Goal: Task Accomplishment & Management: Use online tool/utility

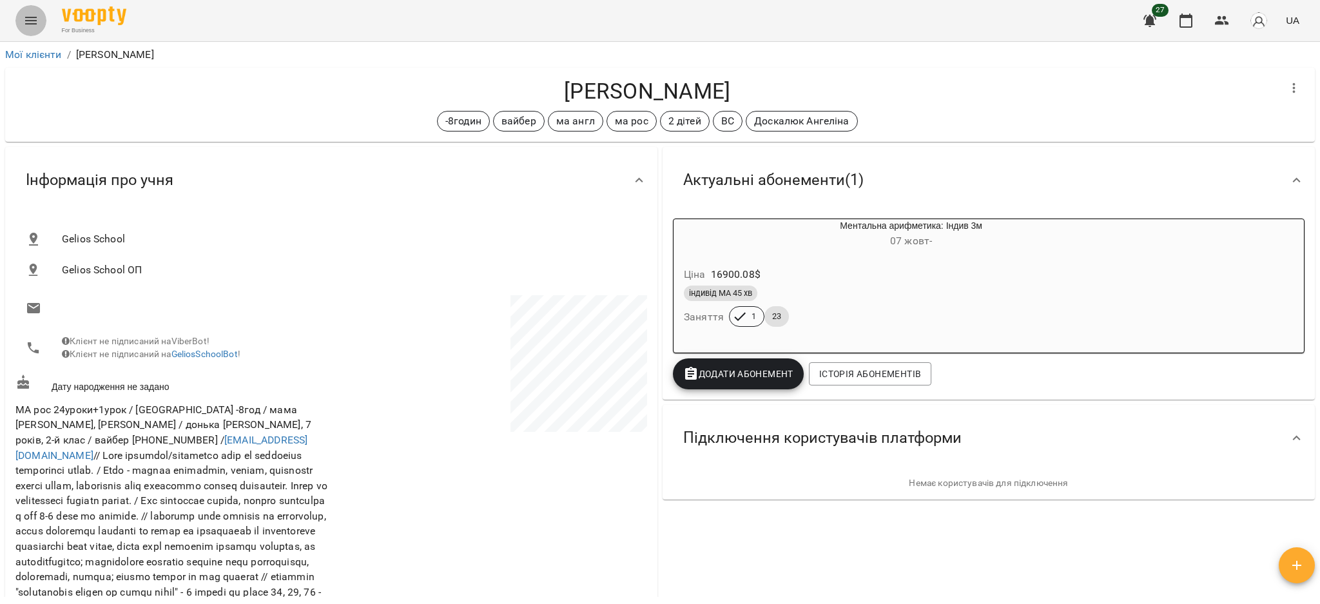
click at [44, 19] on button "Menu" at bounding box center [30, 20] width 31 height 31
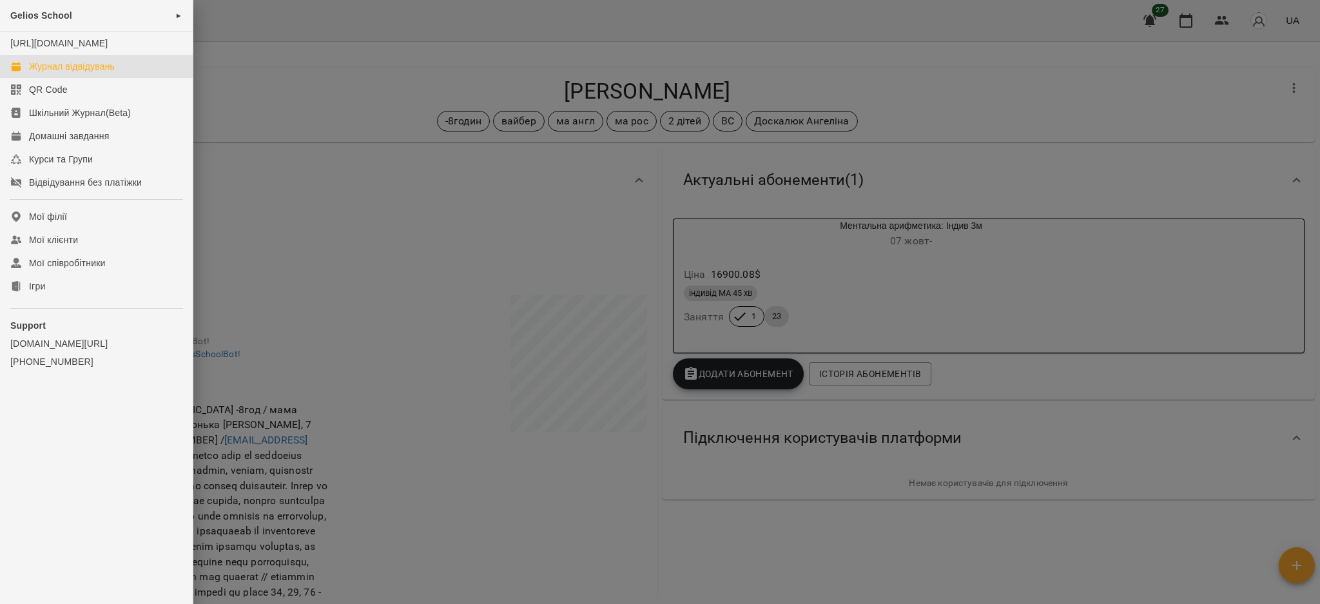
click at [83, 73] on div "Журнал відвідувань" at bounding box center [72, 66] width 86 height 13
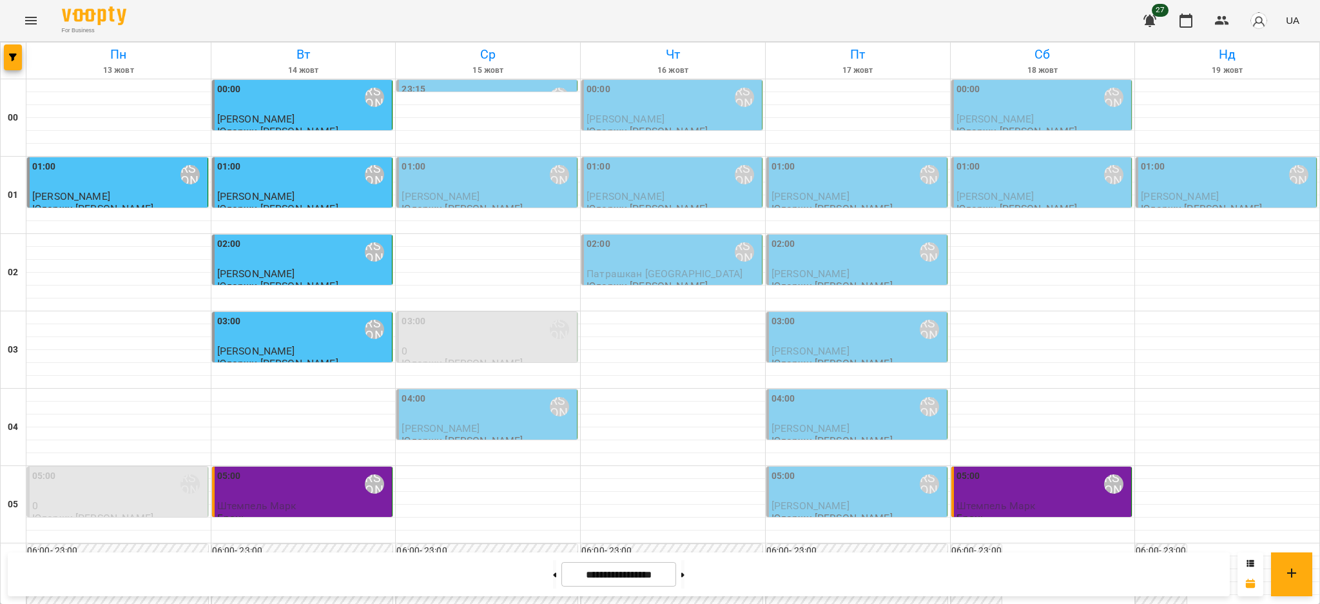
click at [502, 191] on p "[PERSON_NAME]" at bounding box center [488, 196] width 173 height 11
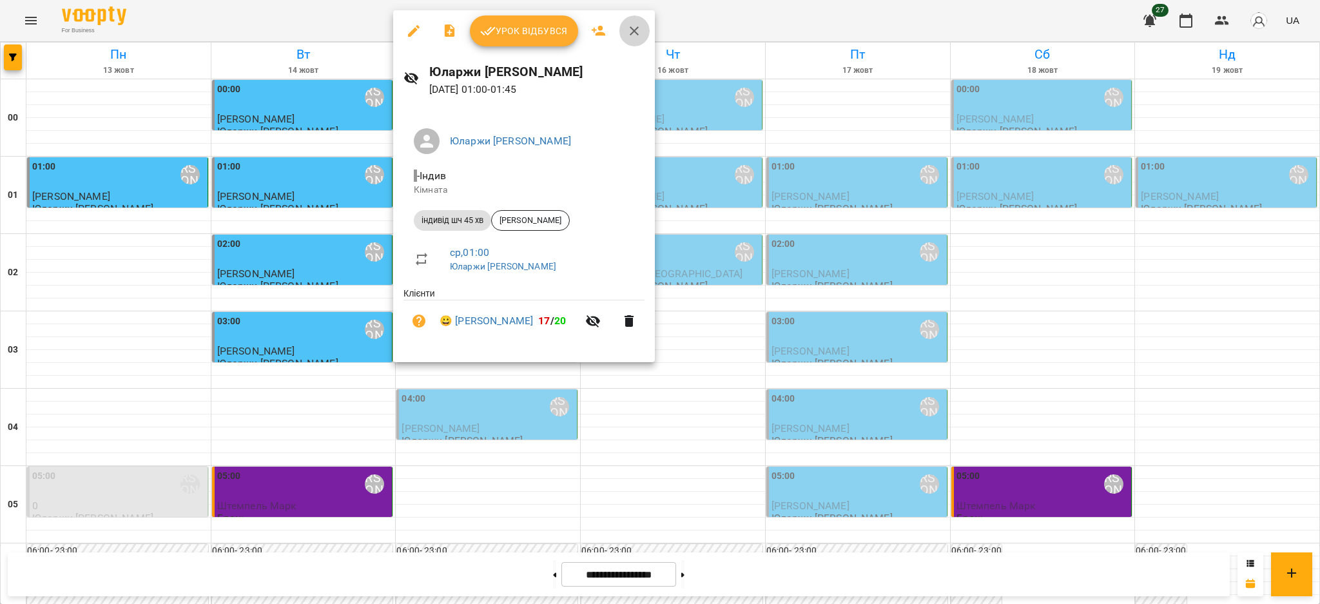
click at [633, 34] on icon "button" at bounding box center [634, 30] width 15 height 15
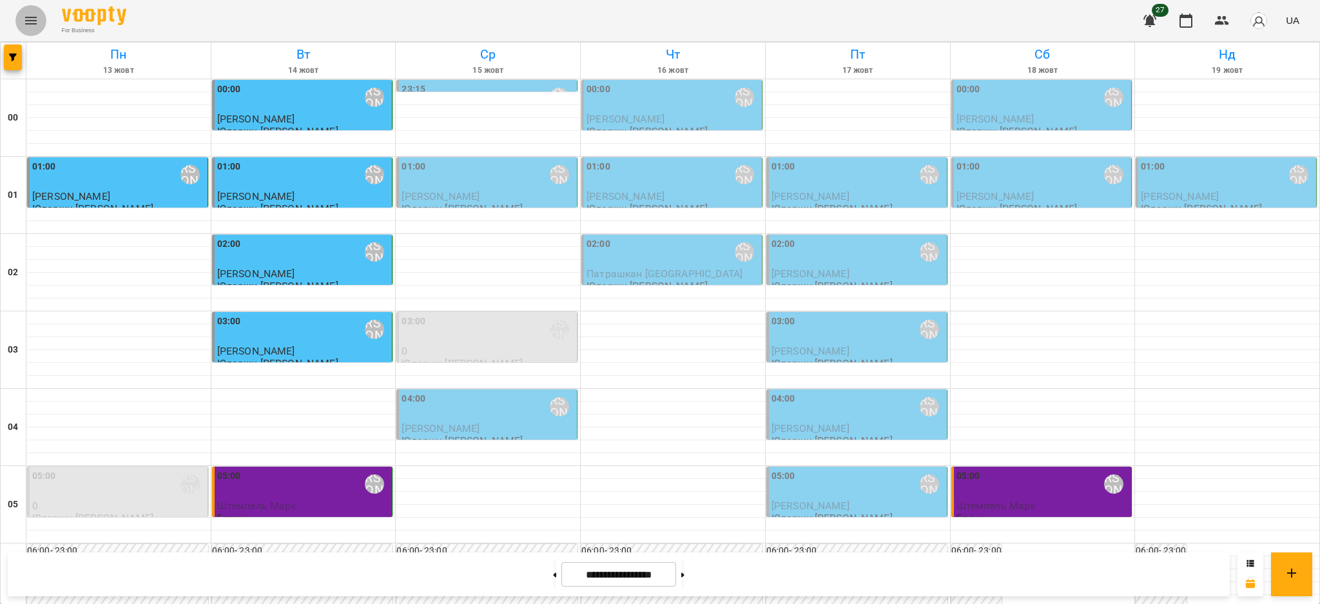
click at [28, 25] on icon "Menu" at bounding box center [30, 20] width 15 height 15
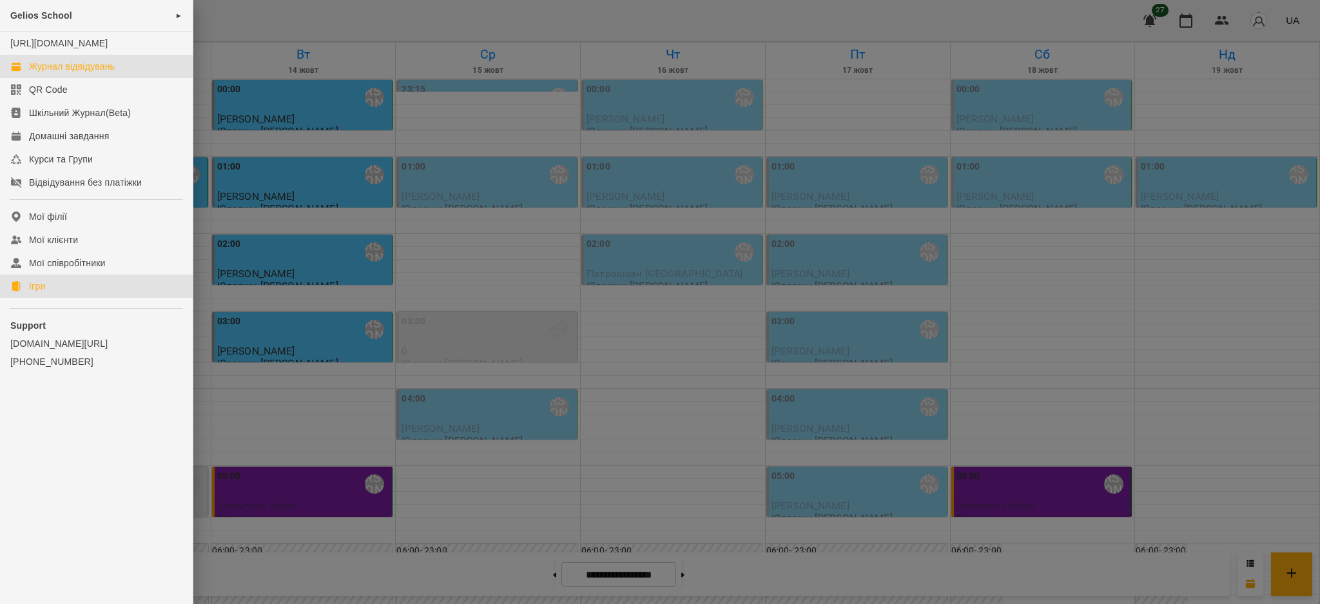
click at [64, 292] on link "Ігри" at bounding box center [96, 286] width 193 height 23
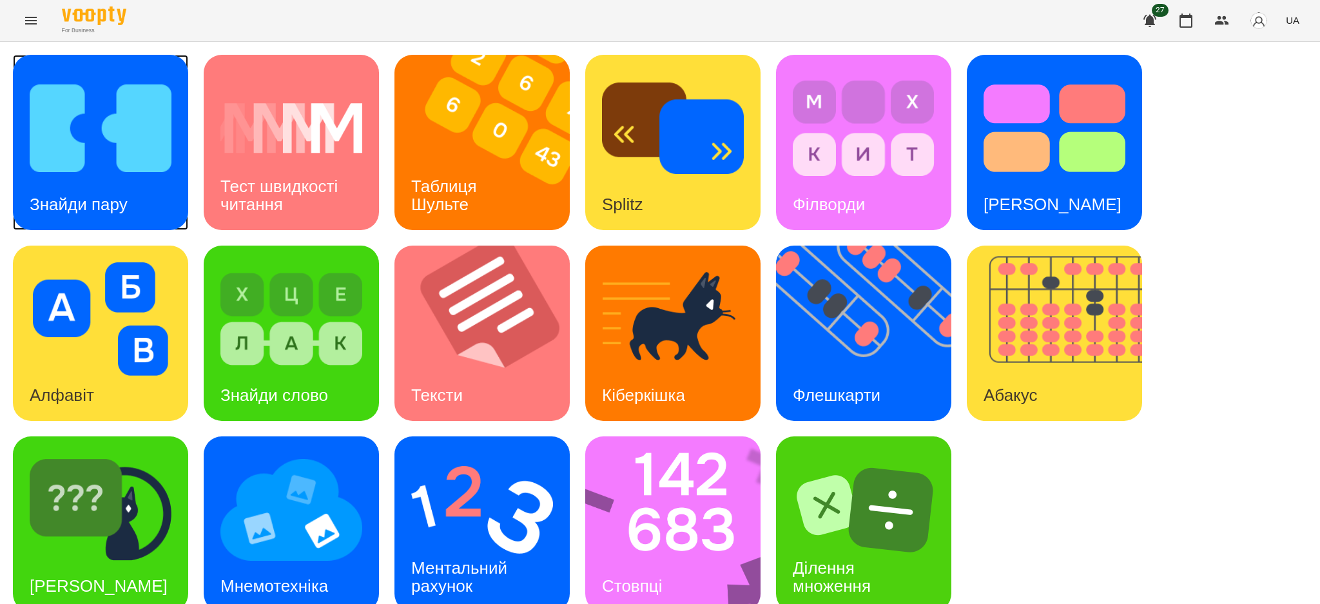
click at [115, 140] on img at bounding box center [101, 128] width 142 height 113
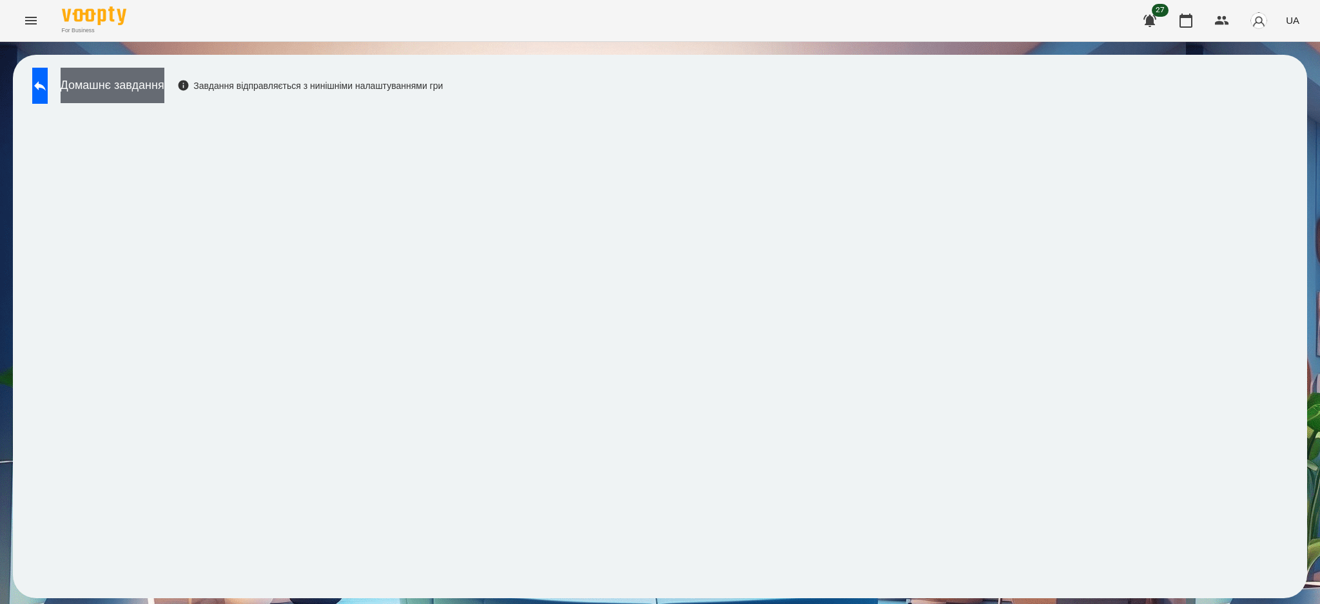
click at [147, 79] on button "Домашнє завдання" at bounding box center [113, 85] width 104 height 35
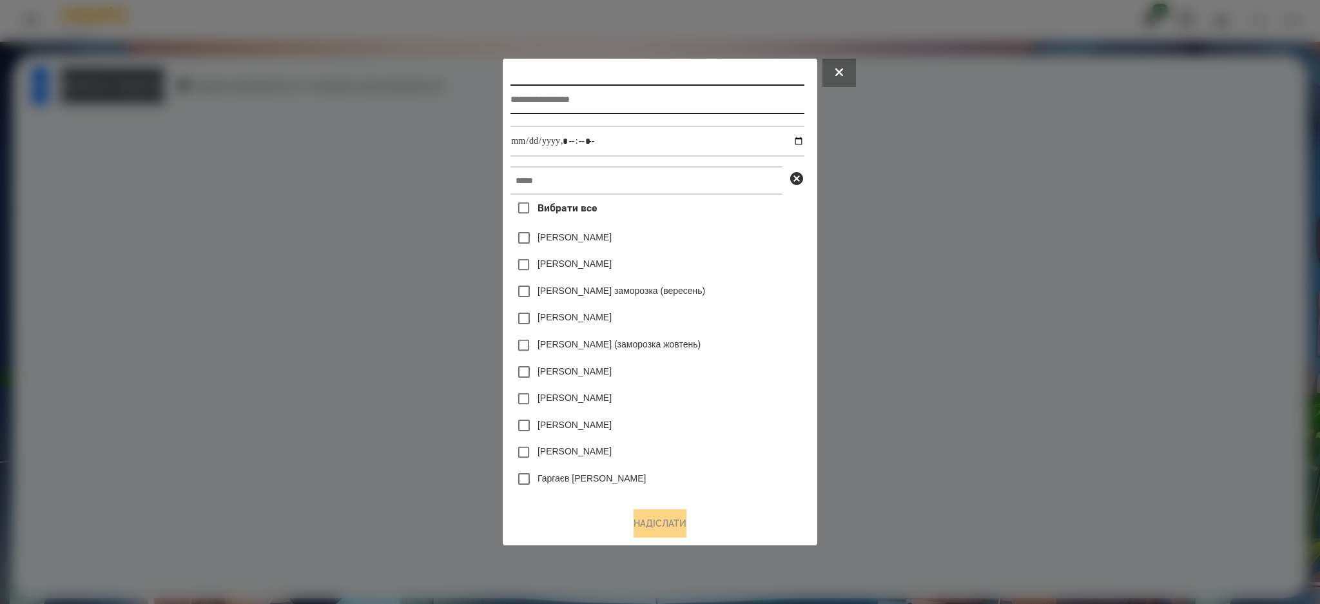
click at [592, 97] on input "text" at bounding box center [657, 99] width 293 height 30
type input "**********"
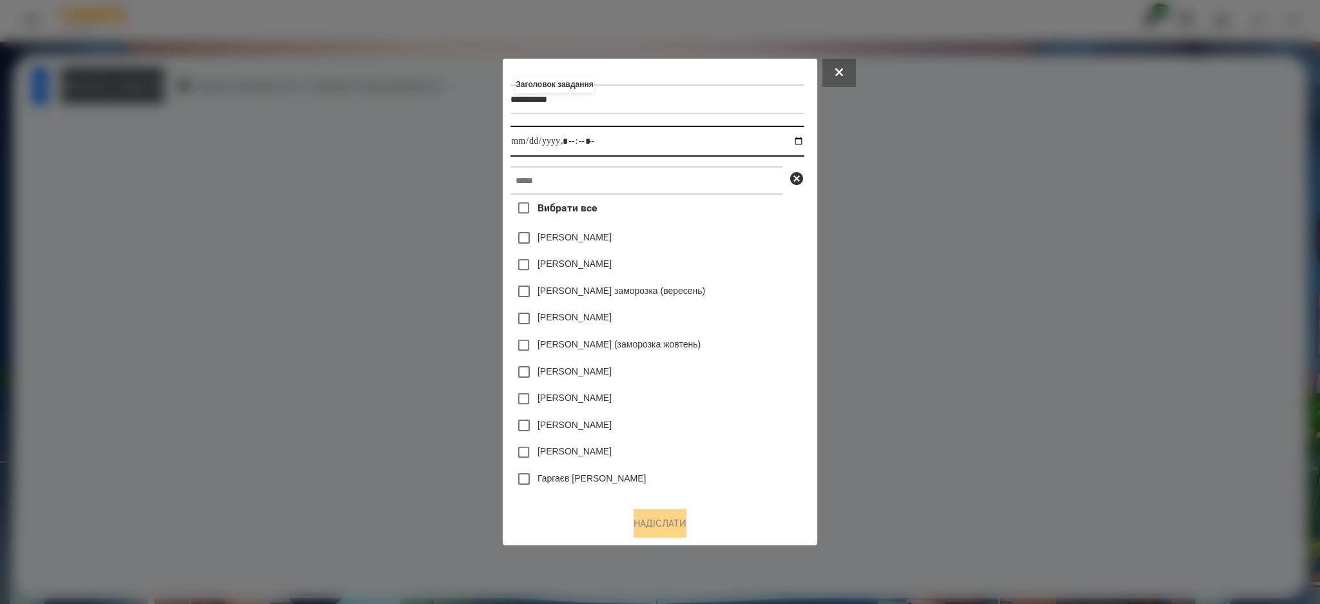
click at [804, 143] on input "datetime-local" at bounding box center [657, 141] width 293 height 31
type input "**********"
click at [770, 174] on input "text" at bounding box center [647, 180] width 272 height 28
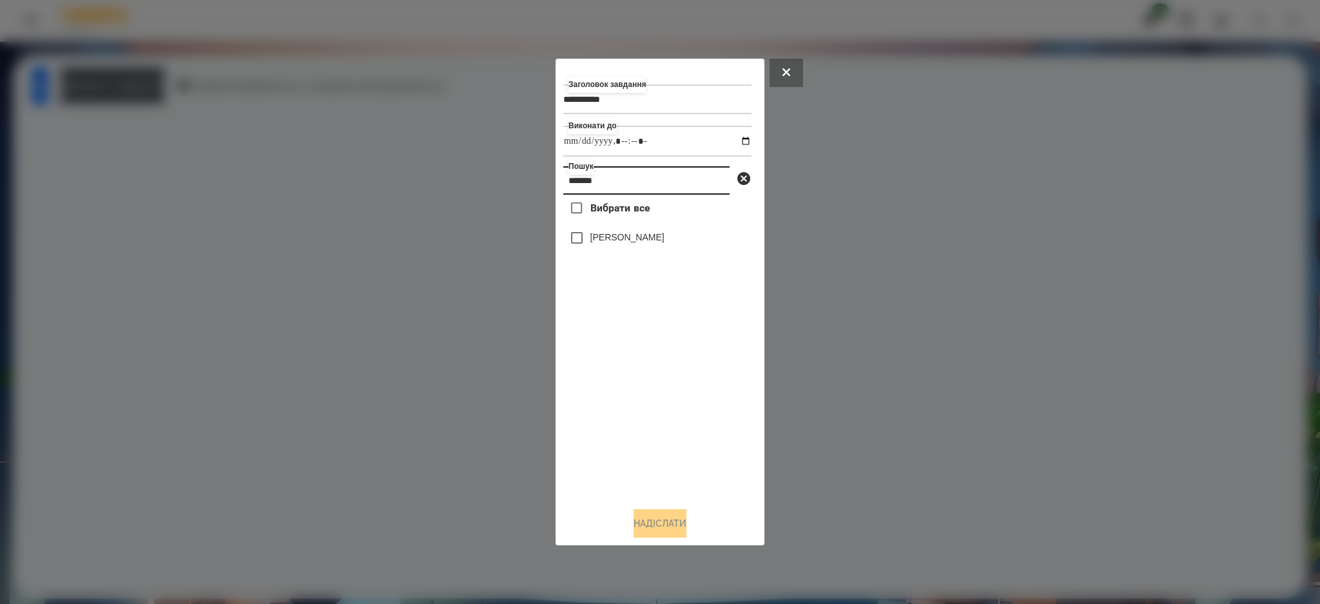
type input "*******"
click at [640, 239] on label "[PERSON_NAME]" at bounding box center [628, 237] width 74 height 13
click at [647, 522] on button "Надіслати" at bounding box center [660, 523] width 53 height 28
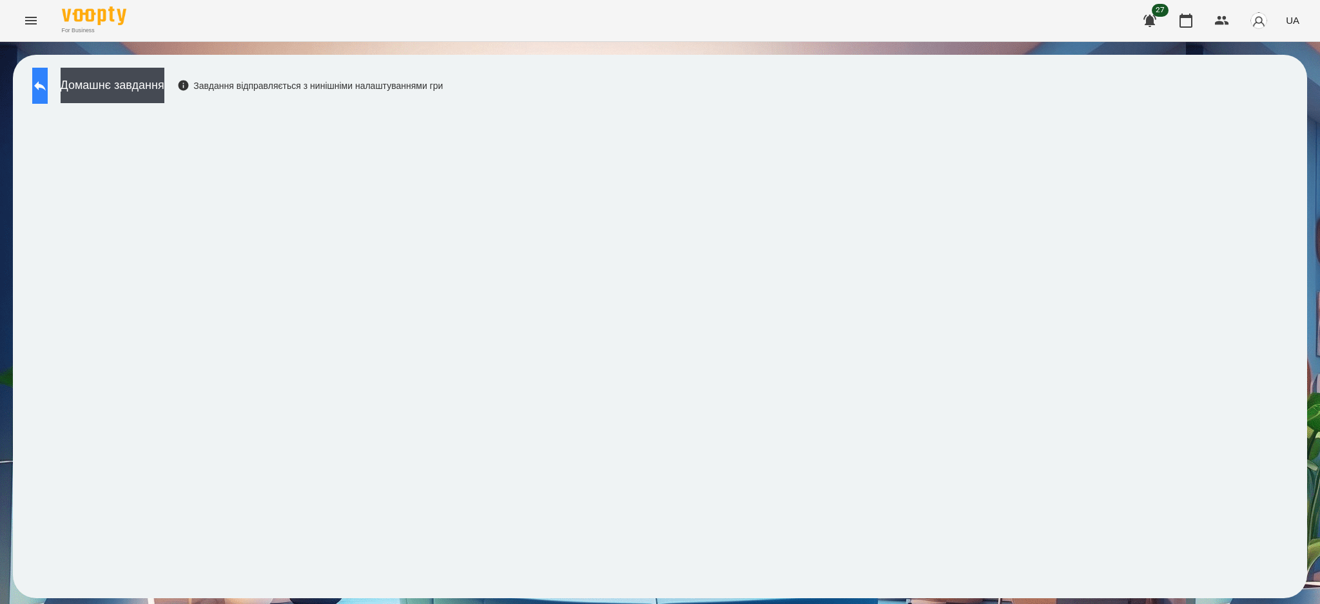
click at [46, 81] on icon at bounding box center [39, 85] width 15 height 15
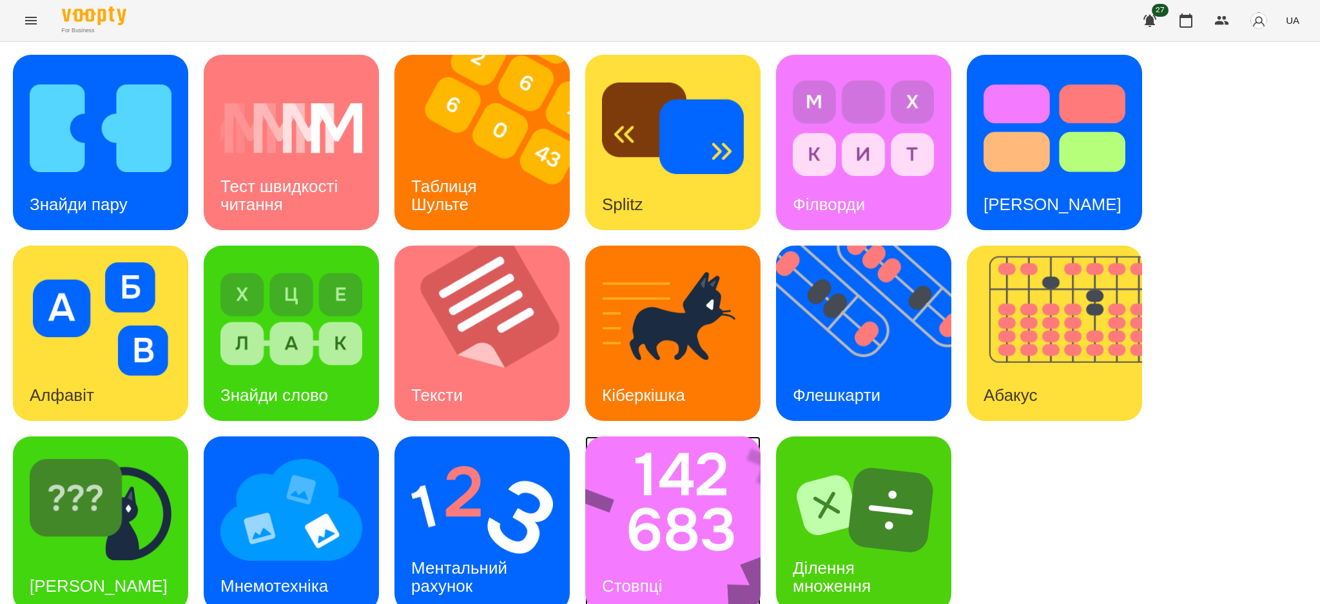
click at [681, 525] on img at bounding box center [681, 523] width 192 height 175
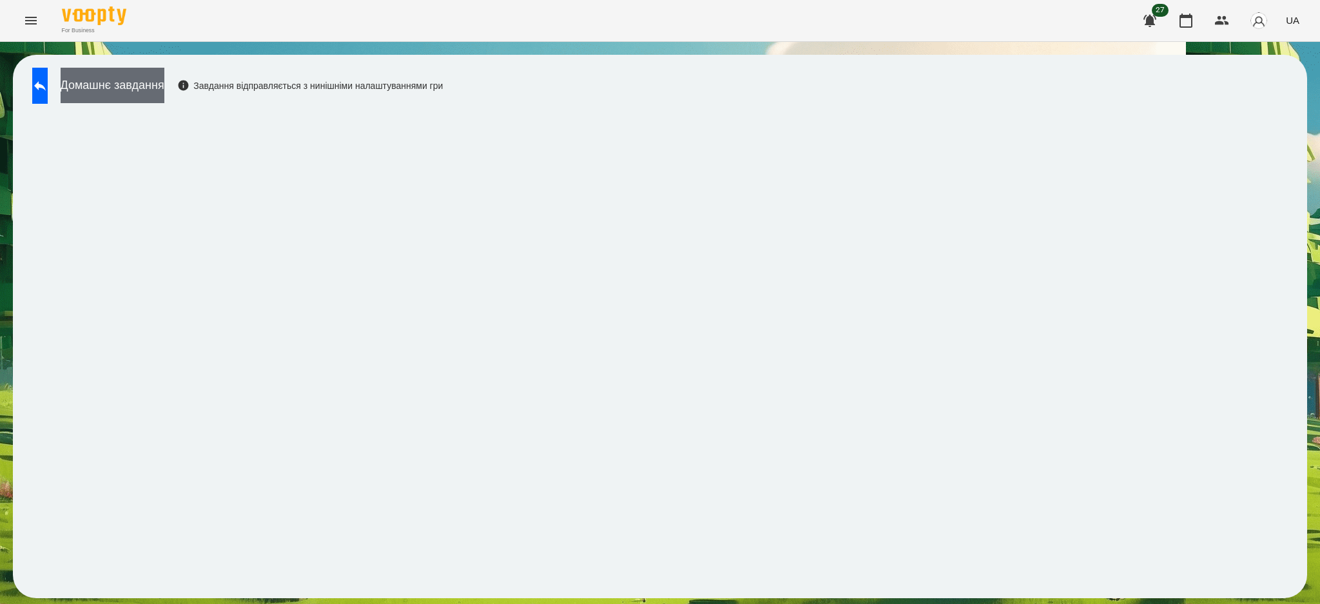
click at [113, 83] on button "Домашнє завдання" at bounding box center [113, 85] width 104 height 35
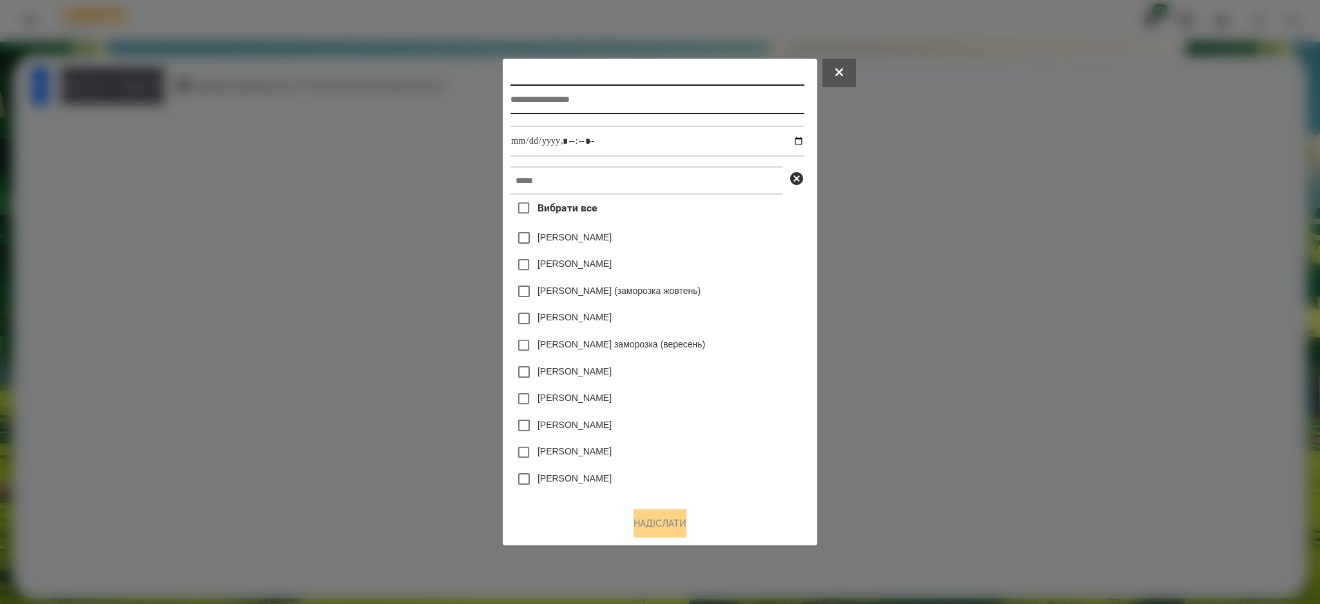
click at [571, 99] on input "text" at bounding box center [657, 99] width 293 height 30
type input "******"
click at [804, 143] on input "datetime-local" at bounding box center [657, 141] width 293 height 31
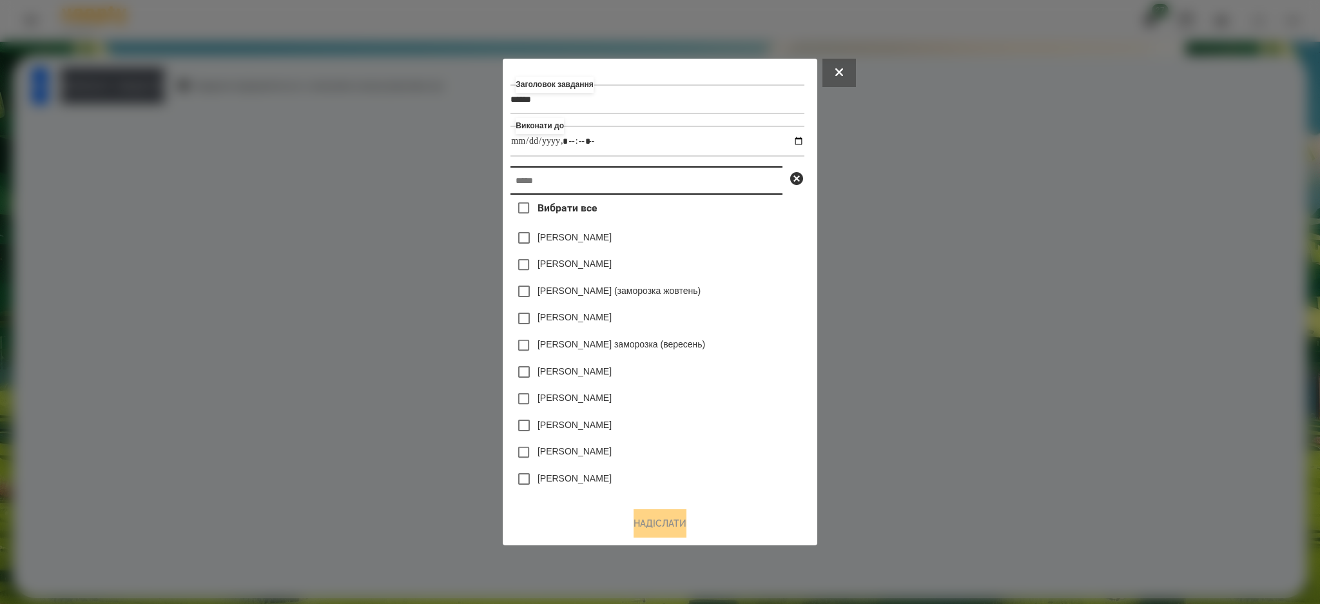
type input "**********"
click at [748, 181] on input "text" at bounding box center [647, 180] width 272 height 28
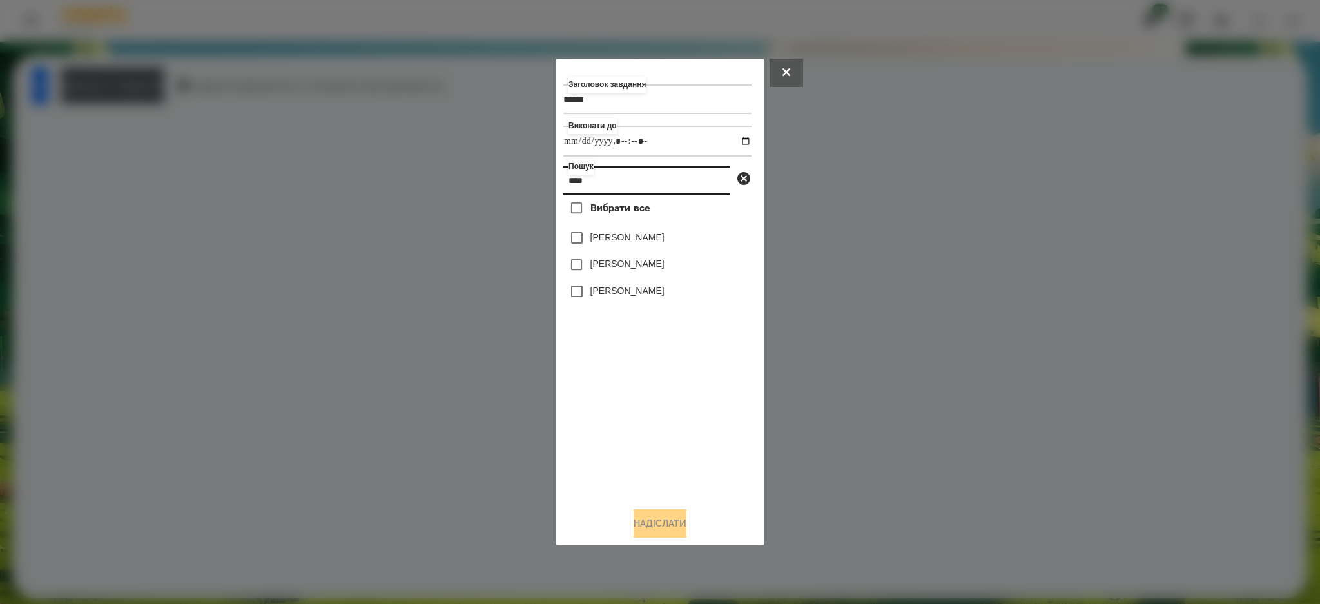
type input "****"
click at [617, 268] on label "[PERSON_NAME]" at bounding box center [628, 263] width 74 height 13
click at [657, 518] on button "Надіслати" at bounding box center [660, 523] width 53 height 28
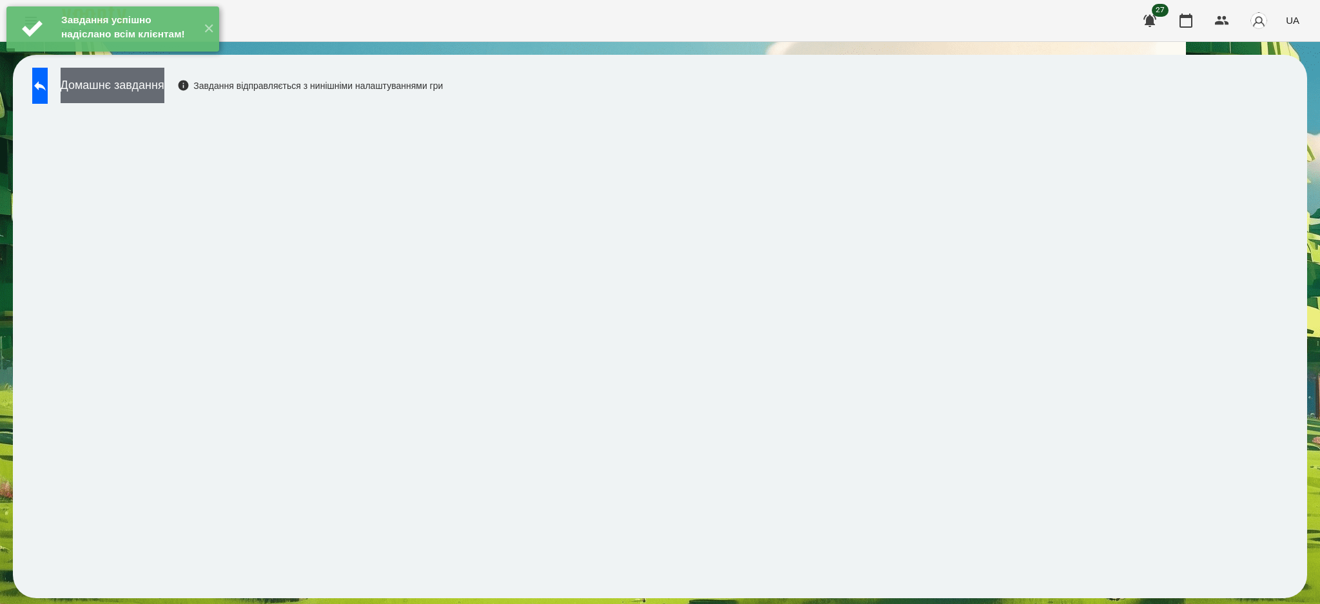
click at [161, 82] on button "Домашнє завдання" at bounding box center [113, 85] width 104 height 35
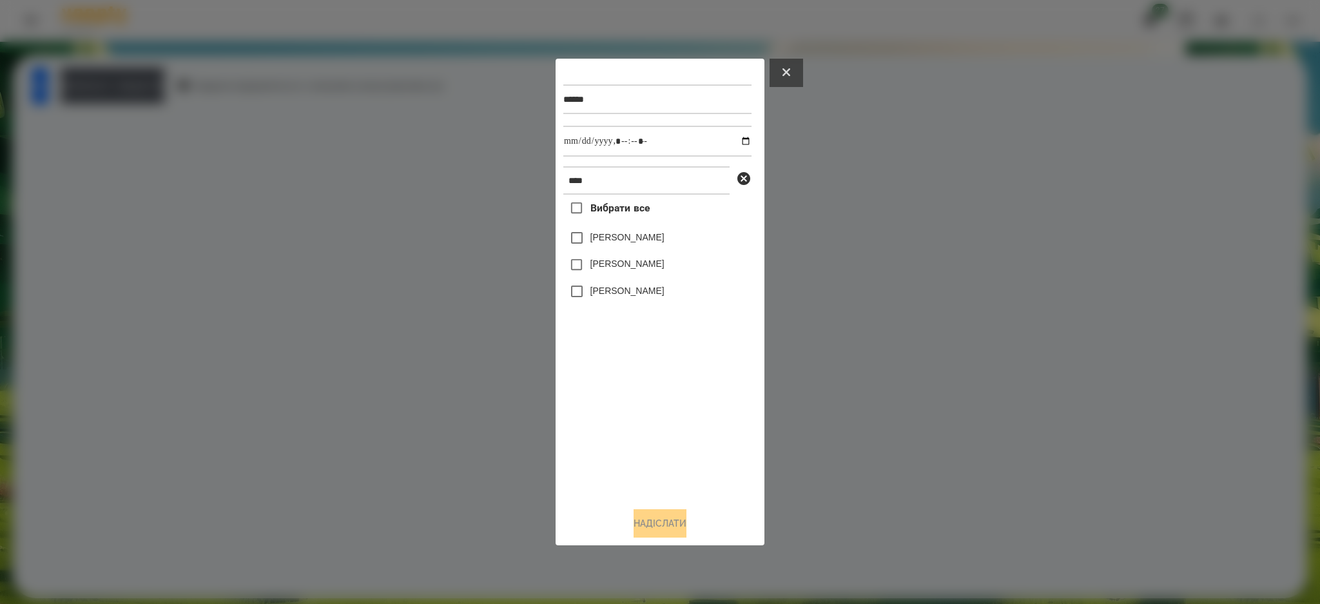
click at [793, 78] on button at bounding box center [787, 73] width 34 height 28
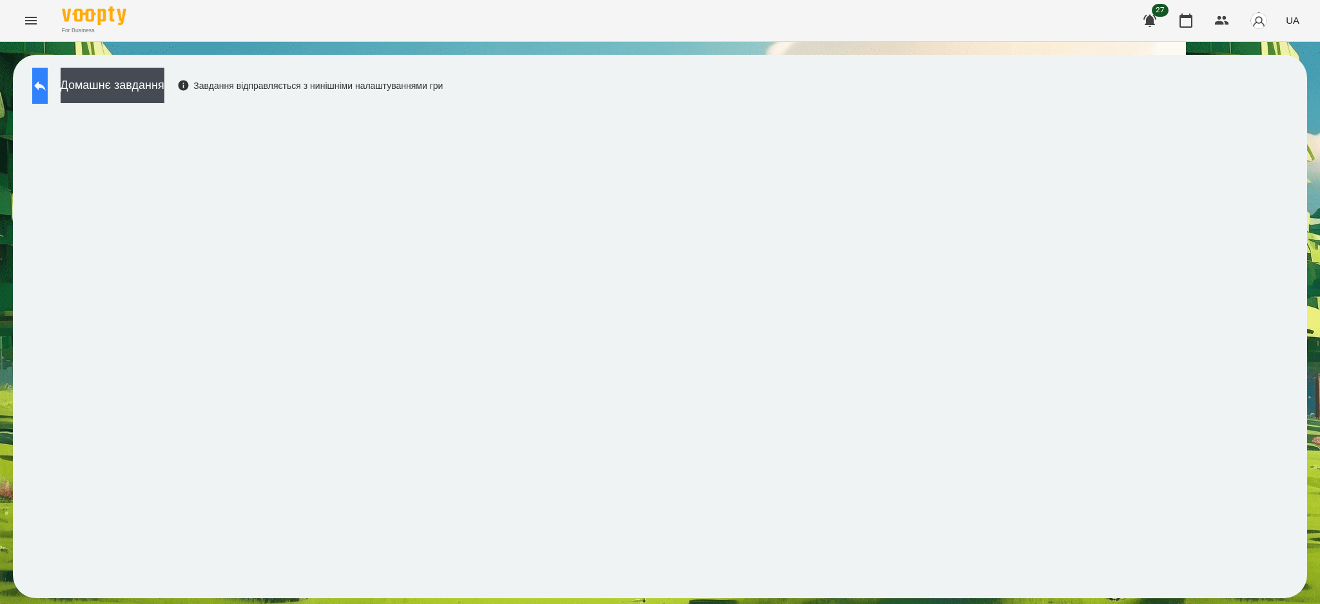
click at [47, 80] on icon at bounding box center [39, 85] width 15 height 15
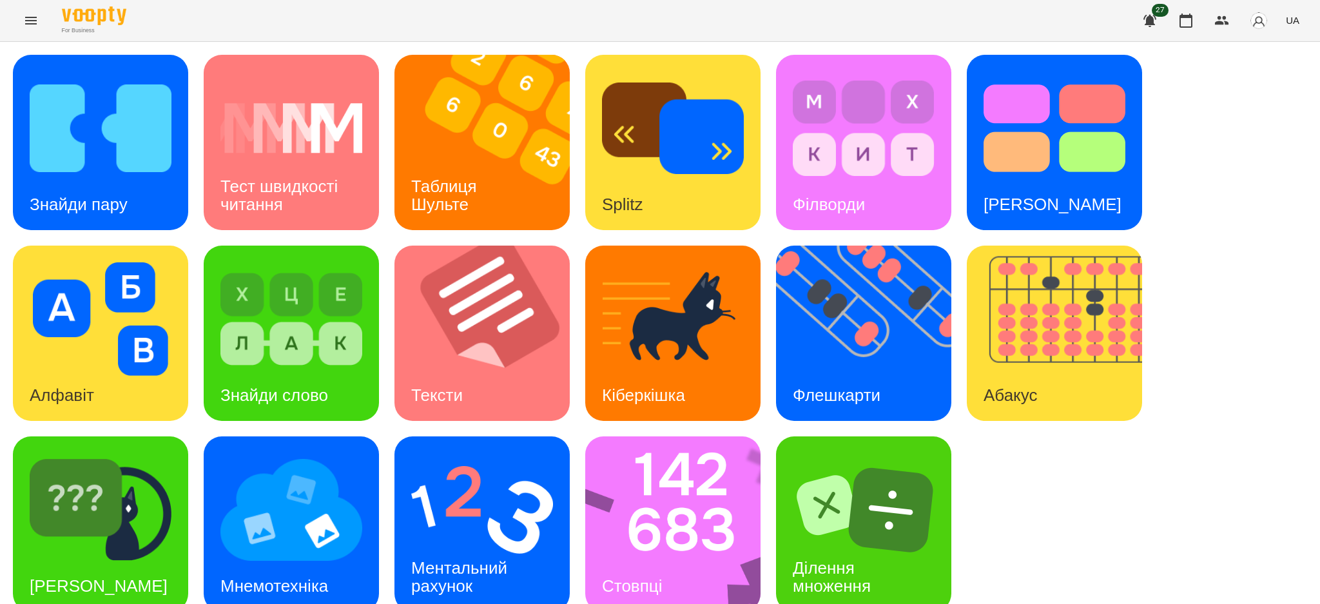
scroll to position [19, 0]
click at [504, 151] on img at bounding box center [490, 142] width 191 height 175
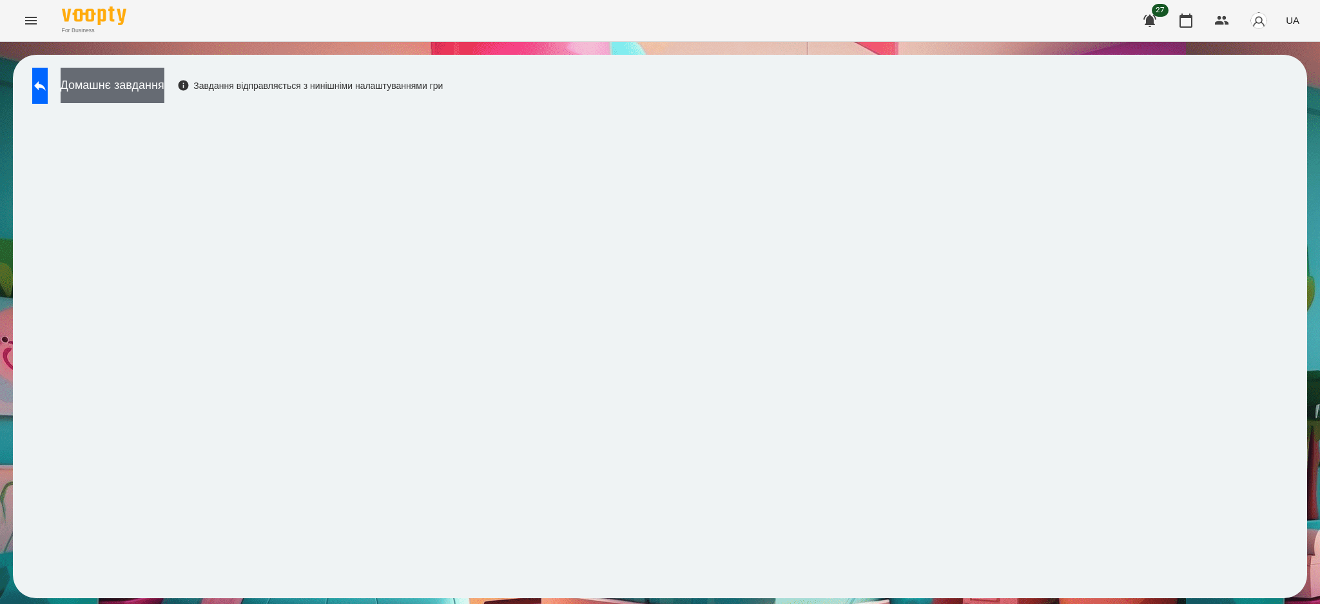
click at [161, 90] on button "Домашнє завдання" at bounding box center [113, 85] width 104 height 35
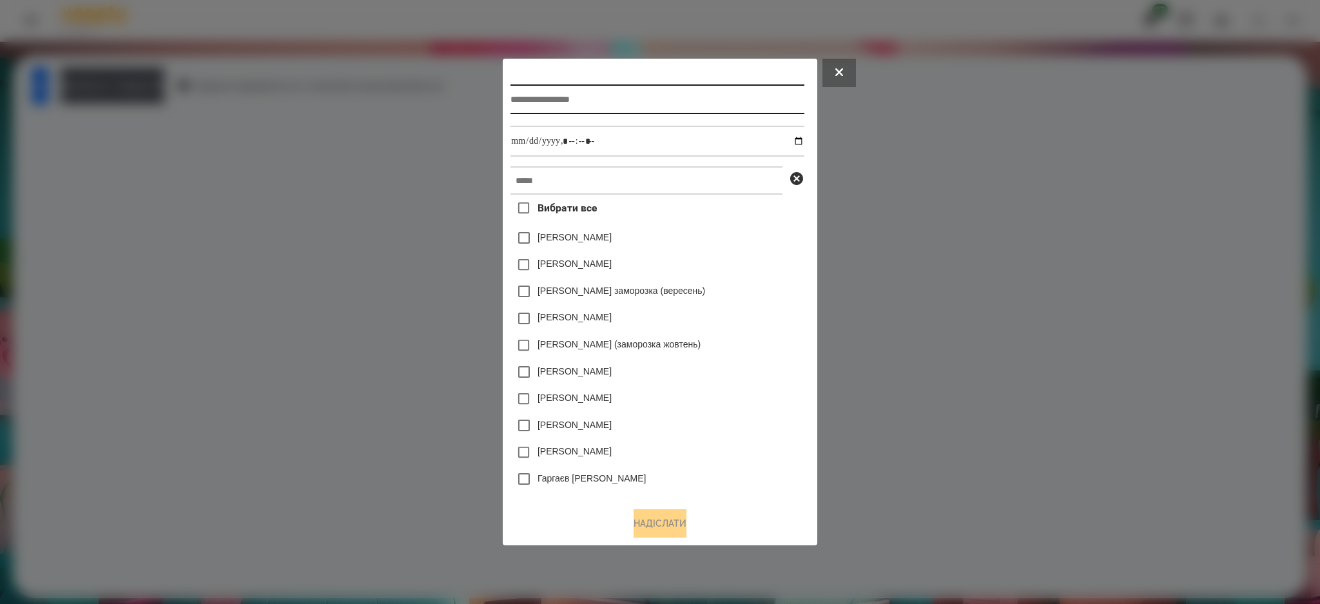
click at [538, 98] on input "text" at bounding box center [657, 99] width 293 height 30
type input "******"
click at [801, 147] on input "datetime-local" at bounding box center [657, 141] width 293 height 31
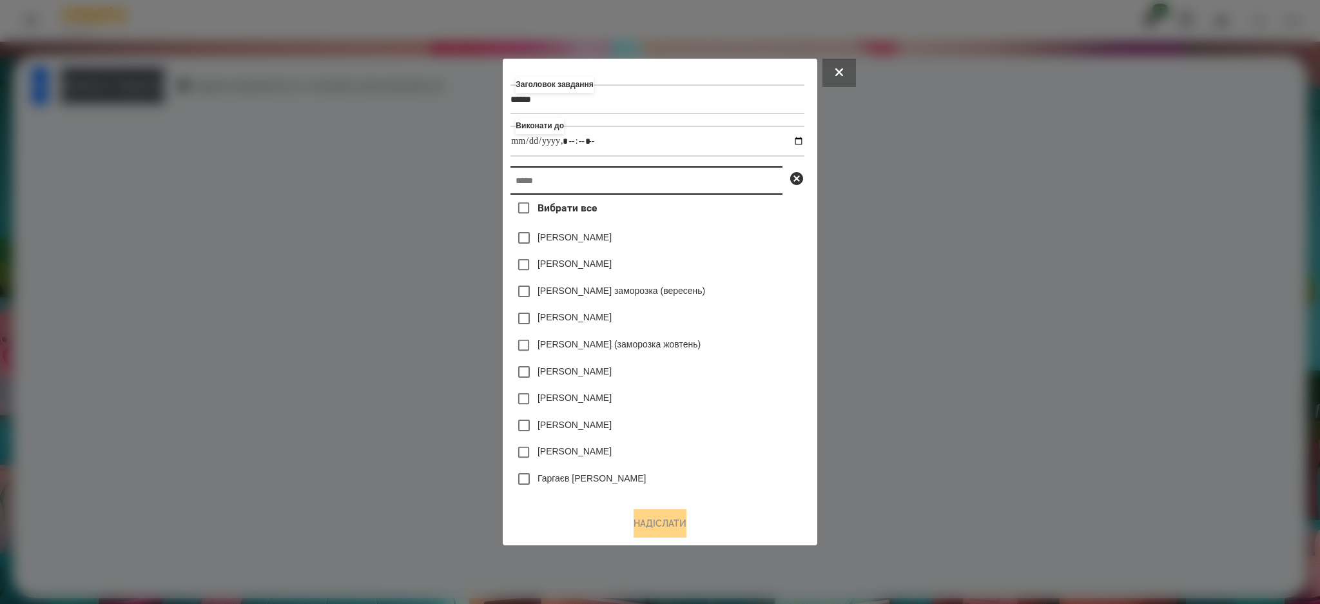
type input "**********"
click at [771, 179] on input "text" at bounding box center [647, 180] width 272 height 28
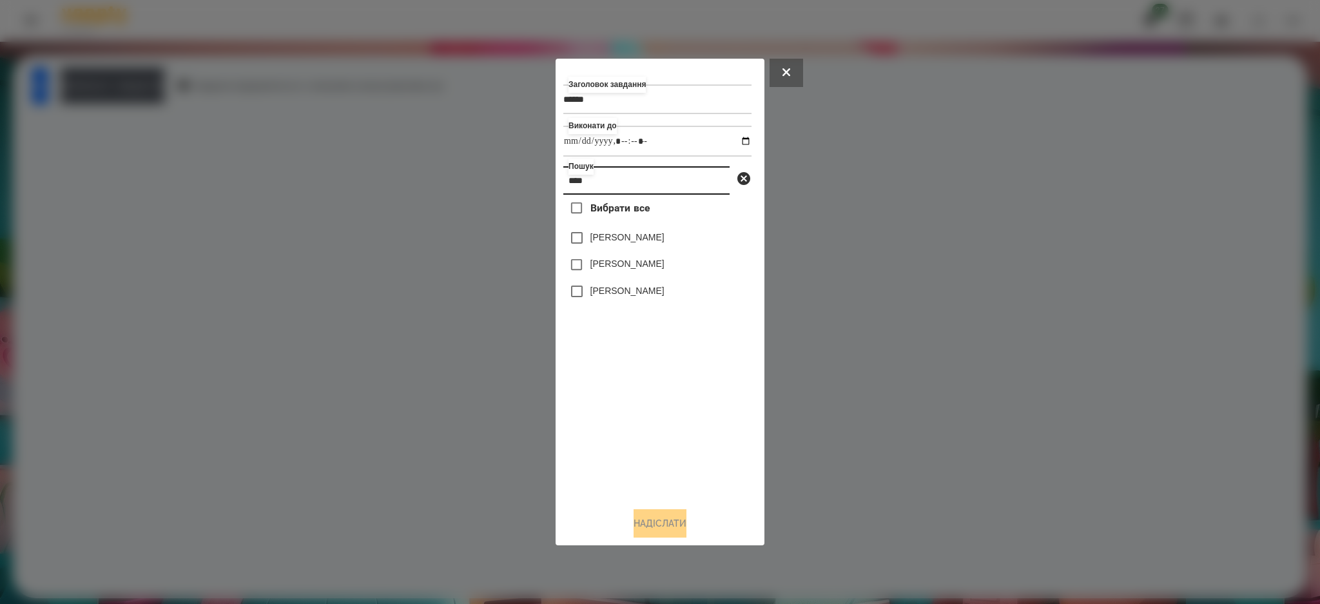
type input "****"
click at [643, 261] on label "[PERSON_NAME]" at bounding box center [628, 263] width 74 height 13
click at [679, 518] on button "Надіслати" at bounding box center [660, 523] width 53 height 28
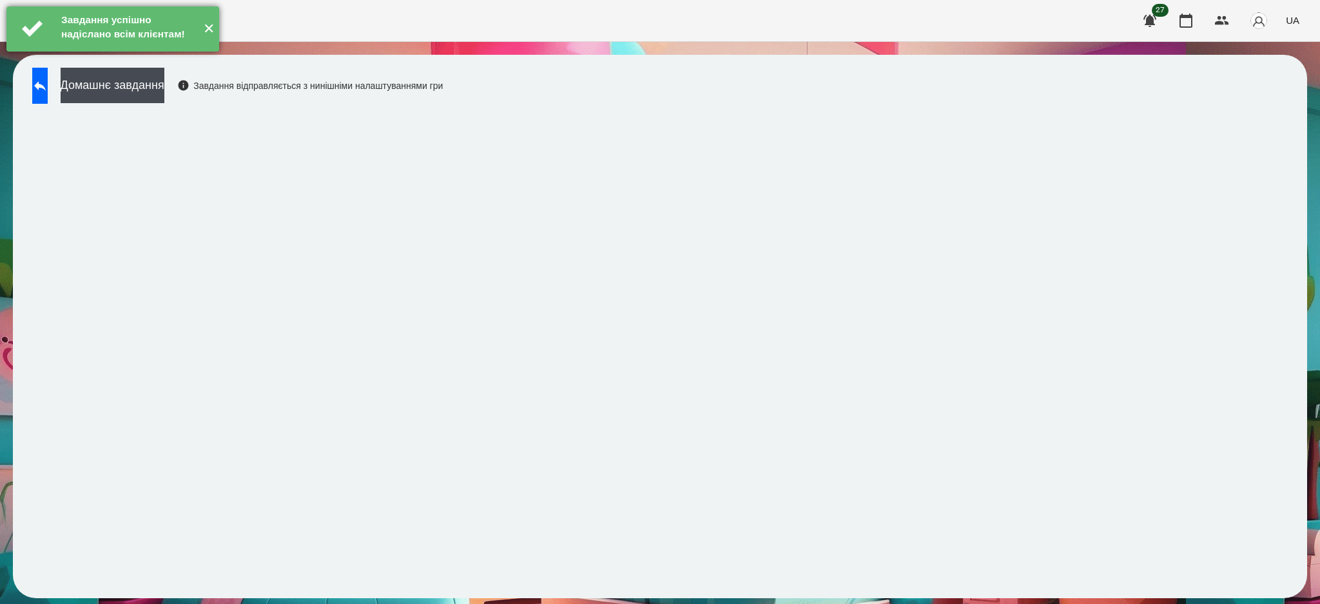
click at [210, 41] on button "✕" at bounding box center [208, 28] width 21 height 45
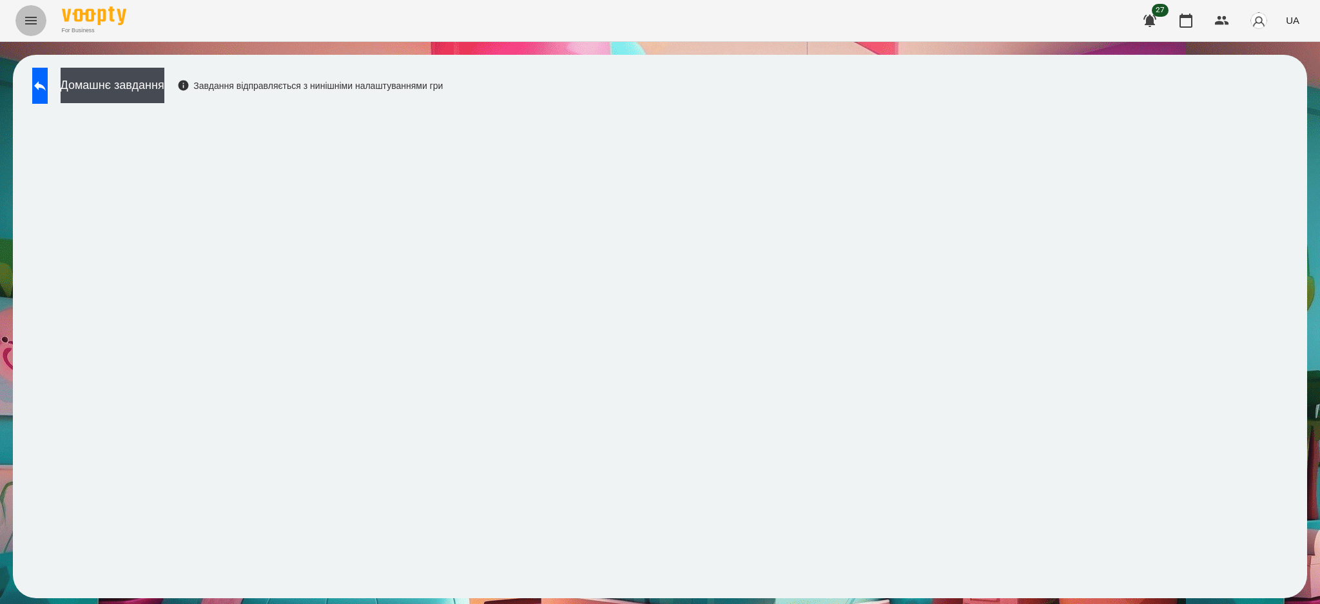
click at [37, 19] on icon "Menu" at bounding box center [30, 20] width 15 height 15
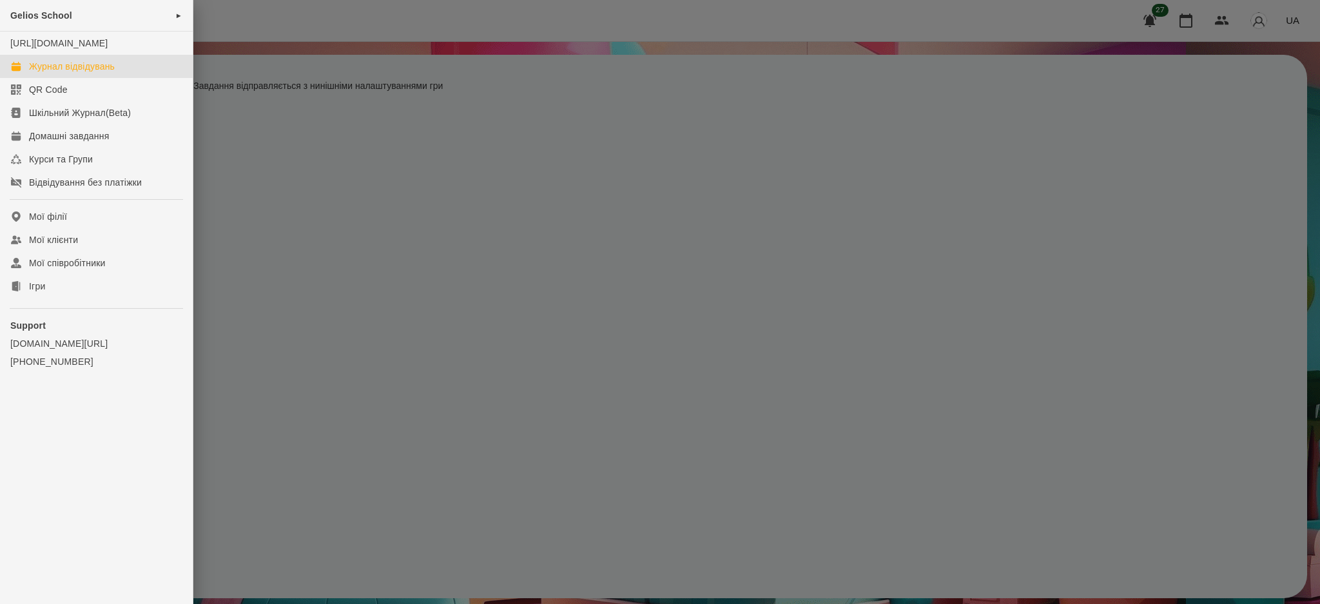
click at [54, 73] on div "Журнал відвідувань" at bounding box center [72, 66] width 86 height 13
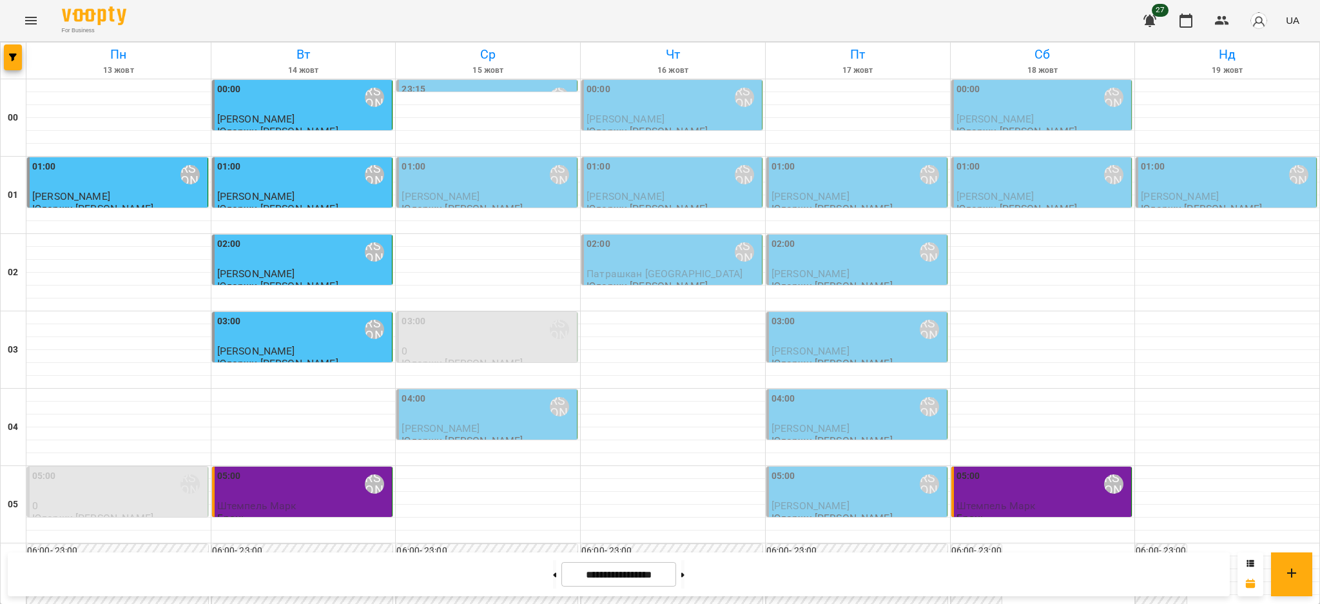
click at [511, 186] on div "01:00 [PERSON_NAME]" at bounding box center [488, 175] width 173 height 30
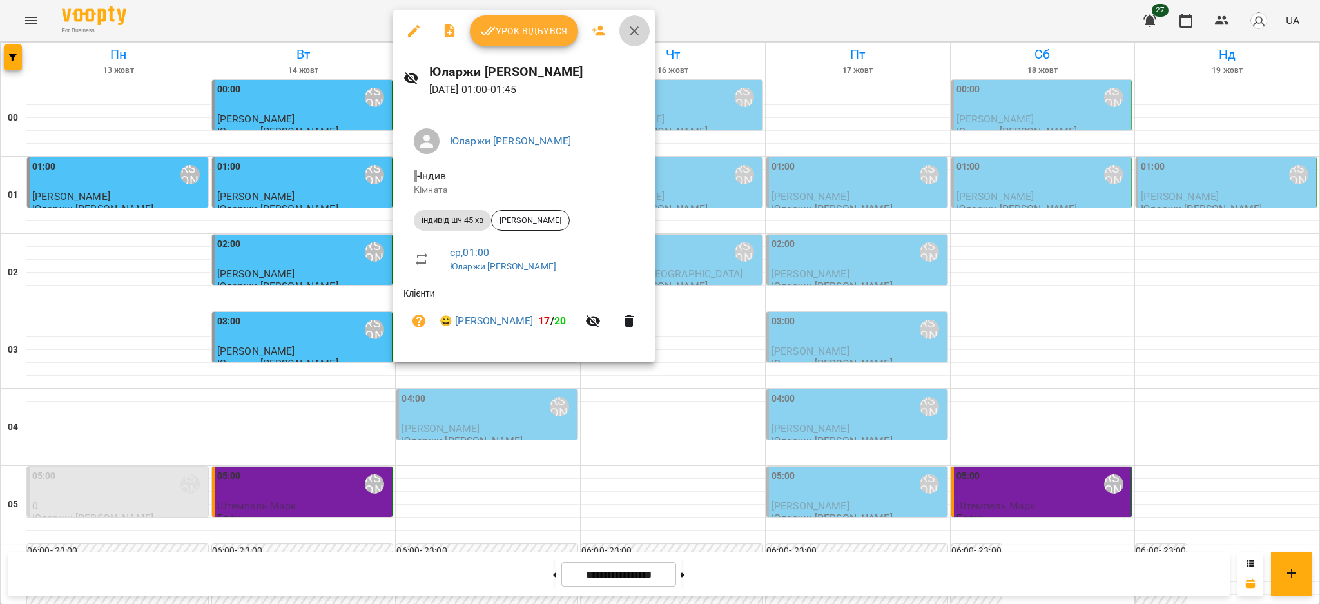
click at [634, 32] on icon "button" at bounding box center [634, 30] width 9 height 9
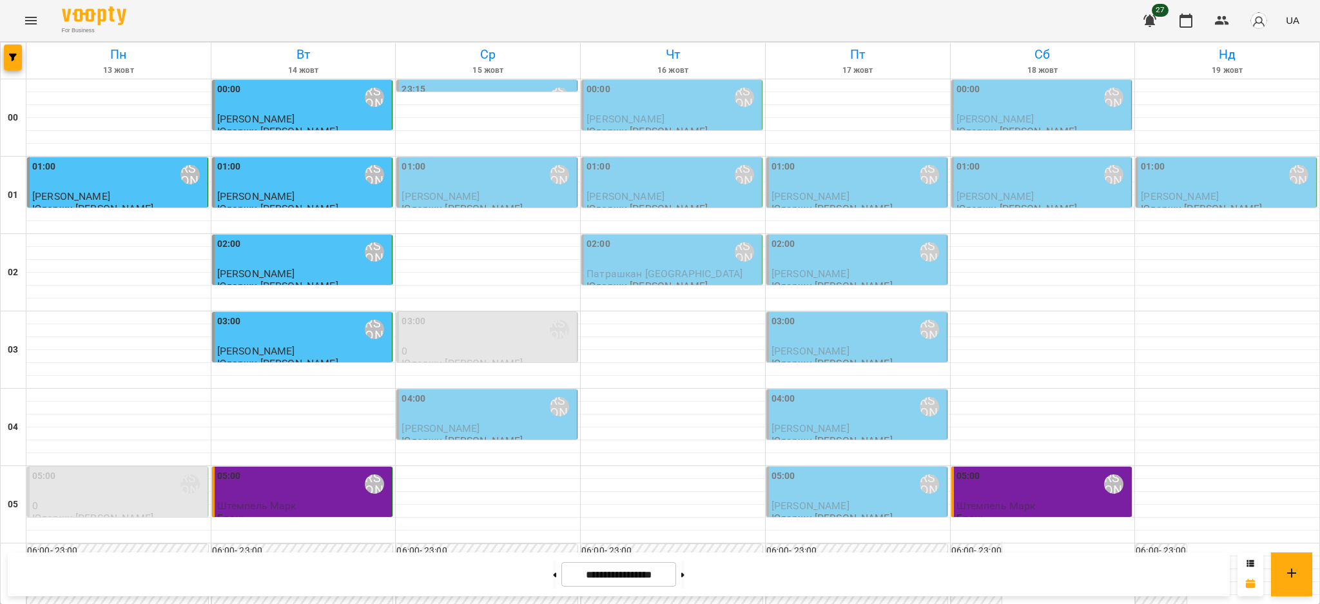
click at [524, 85] on div "23:15 Юларжи [PERSON_NAME]" at bounding box center [488, 98] width 173 height 30
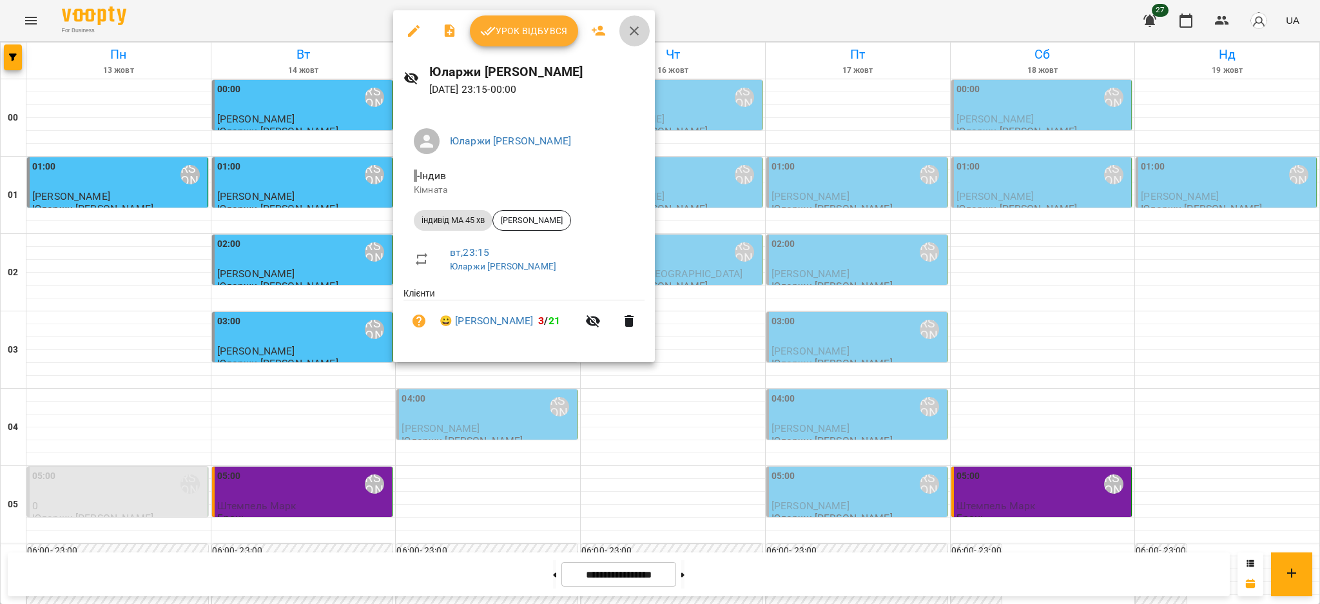
click at [627, 30] on icon "button" at bounding box center [634, 30] width 15 height 15
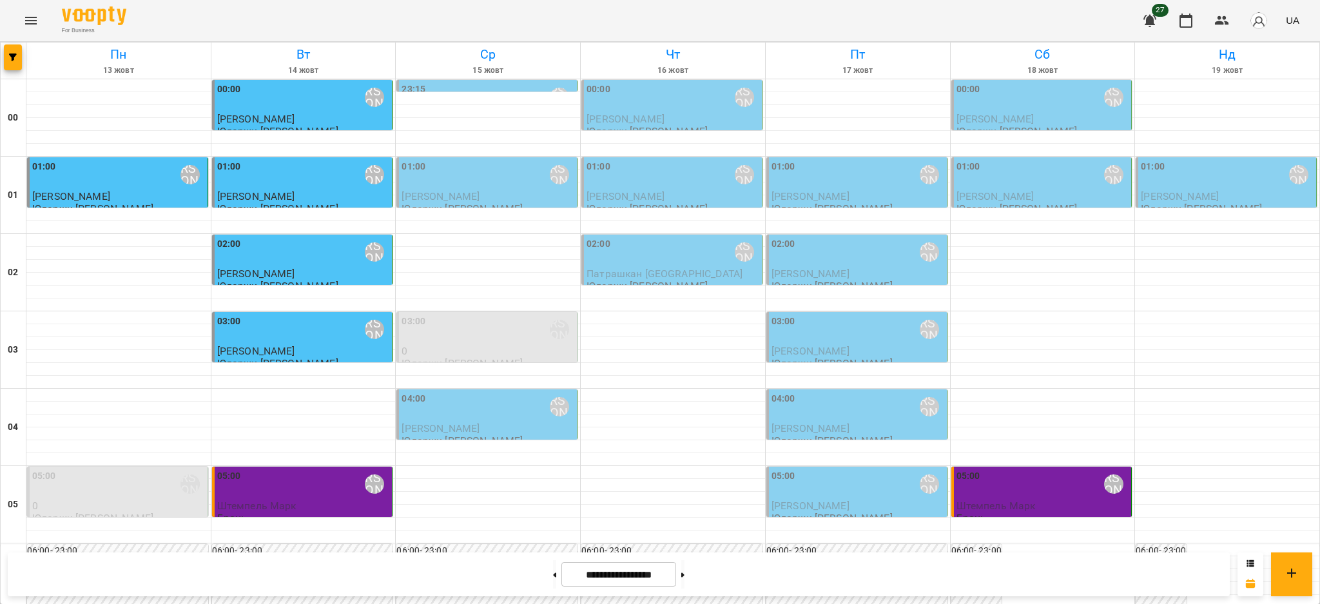
click at [495, 411] on div "04:00 [PERSON_NAME]" at bounding box center [488, 407] width 173 height 30
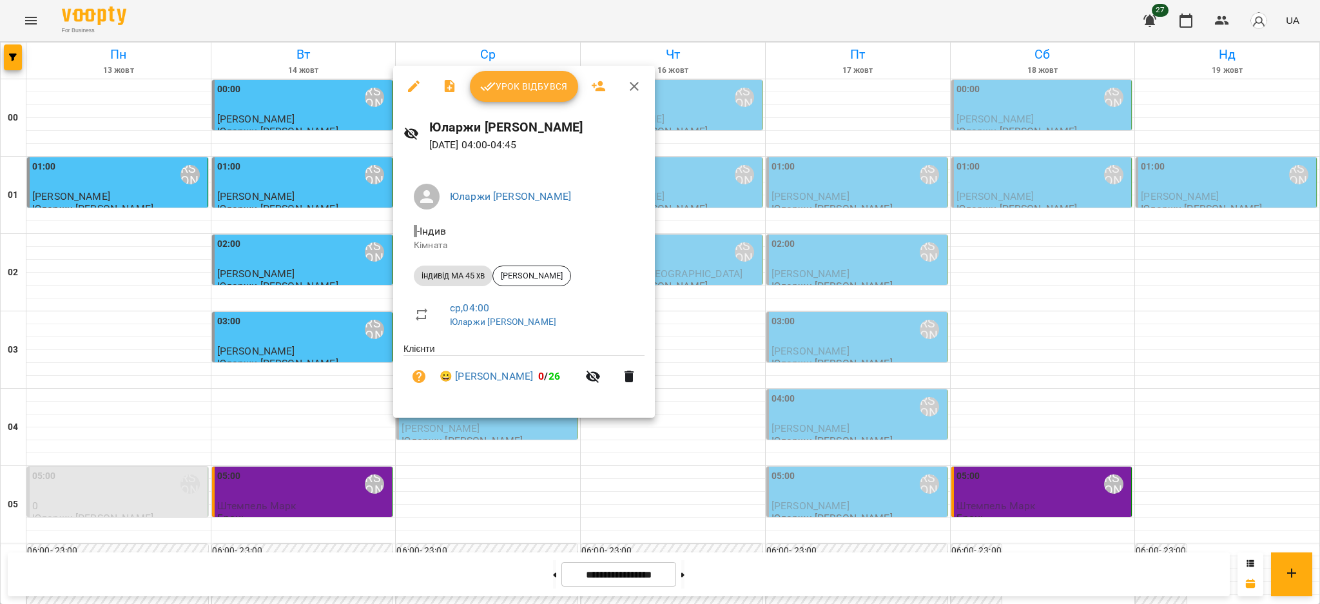
click at [689, 340] on div at bounding box center [660, 302] width 1320 height 604
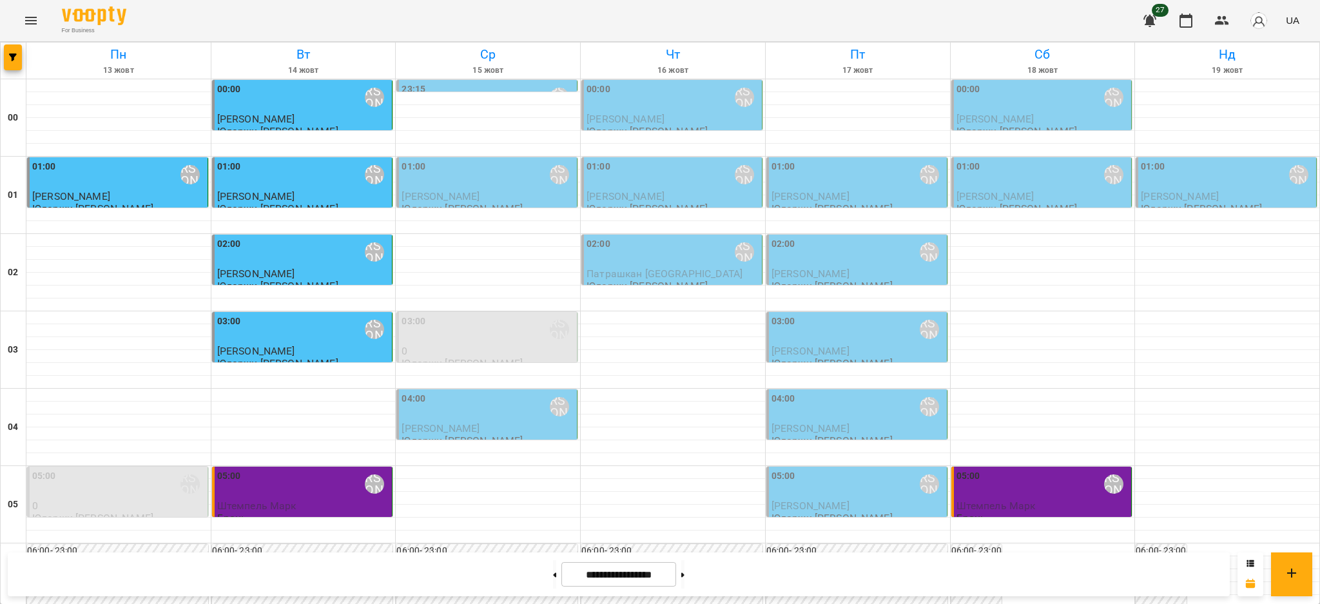
click at [34, 16] on icon "Menu" at bounding box center [30, 20] width 15 height 15
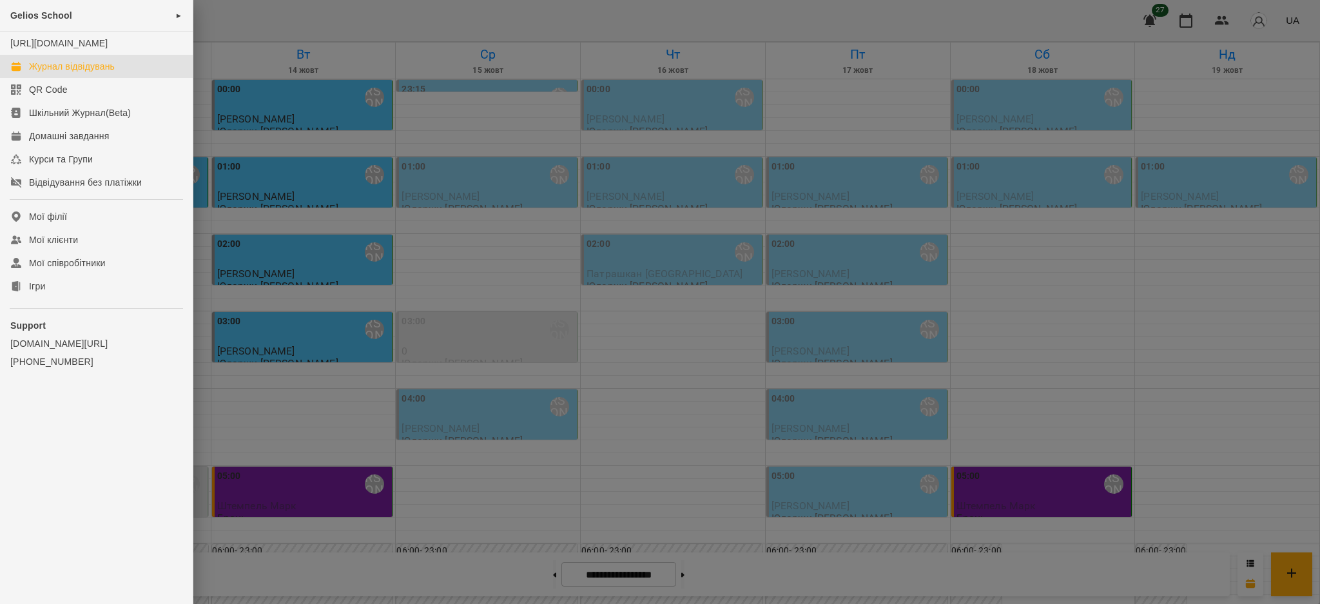
click at [267, 17] on div at bounding box center [660, 302] width 1320 height 604
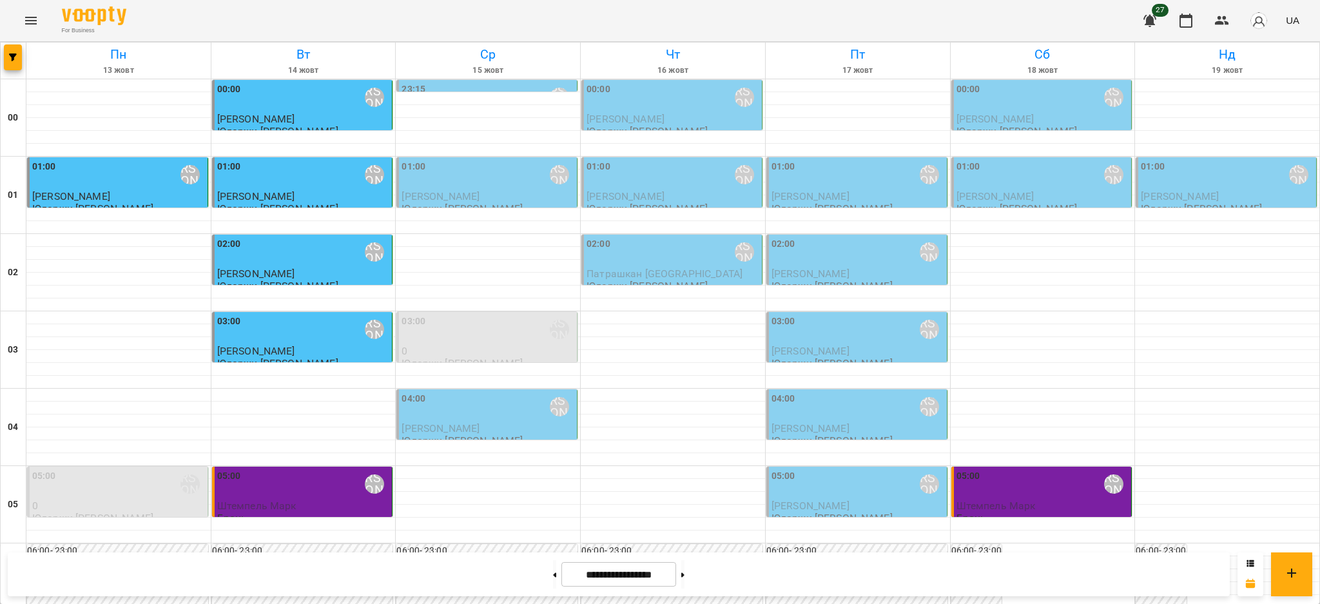
click at [977, 97] on div "00:00 Юларжи [PERSON_NAME]" at bounding box center [1043, 98] width 173 height 30
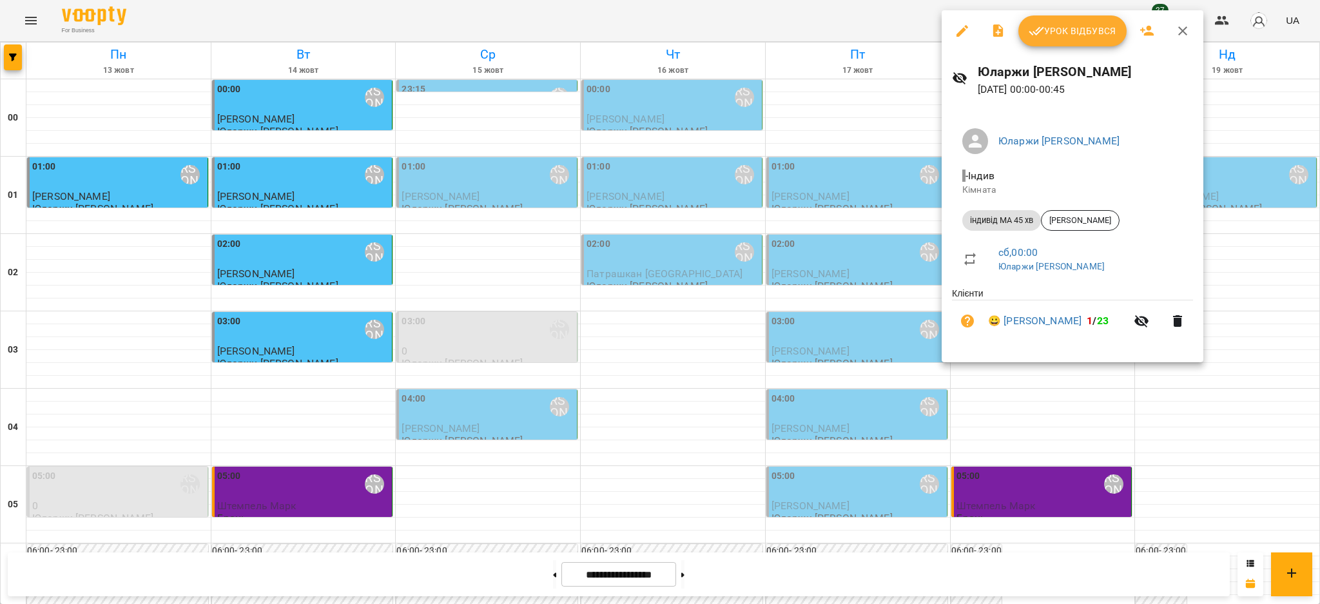
click at [1183, 34] on icon "button" at bounding box center [1182, 30] width 15 height 15
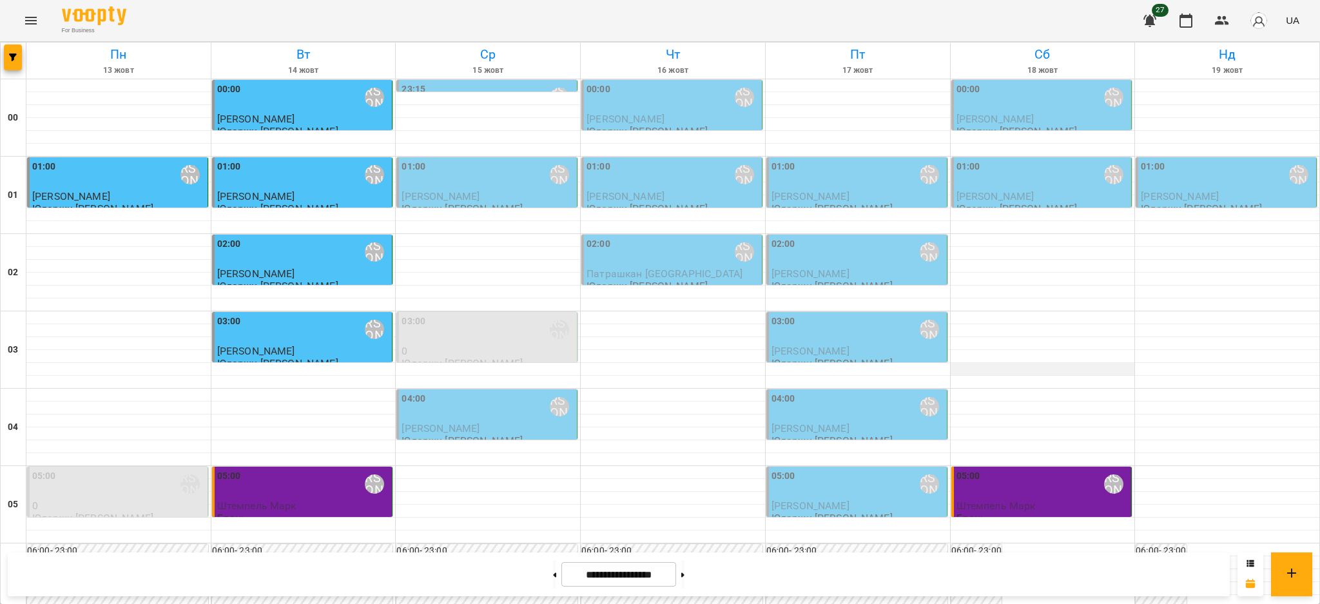
scroll to position [1289, 0]
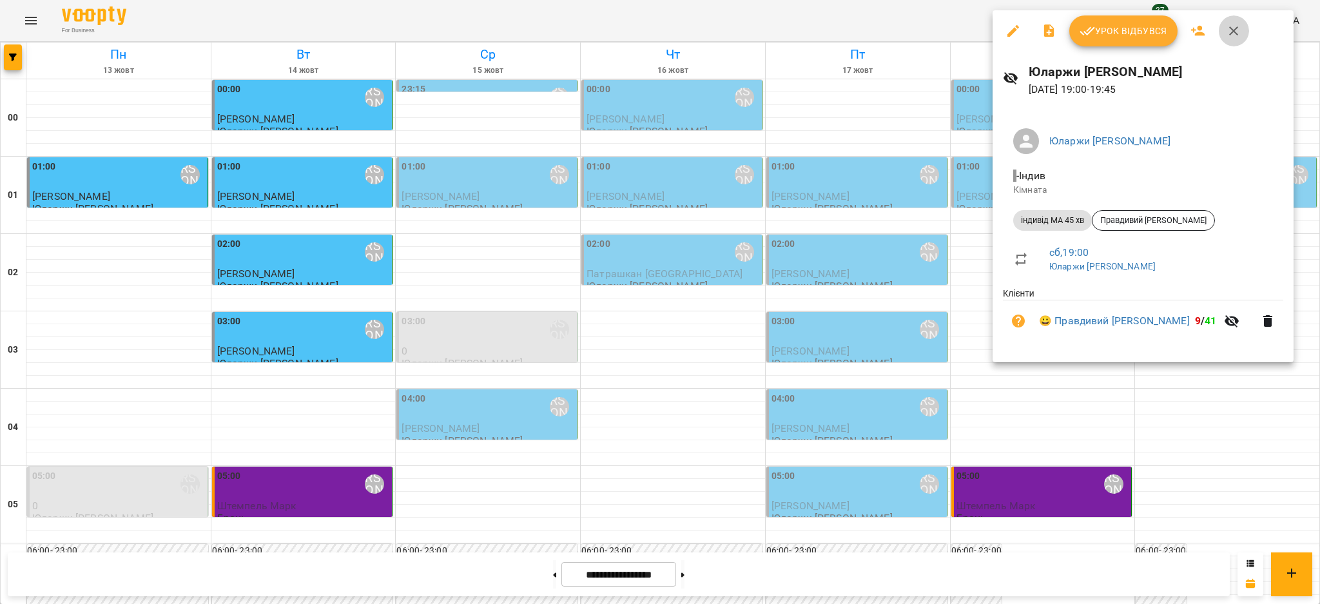
click at [1229, 32] on icon "button" at bounding box center [1233, 30] width 15 height 15
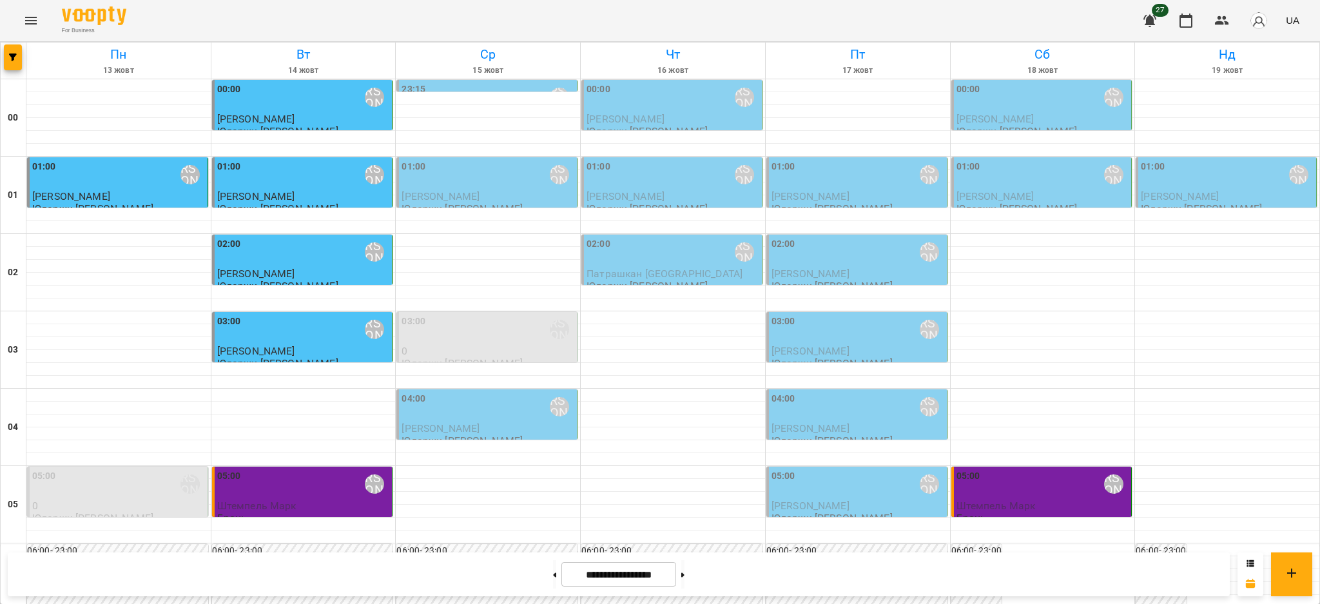
scroll to position [1389, 0]
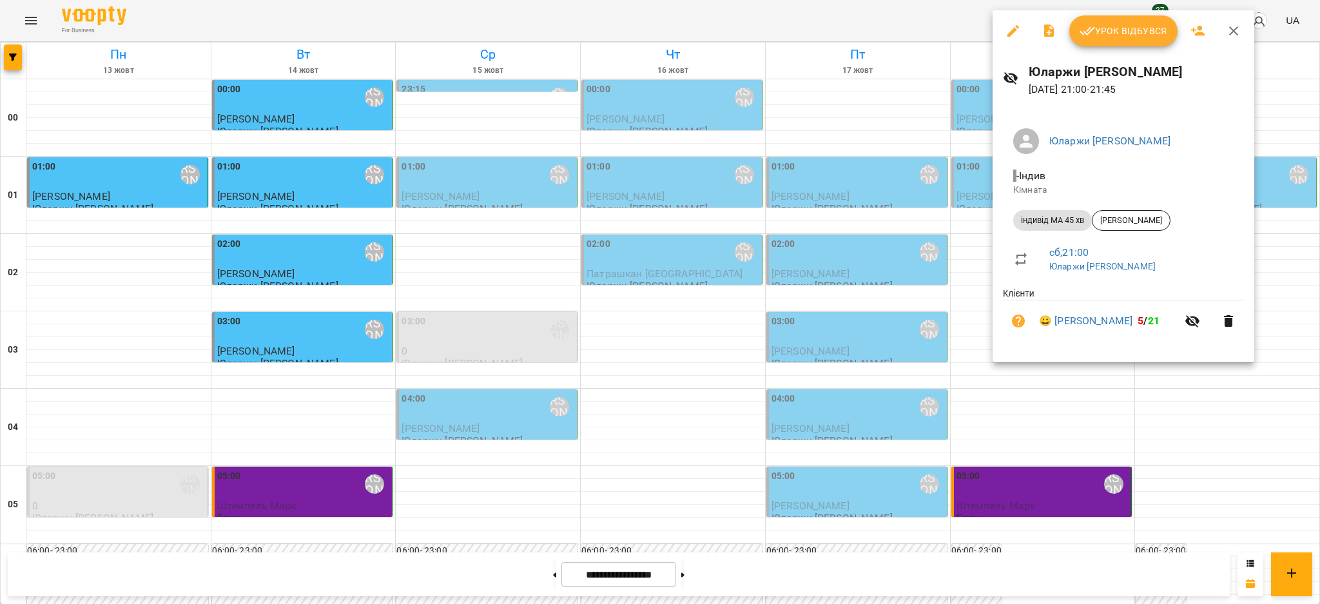
click at [1061, 422] on div at bounding box center [660, 302] width 1320 height 604
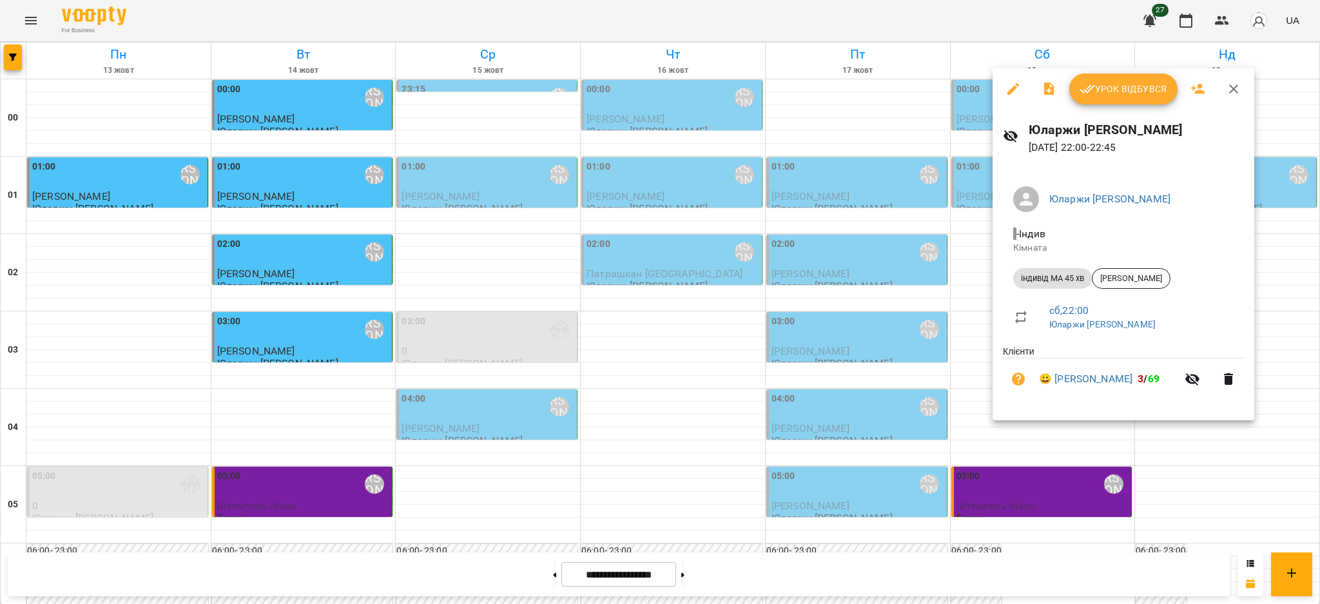
click at [1022, 507] on div at bounding box center [660, 302] width 1320 height 604
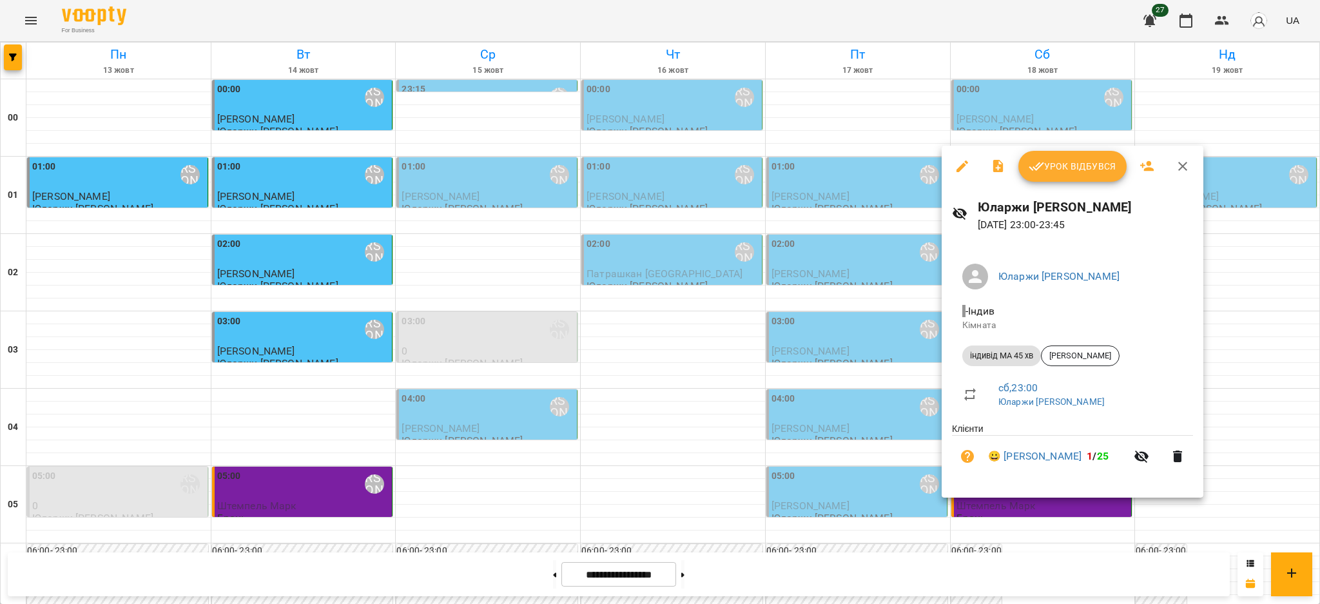
click at [789, 206] on div at bounding box center [660, 302] width 1320 height 604
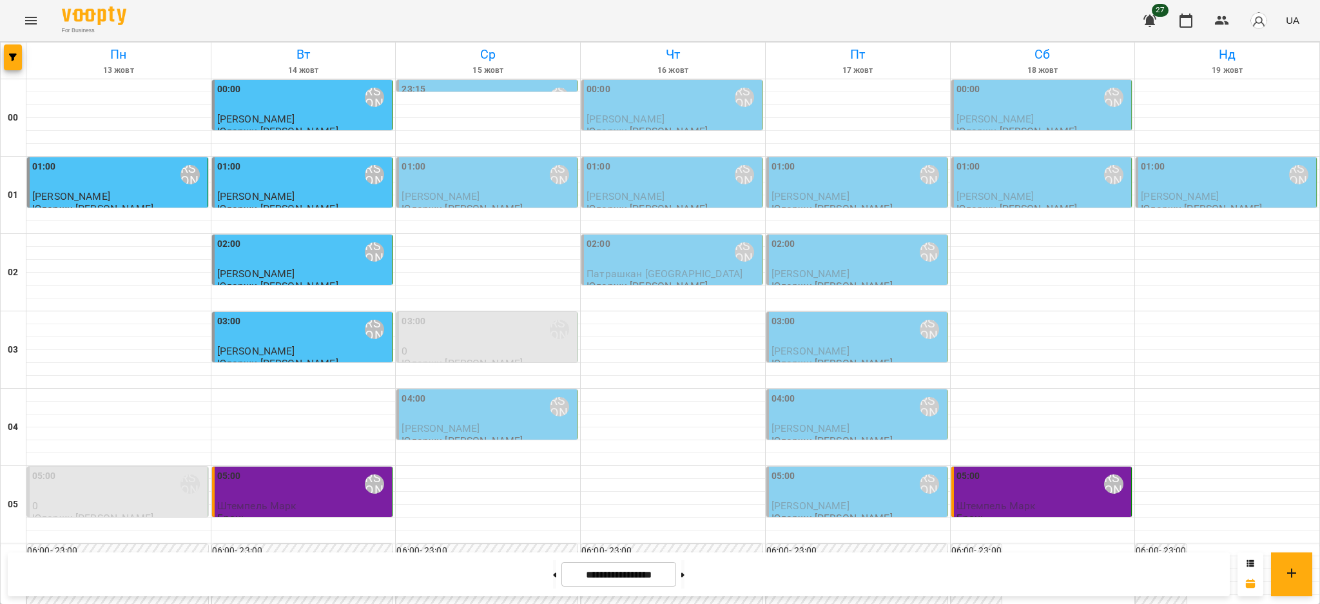
scroll to position [0, 0]
click at [470, 193] on p "[PERSON_NAME]" at bounding box center [488, 196] width 173 height 11
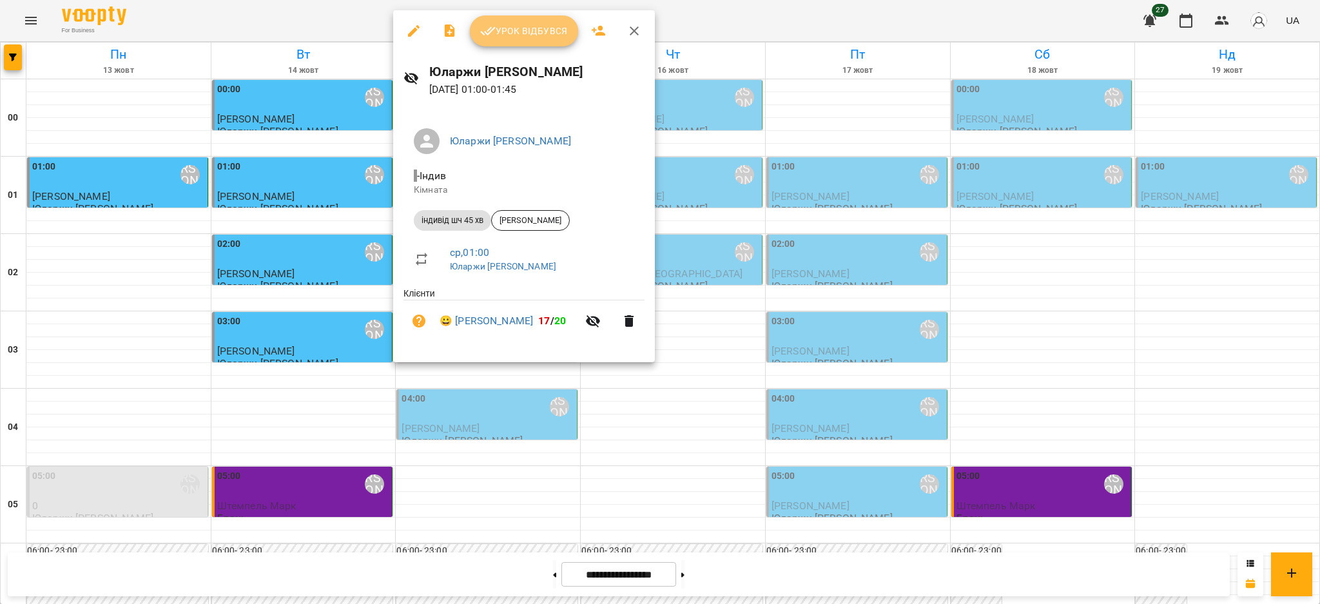
click at [519, 28] on span "Урок відбувся" at bounding box center [524, 30] width 88 height 15
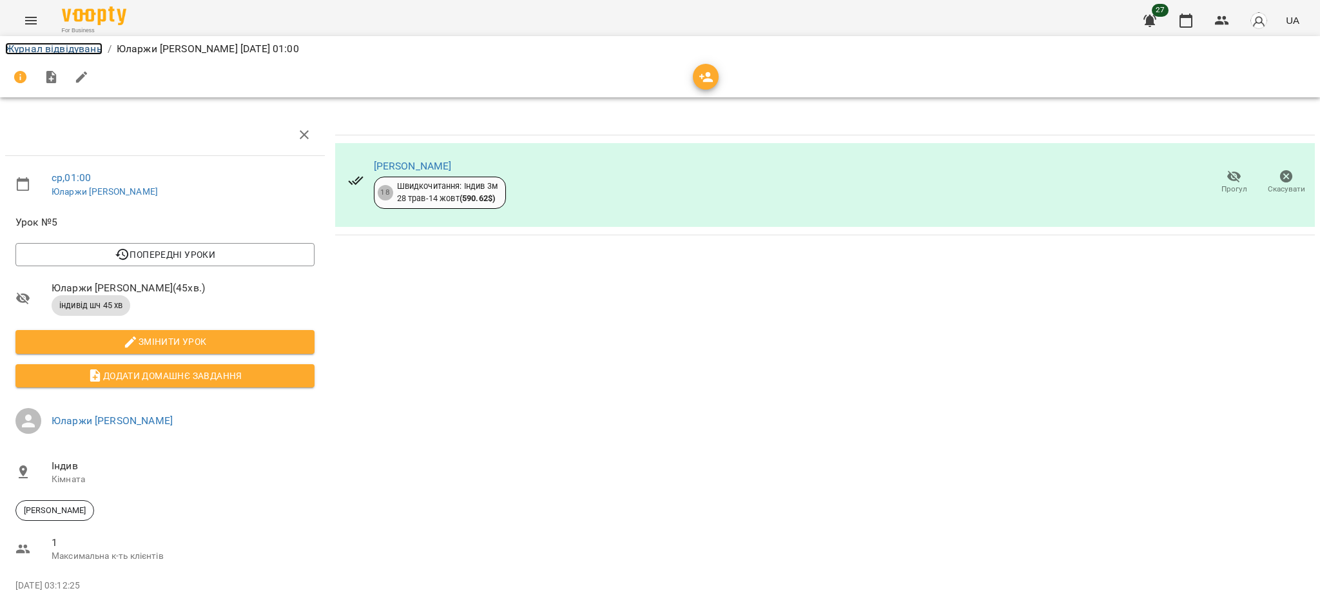
click at [40, 44] on link "Журнал відвідувань" at bounding box center [53, 49] width 97 height 12
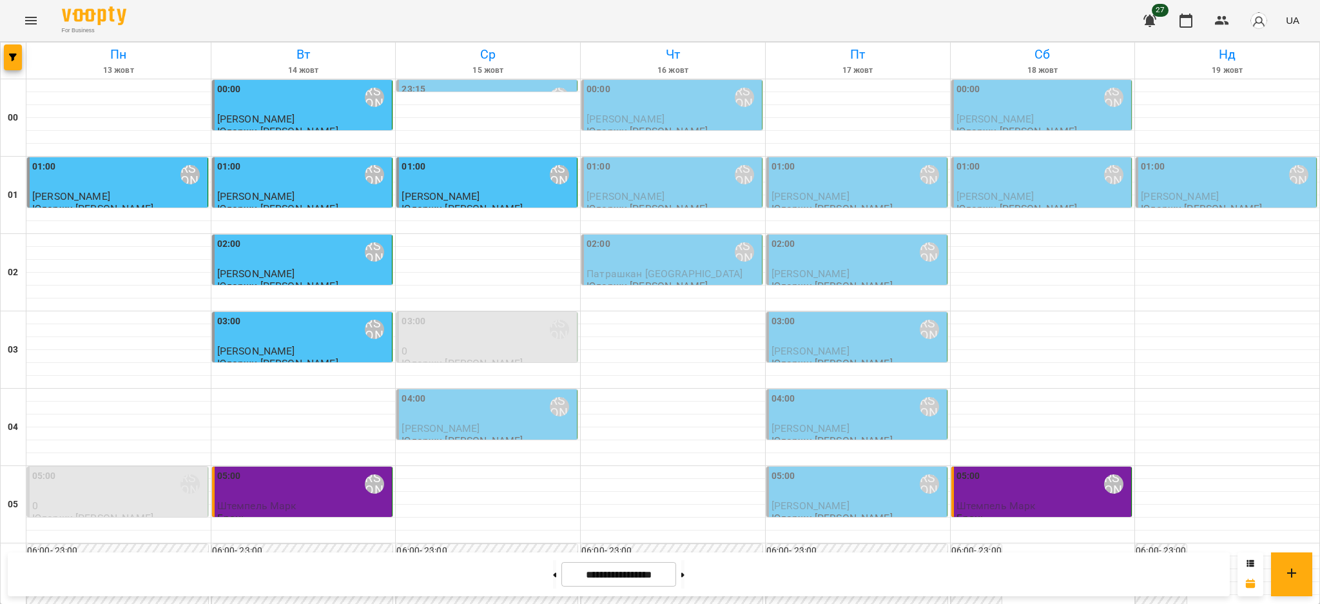
click at [39, 19] on button "Menu" at bounding box center [30, 20] width 31 height 31
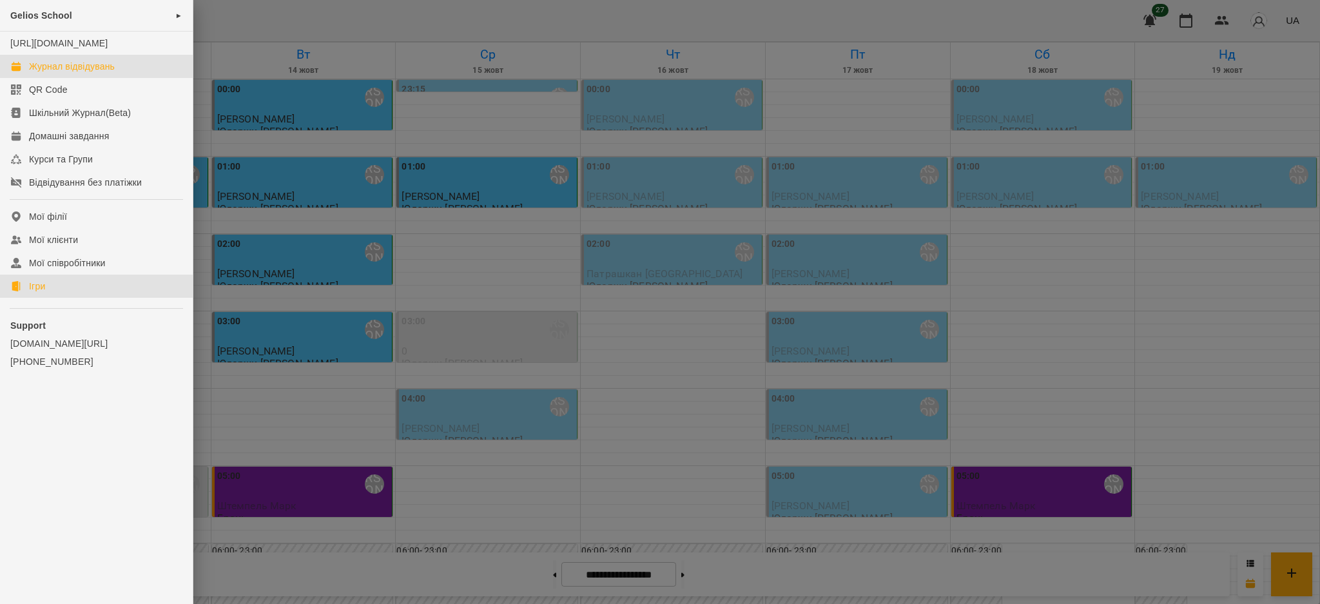
click at [54, 298] on link "Ігри" at bounding box center [96, 286] width 193 height 23
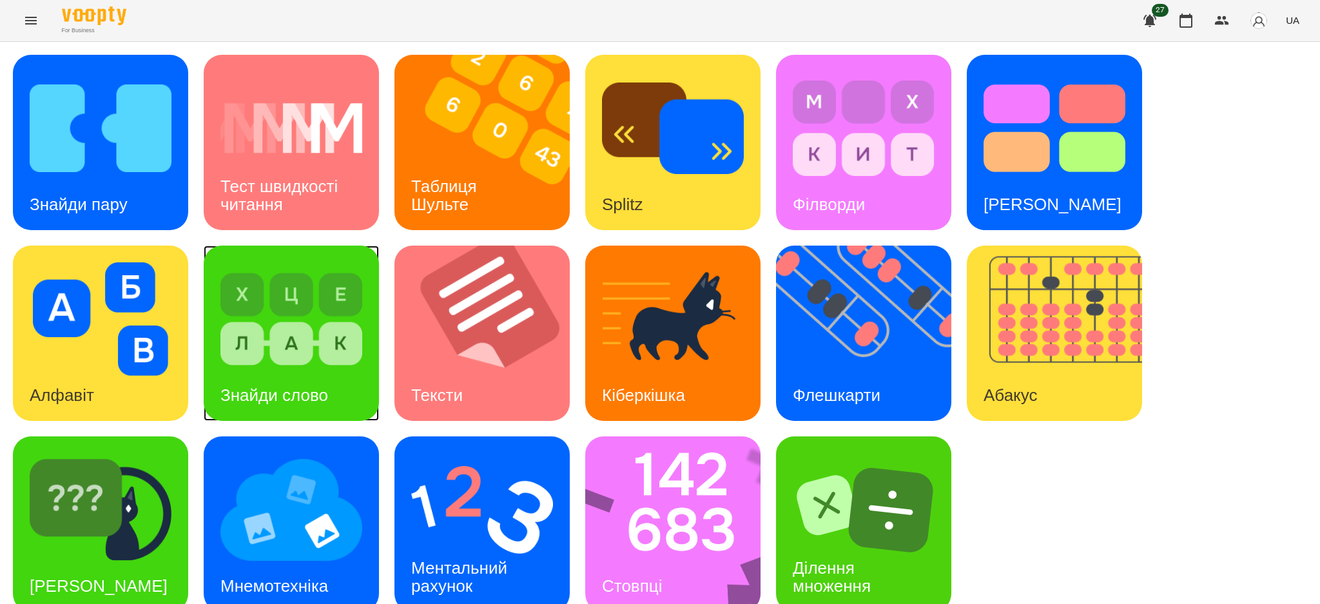
click at [280, 351] on img at bounding box center [291, 318] width 142 height 113
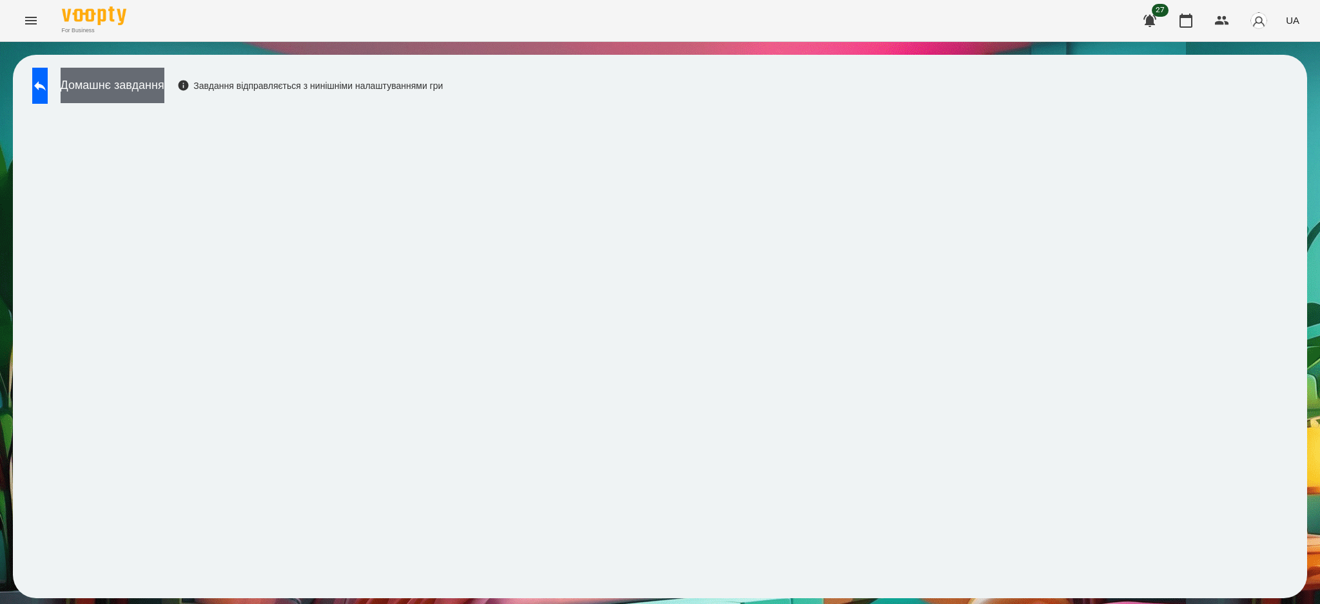
click at [164, 81] on button "Домашнє завдання" at bounding box center [113, 85] width 104 height 35
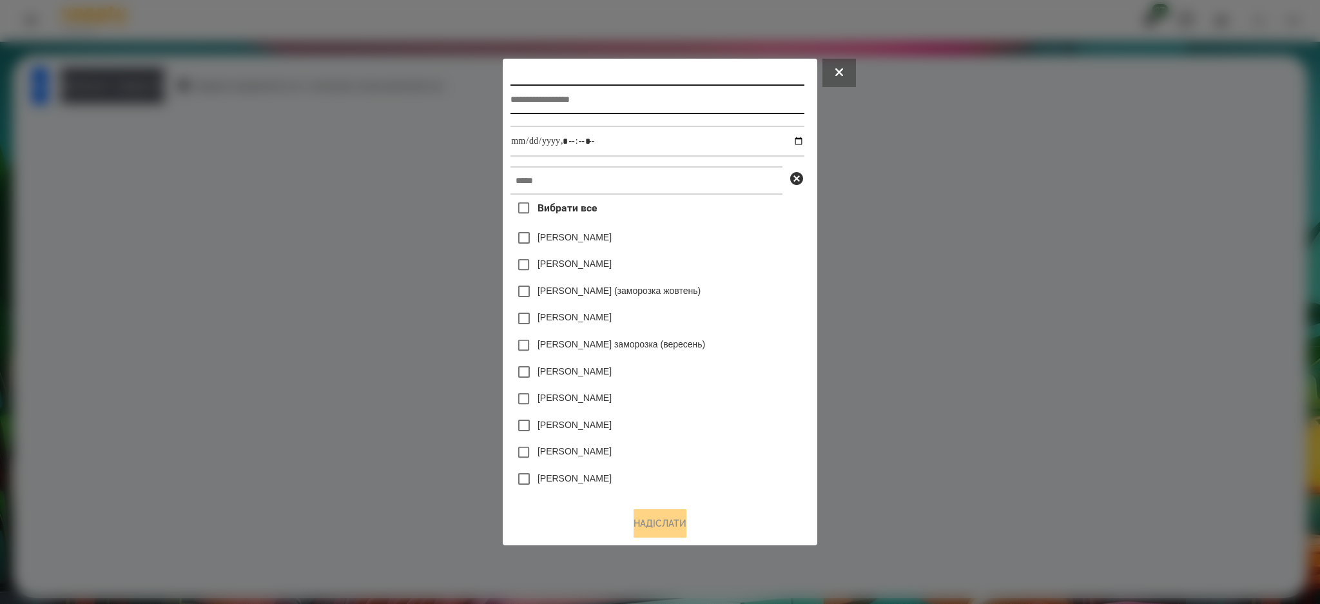
click at [521, 101] on input "text" at bounding box center [657, 99] width 293 height 30
type input "**********"
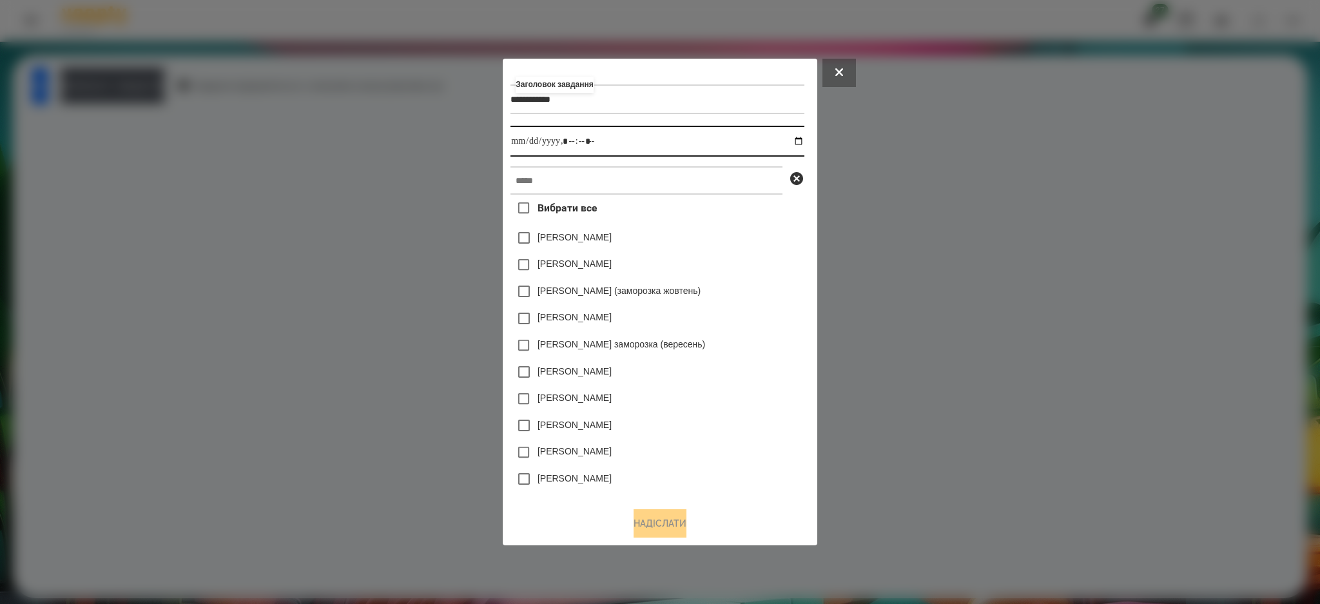
click at [804, 142] on input "datetime-local" at bounding box center [657, 141] width 293 height 31
type input "**********"
click at [765, 185] on input "text" at bounding box center [647, 180] width 272 height 28
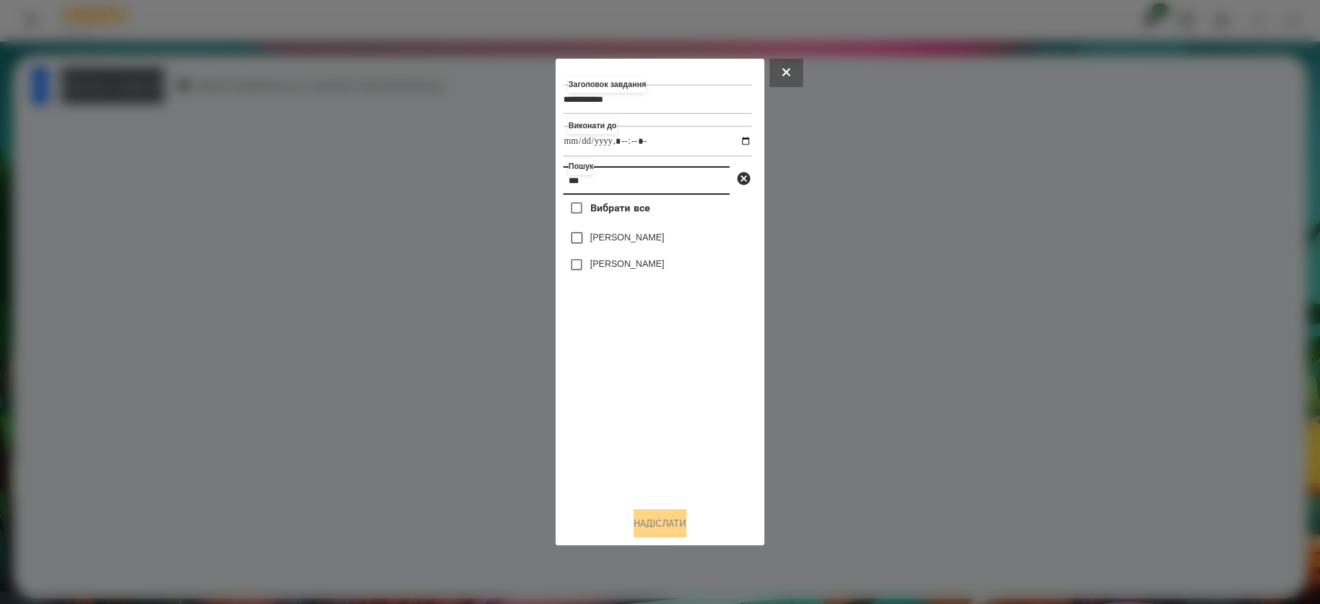
type input "***"
click at [632, 242] on label "[PERSON_NAME]" at bounding box center [628, 237] width 74 height 13
click at [657, 516] on button "Надіслати" at bounding box center [660, 523] width 53 height 28
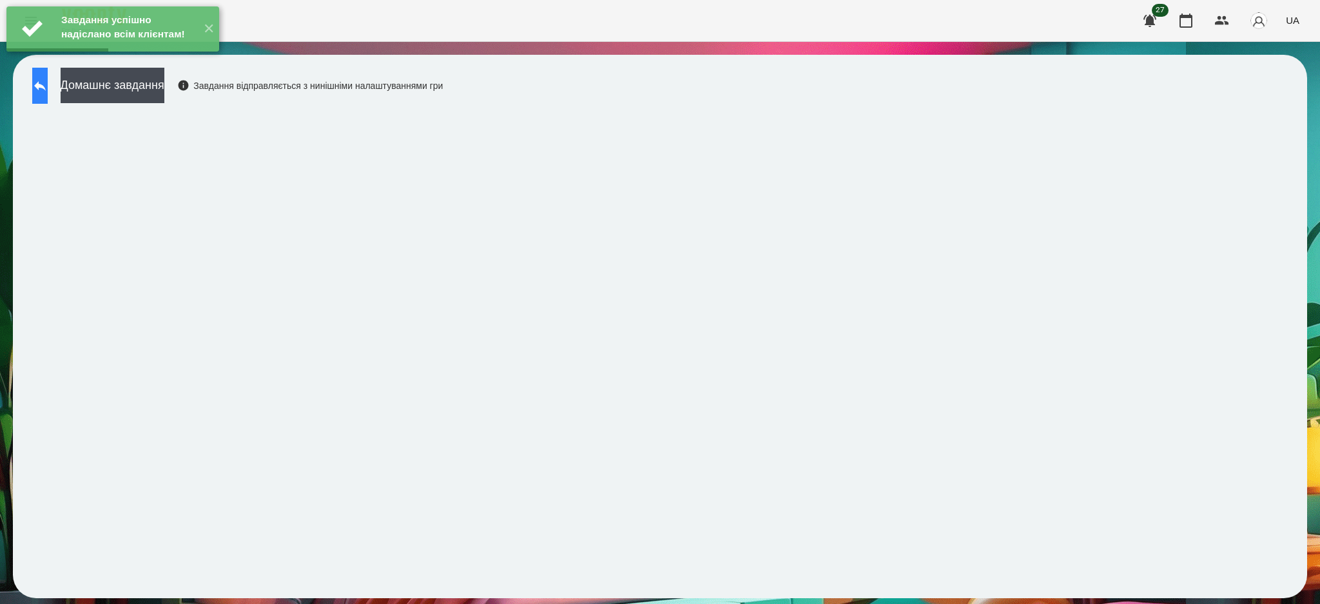
click at [48, 83] on button at bounding box center [39, 86] width 15 height 36
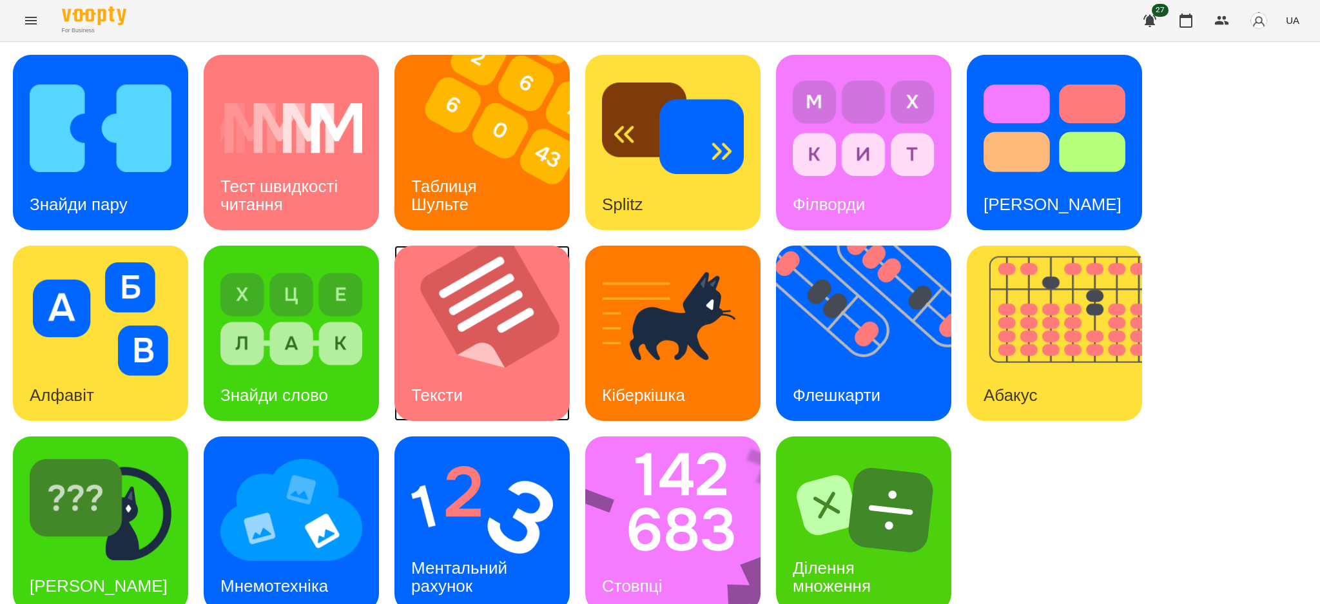
click at [498, 343] on img at bounding box center [490, 333] width 191 height 175
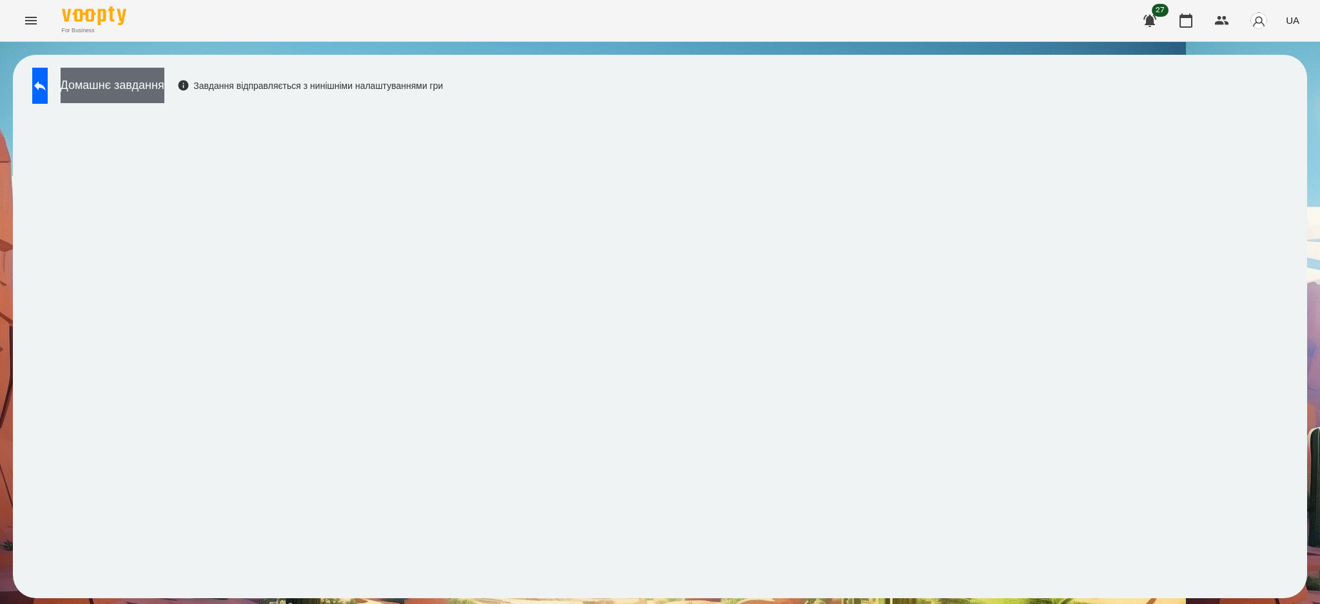
click at [164, 86] on button "Домашнє завдання" at bounding box center [113, 85] width 104 height 35
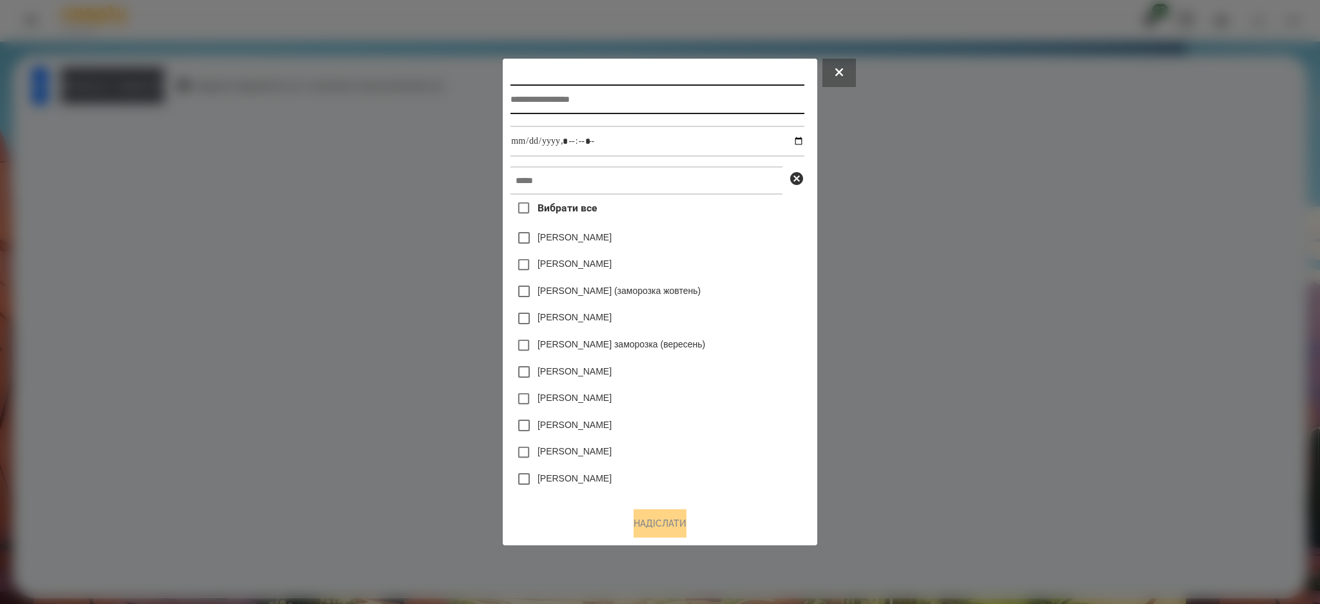
click at [563, 101] on input "text" at bounding box center [657, 99] width 293 height 30
type input "*****"
click at [578, 144] on input "datetime-local" at bounding box center [657, 141] width 293 height 31
click at [804, 139] on input "datetime-local" at bounding box center [657, 141] width 293 height 31
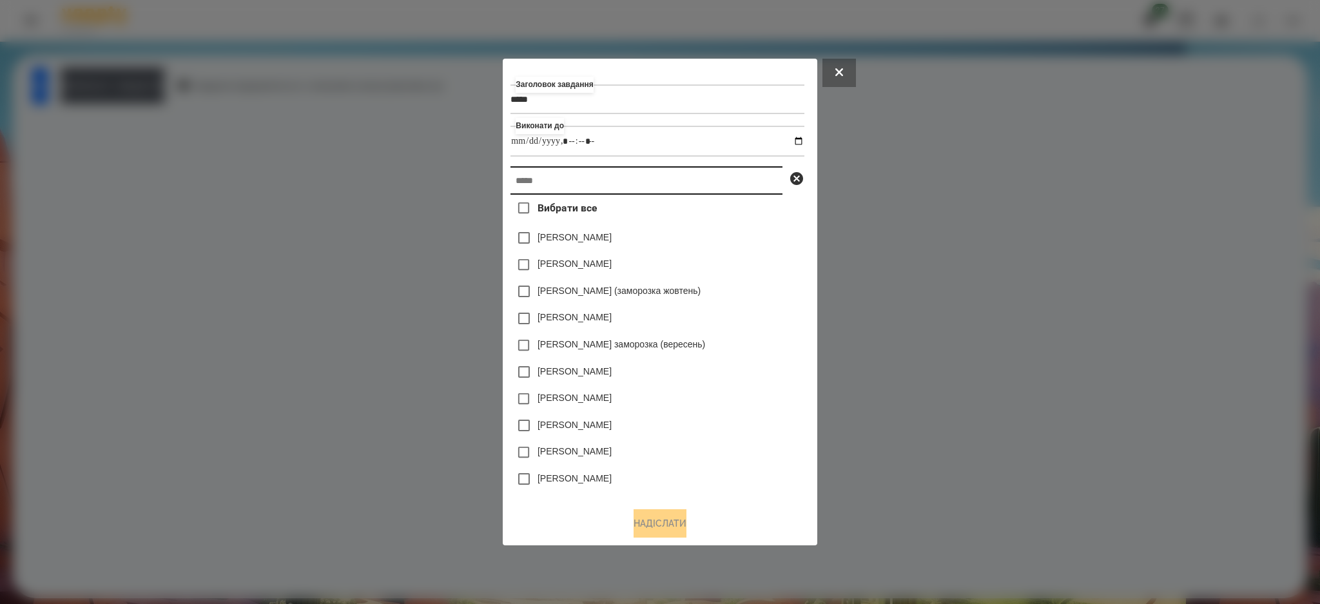
type input "**********"
click at [743, 181] on input "text" at bounding box center [647, 180] width 272 height 28
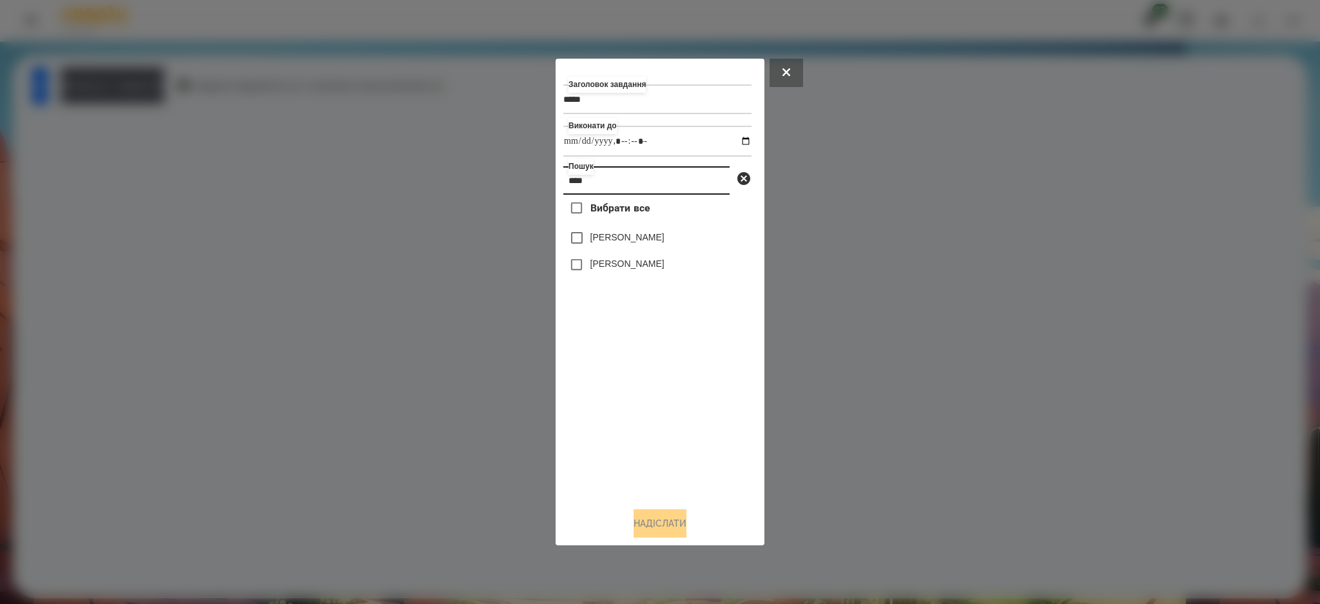
type input "****"
click at [636, 237] on label "[PERSON_NAME]" at bounding box center [628, 237] width 74 height 13
click at [661, 525] on button "Надіслати" at bounding box center [660, 523] width 53 height 28
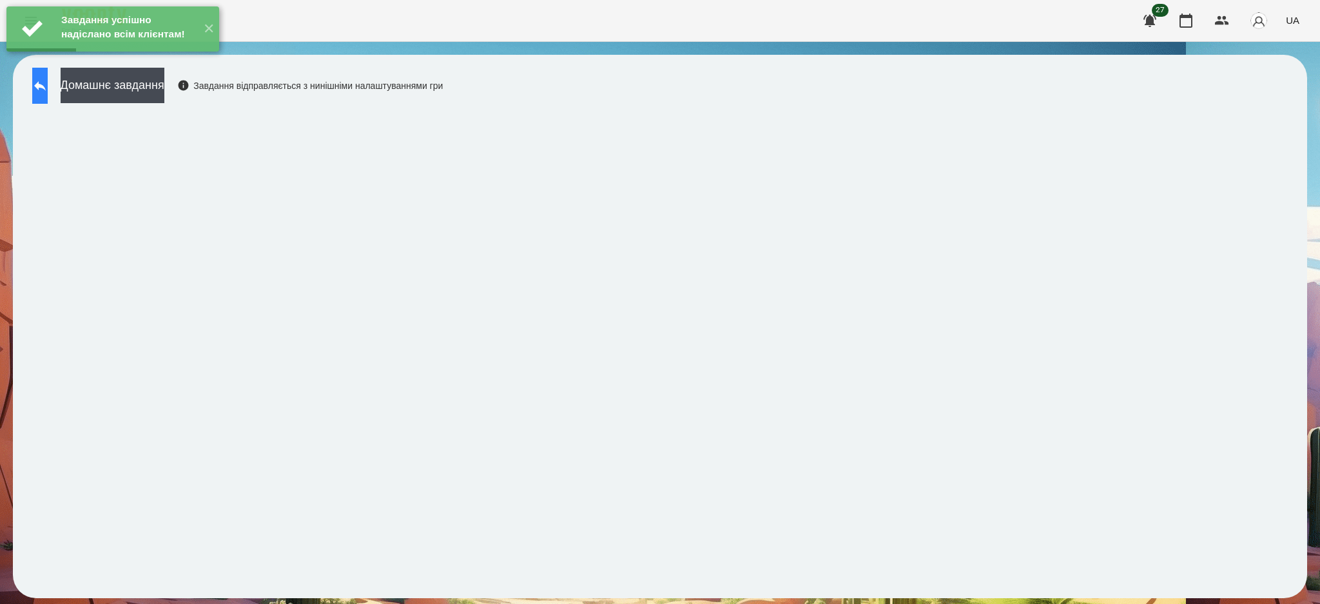
click at [46, 81] on icon at bounding box center [39, 85] width 15 height 15
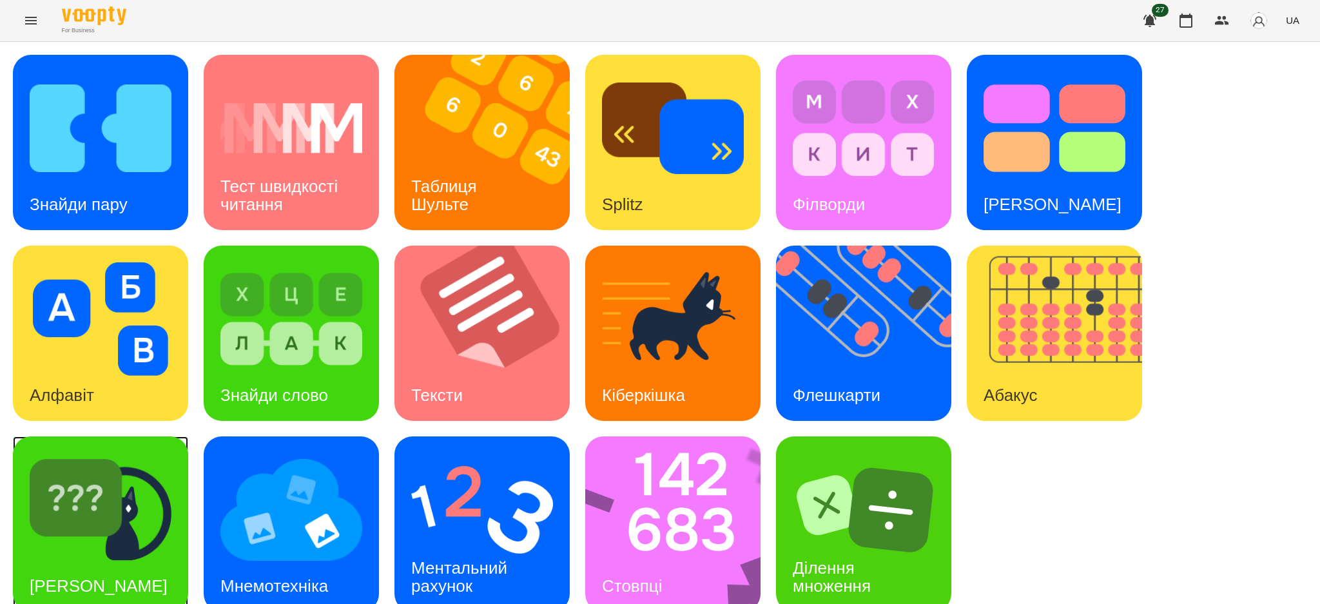
click at [111, 531] on img at bounding box center [101, 509] width 142 height 113
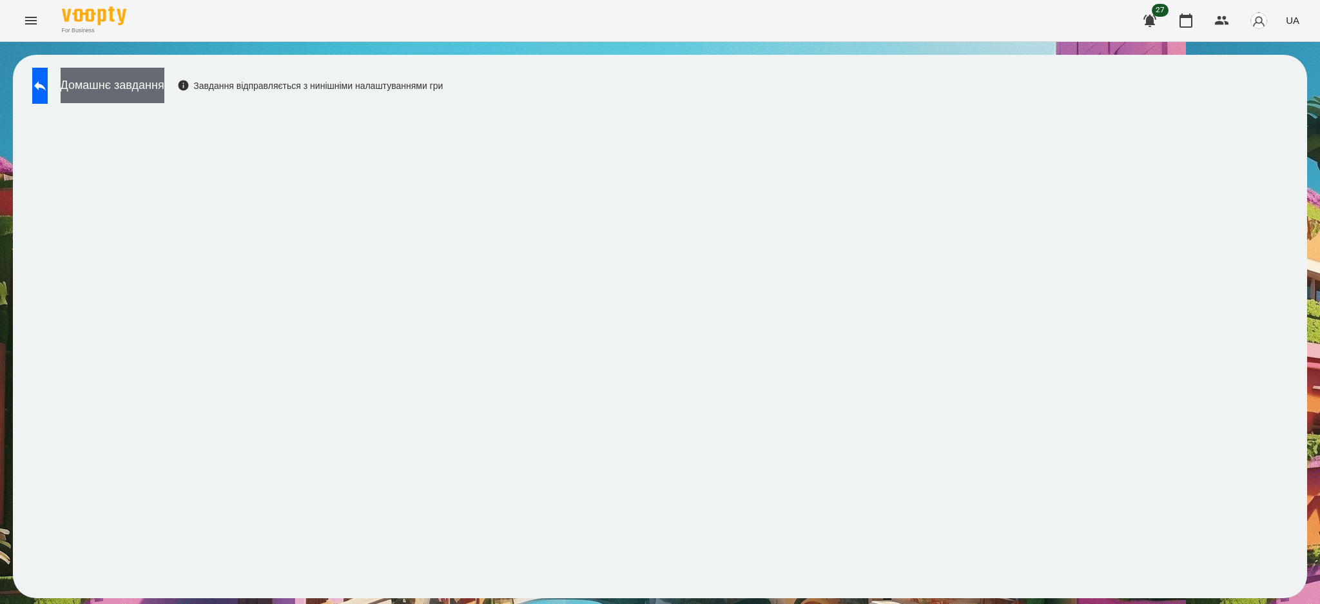
click at [155, 97] on button "Домашнє завдання" at bounding box center [113, 85] width 104 height 35
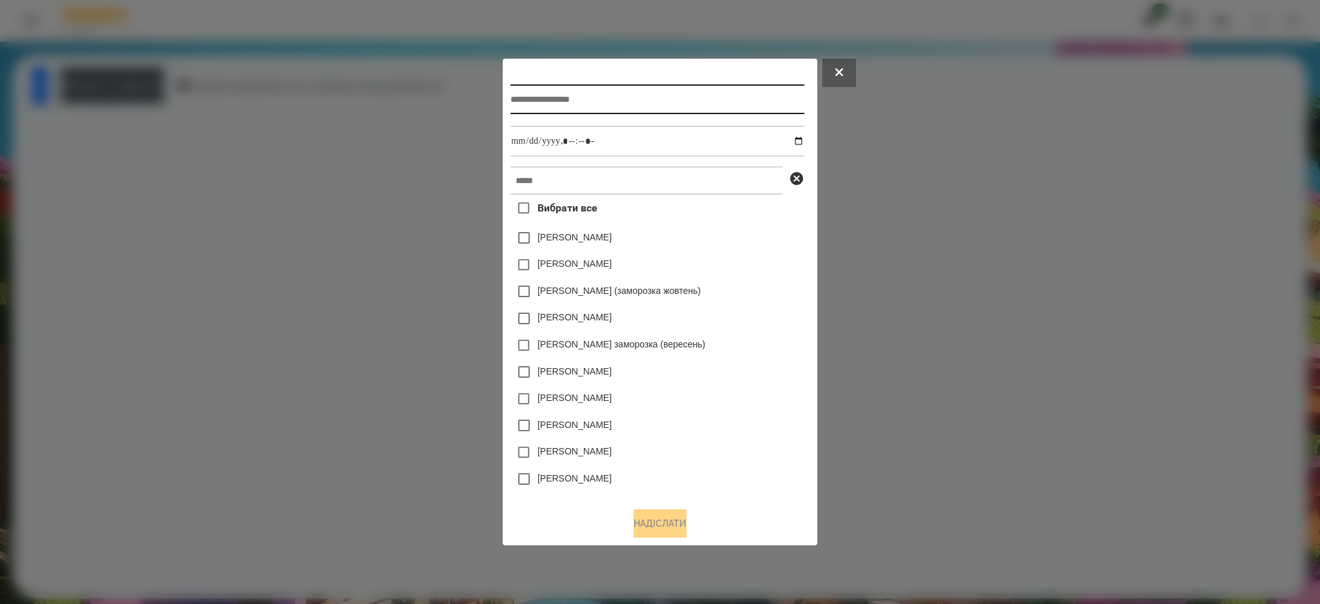
click at [520, 97] on input "text" at bounding box center [657, 99] width 293 height 30
type input "**********"
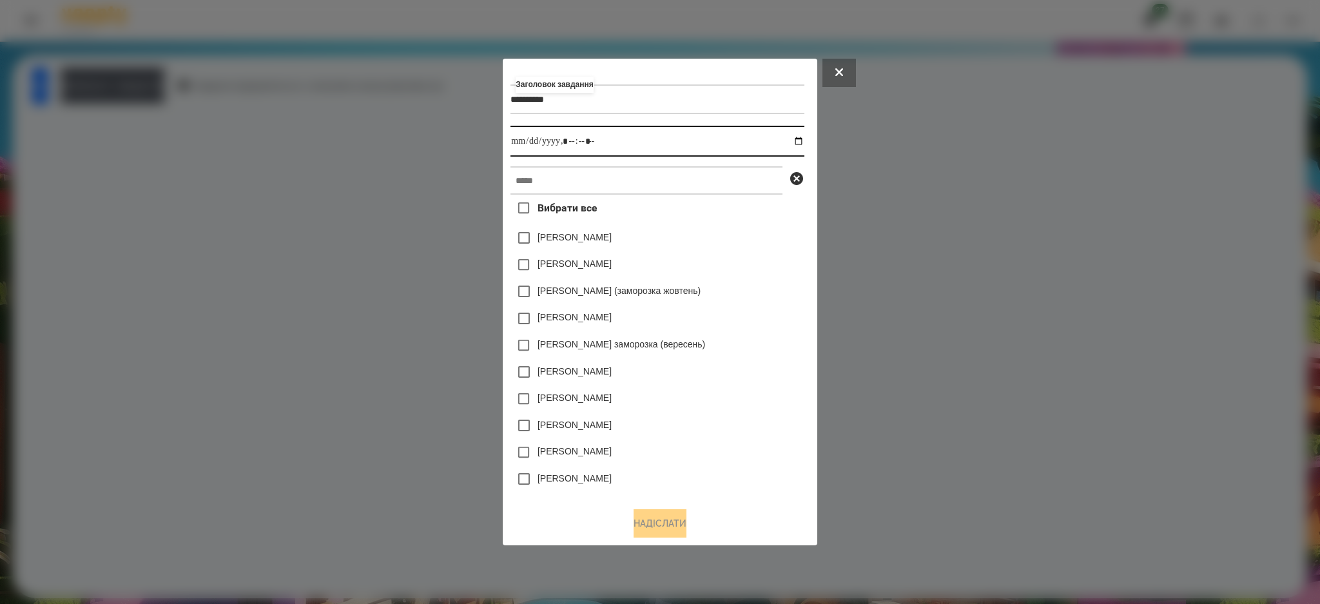
click at [804, 145] on input "datetime-local" at bounding box center [657, 141] width 293 height 31
type input "**********"
click at [724, 184] on input "text" at bounding box center [647, 180] width 272 height 28
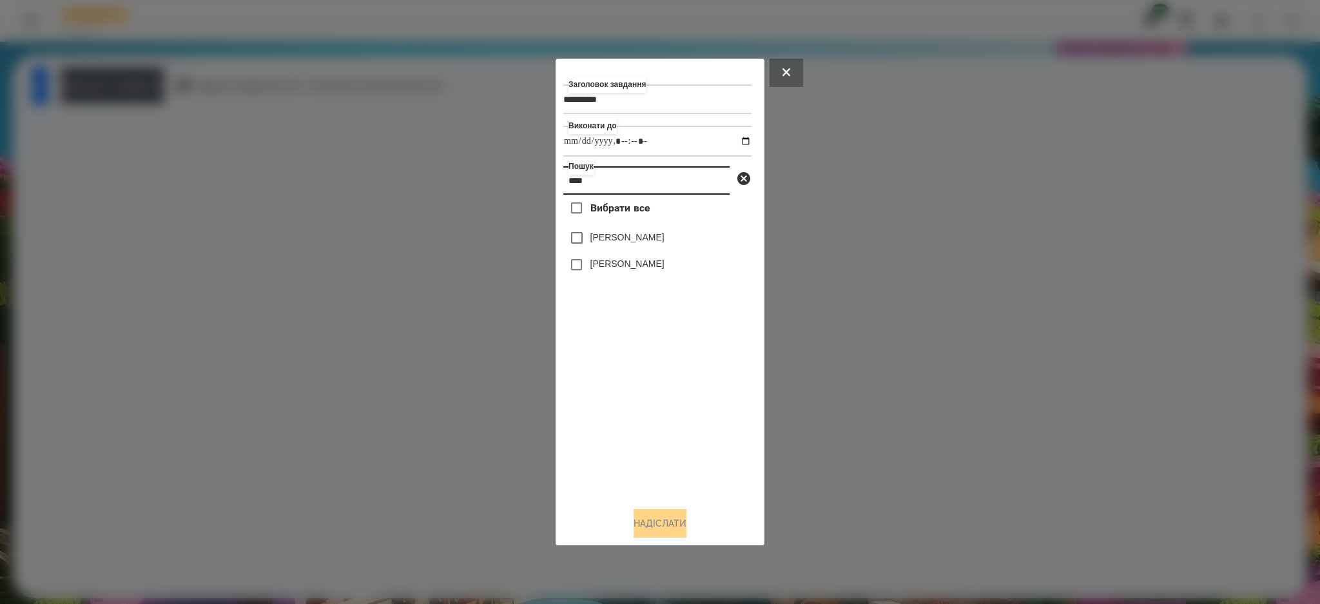
type input "****"
click at [598, 235] on label "[PERSON_NAME]" at bounding box center [628, 237] width 74 height 13
click at [656, 520] on button "Надіслати" at bounding box center [660, 523] width 53 height 28
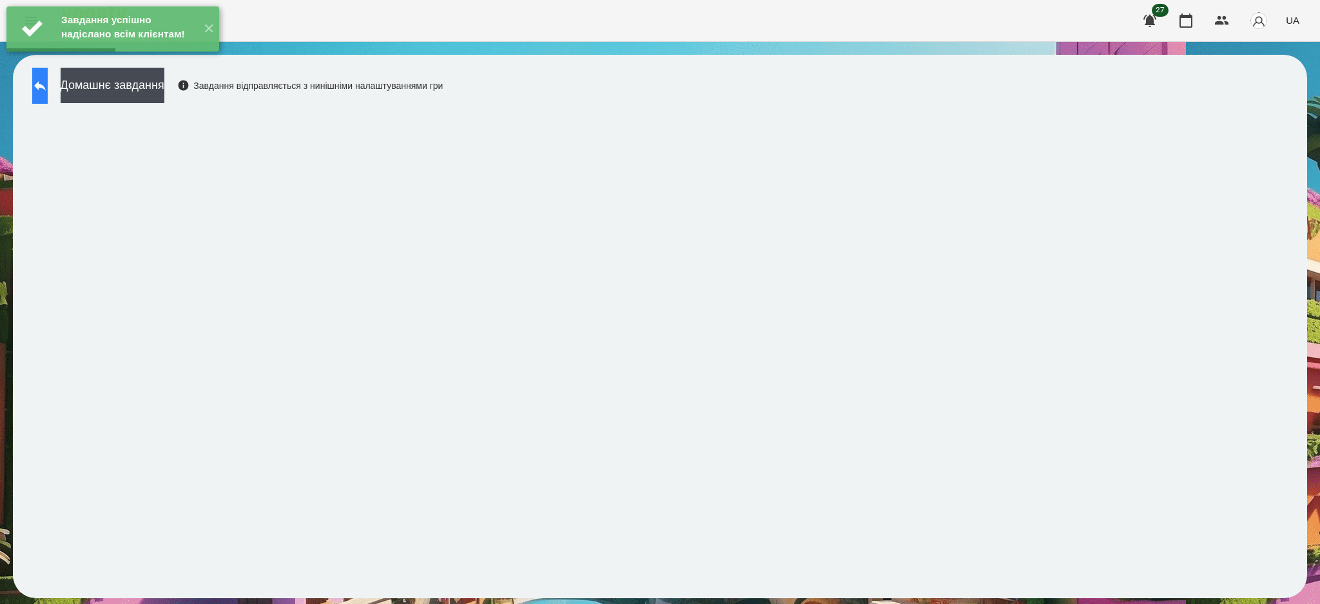
click at [48, 97] on button at bounding box center [39, 86] width 15 height 36
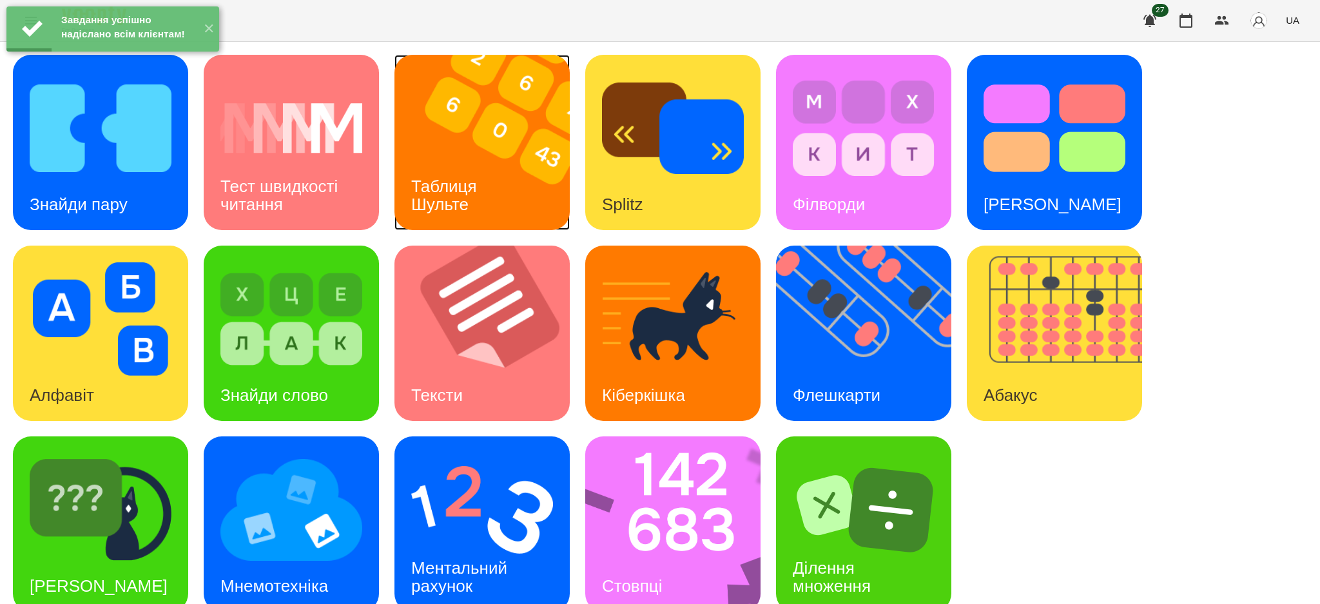
click at [517, 152] on img at bounding box center [490, 142] width 191 height 175
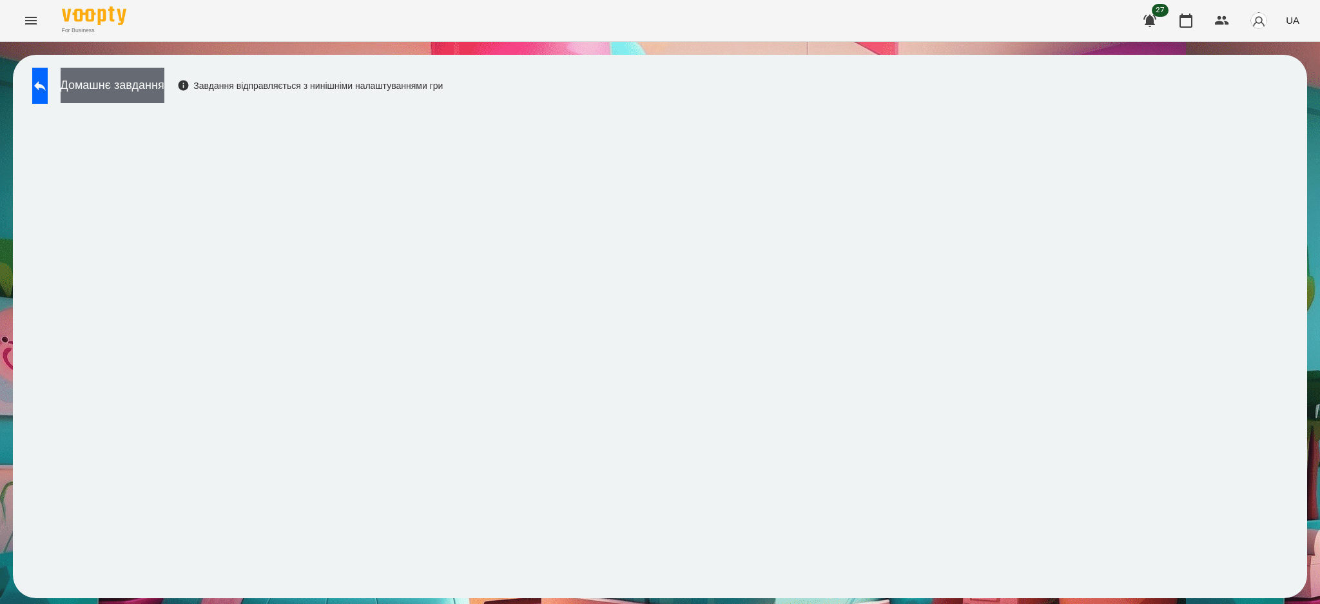
click at [153, 86] on button "Домашнє завдання" at bounding box center [113, 85] width 104 height 35
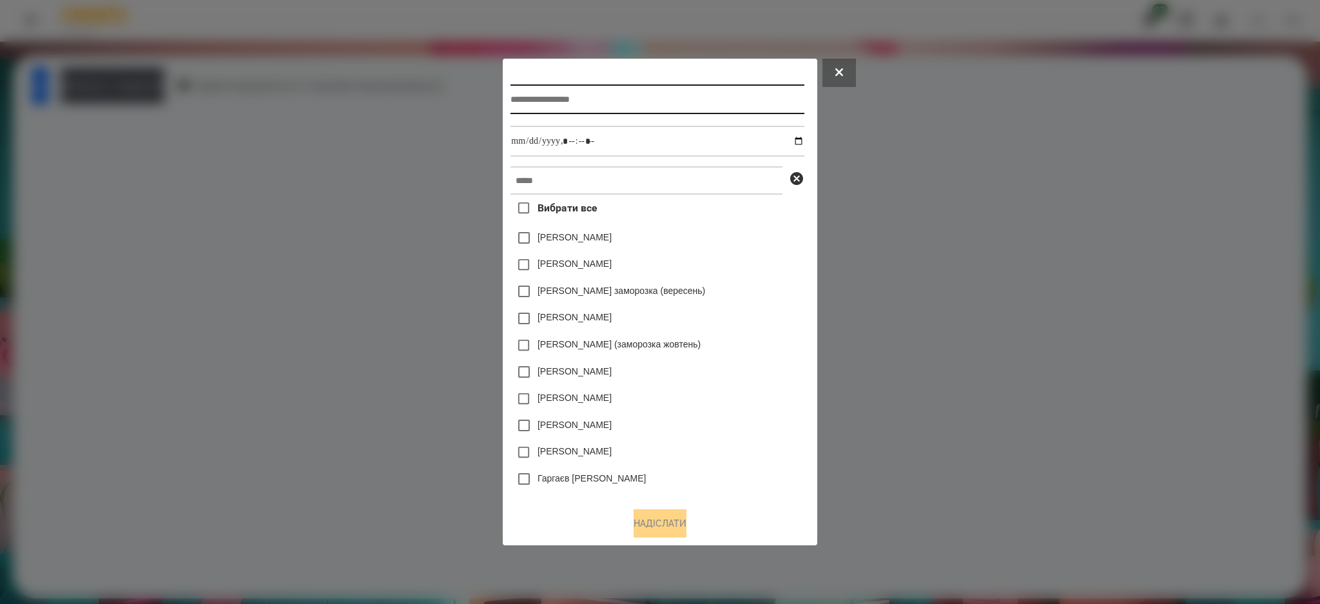
click at [533, 100] on input "text" at bounding box center [657, 99] width 293 height 30
type input "******"
click at [804, 140] on input "datetime-local" at bounding box center [657, 141] width 293 height 31
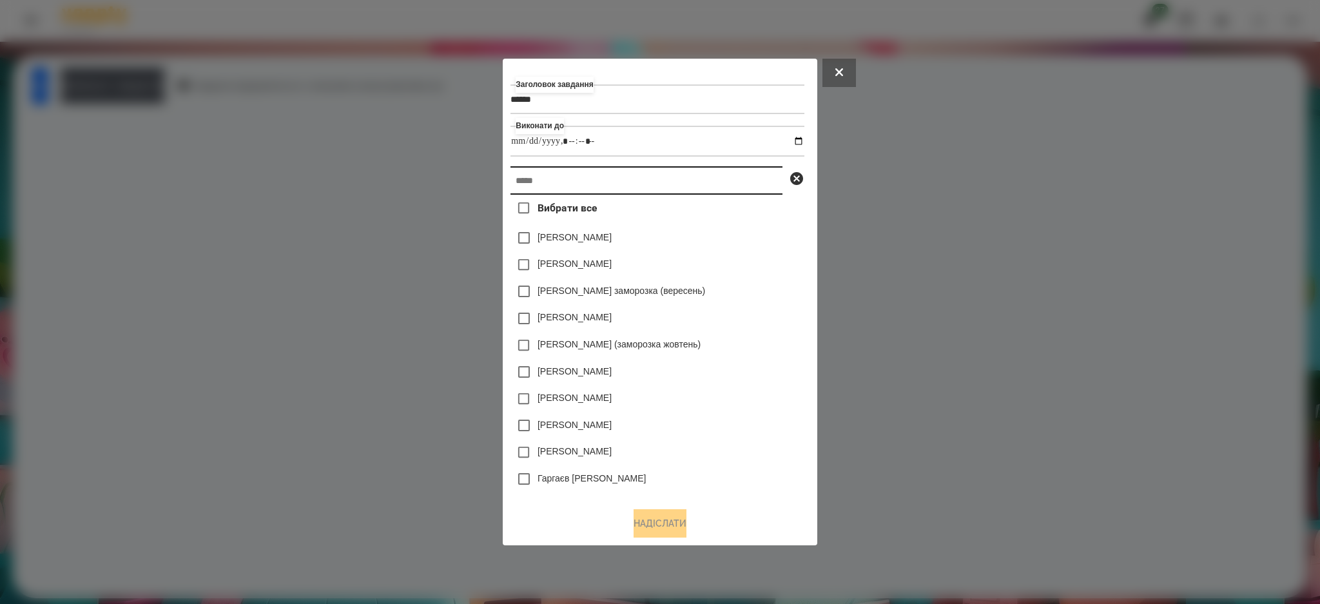
type input "**********"
click at [736, 179] on input "text" at bounding box center [647, 180] width 272 height 28
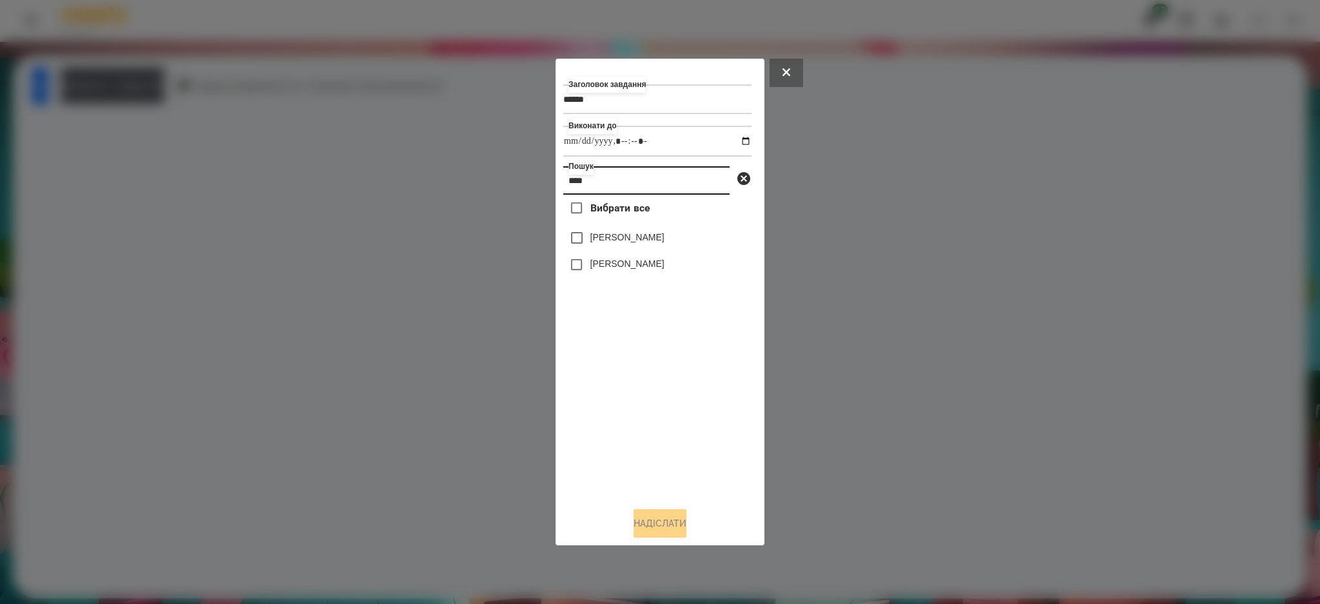
type input "****"
click at [643, 238] on label "[PERSON_NAME]" at bounding box center [628, 237] width 74 height 13
click at [663, 527] on button "Надіслати" at bounding box center [660, 523] width 53 height 28
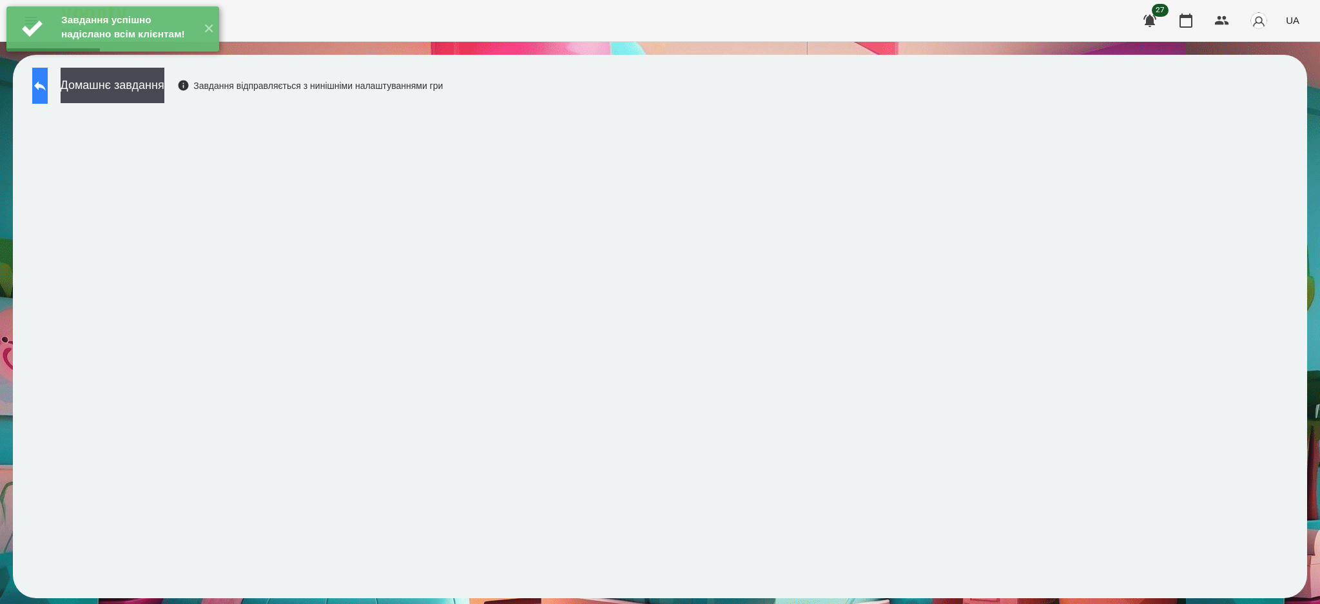
click at [48, 80] on icon at bounding box center [39, 85] width 15 height 15
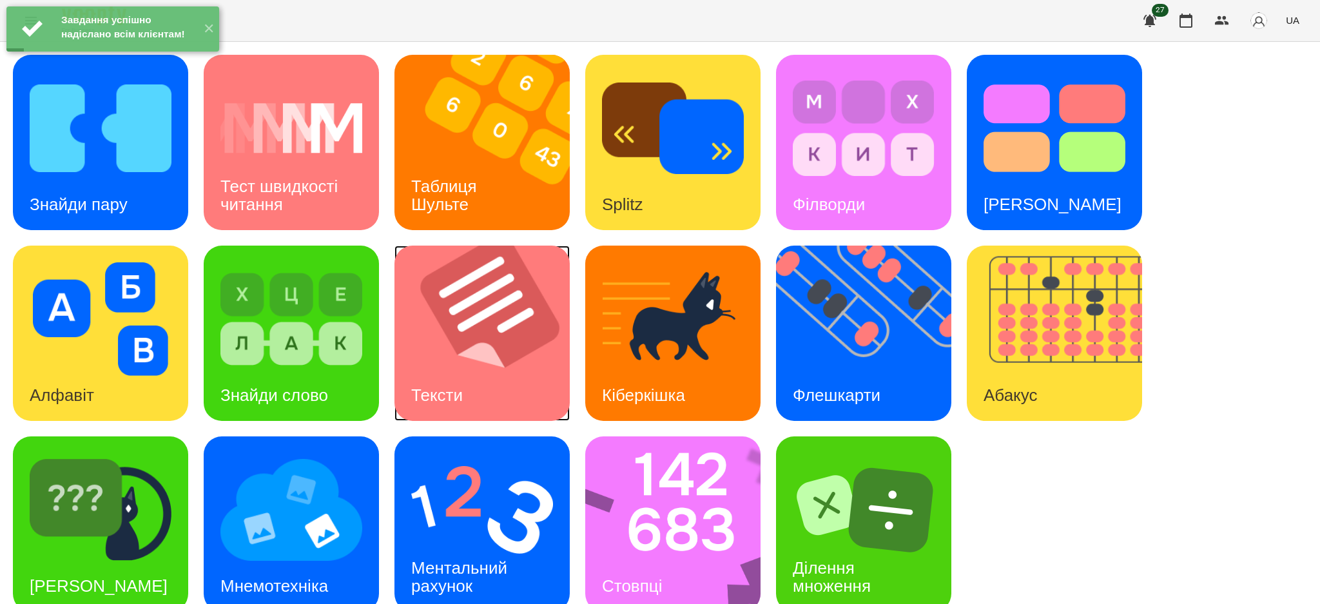
click at [458, 355] on img at bounding box center [490, 333] width 191 height 175
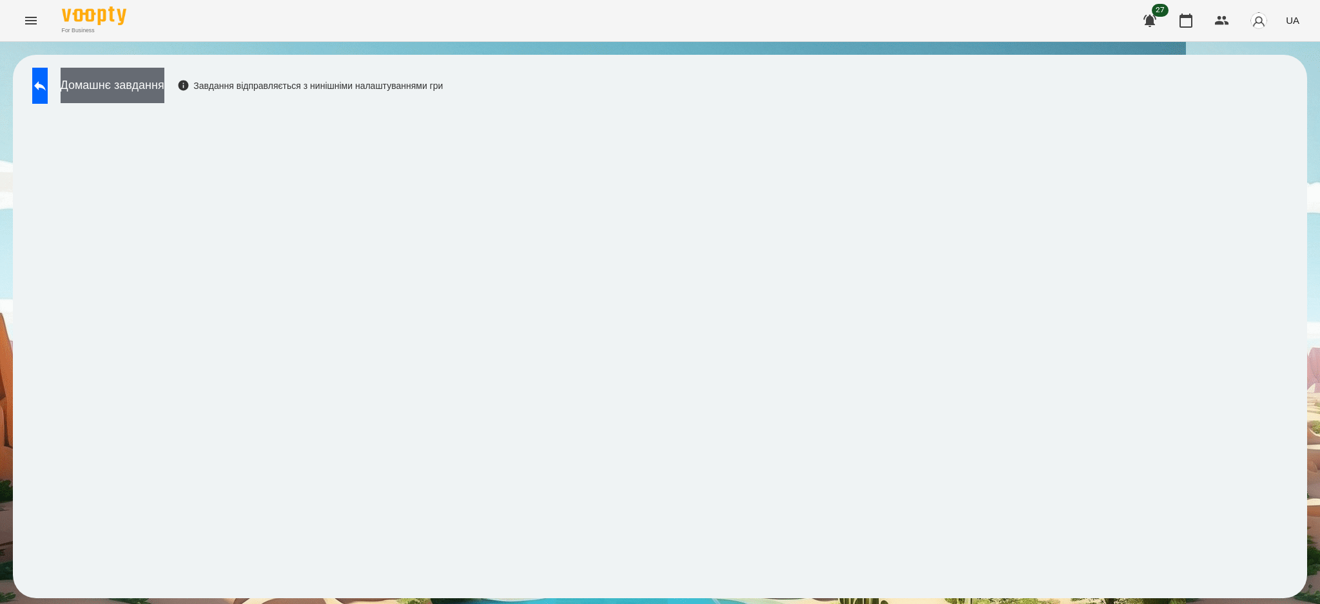
click at [146, 85] on button "Домашнє завдання" at bounding box center [113, 85] width 104 height 35
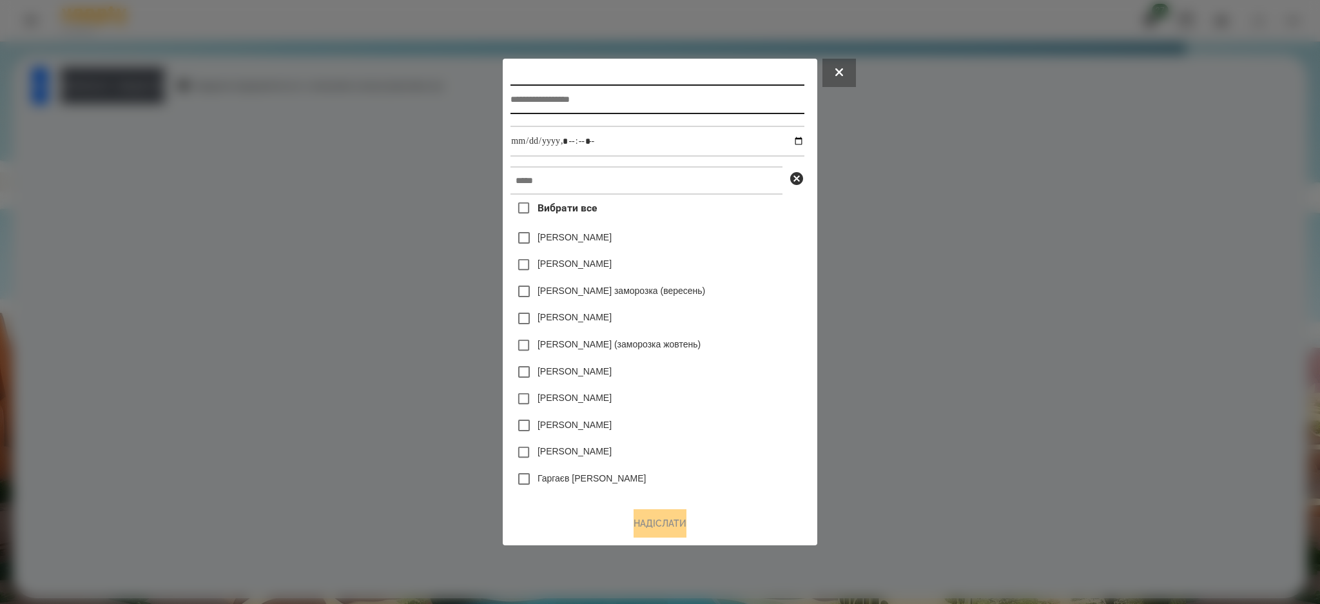
click at [523, 99] on input "text" at bounding box center [657, 99] width 293 height 30
type input "*****"
click at [804, 139] on input "datetime-local" at bounding box center [657, 141] width 293 height 31
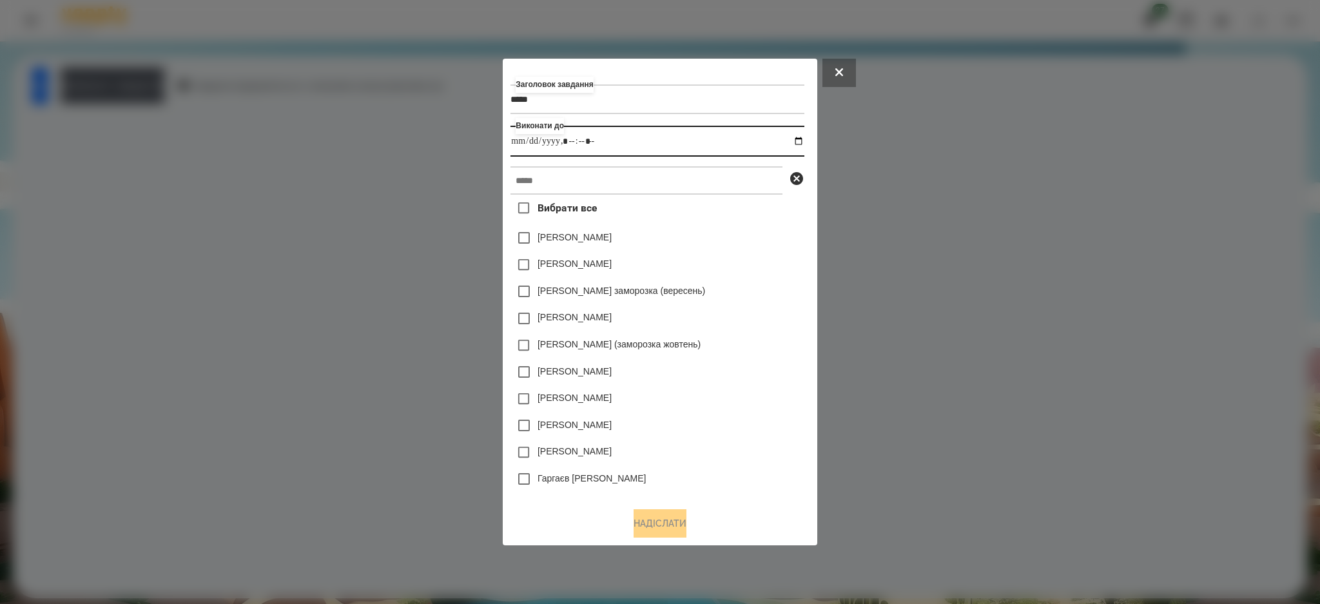
type input "**********"
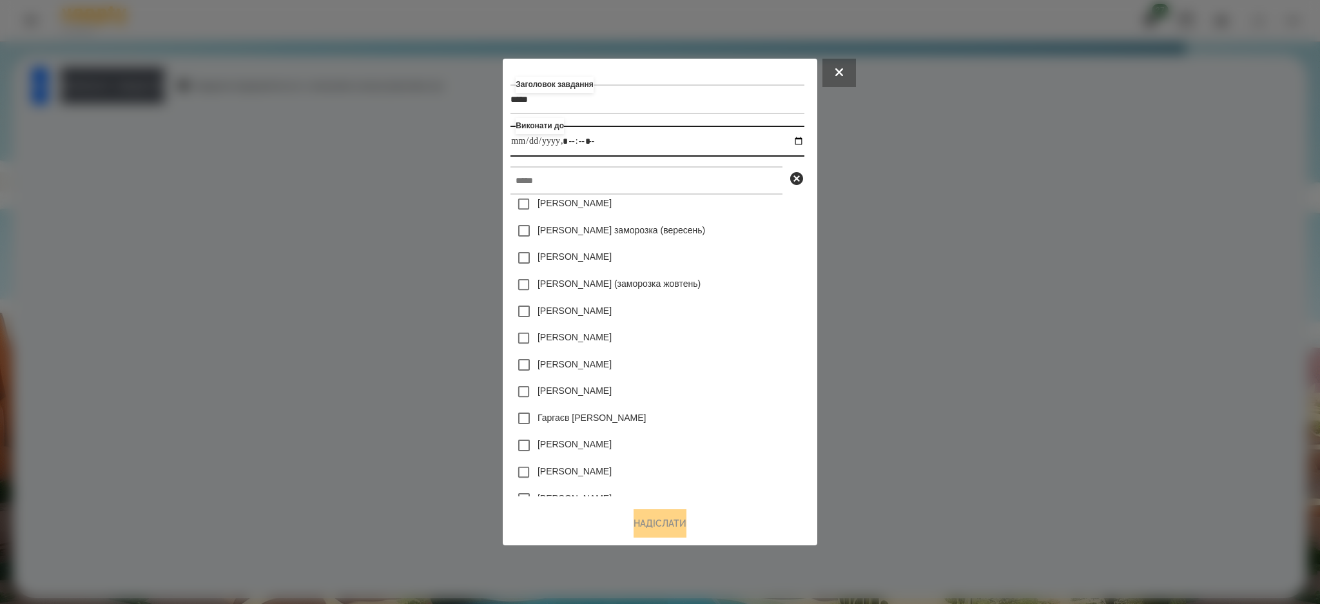
scroll to position [86, 0]
click at [804, 143] on input "datetime-local" at bounding box center [657, 141] width 293 height 31
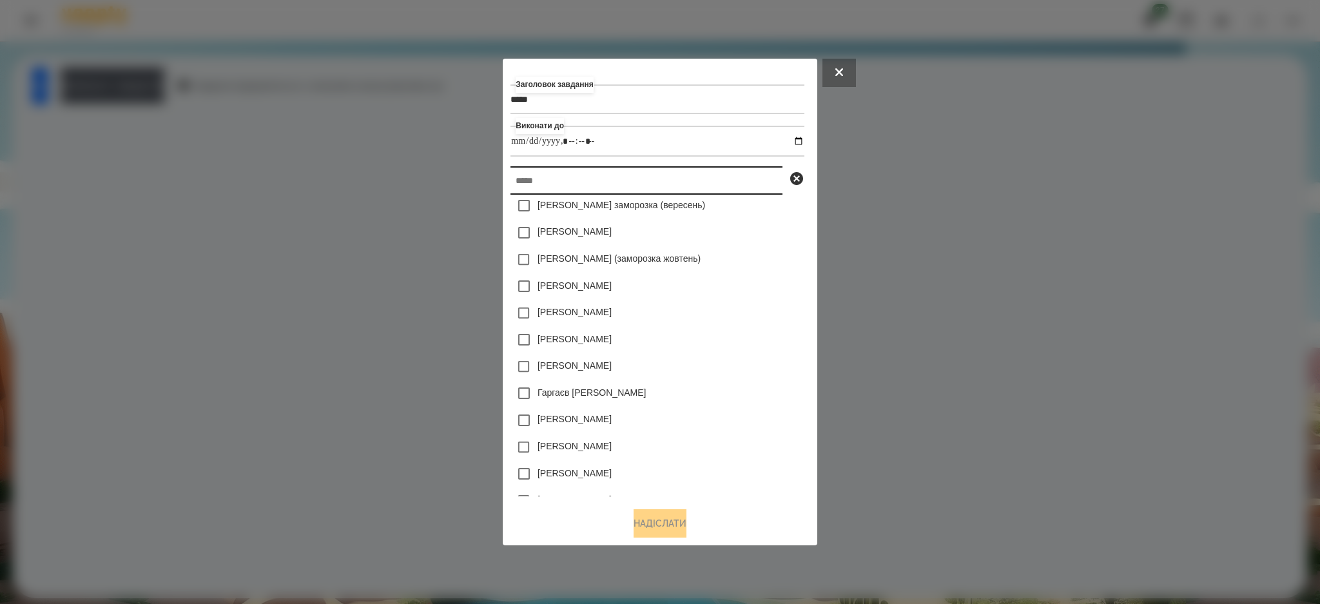
click at [765, 185] on input "text" at bounding box center [647, 180] width 272 height 28
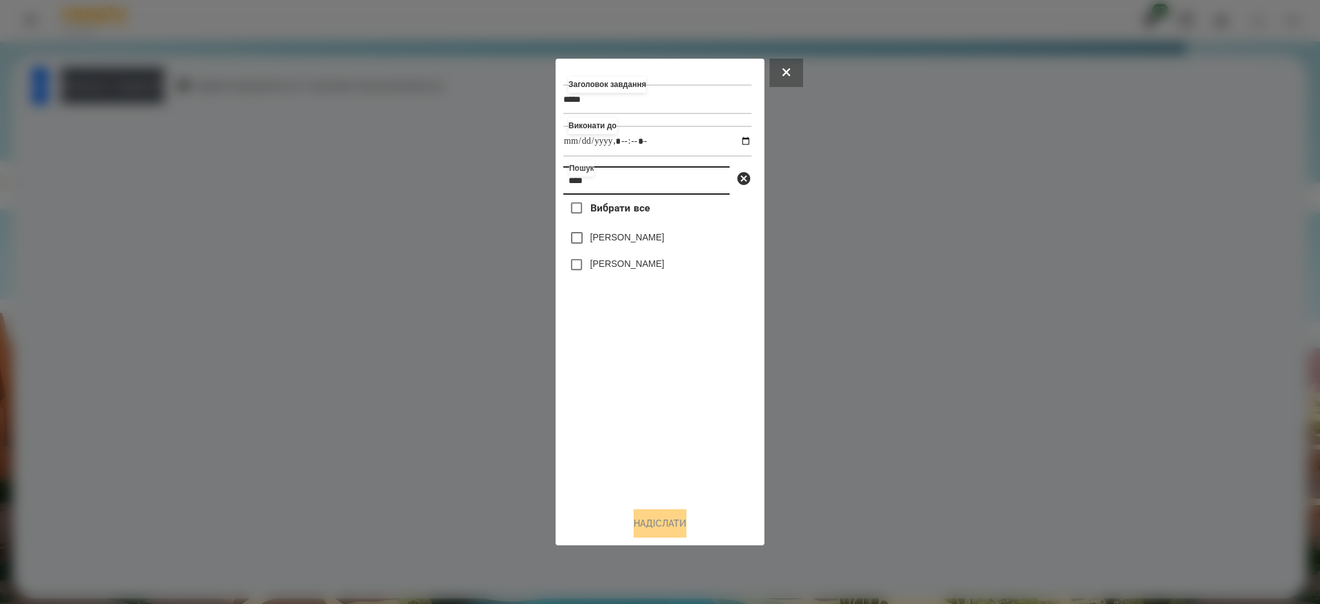
scroll to position [0, 0]
type input "****"
click at [659, 243] on label "[PERSON_NAME]" at bounding box center [628, 237] width 74 height 13
click at [637, 516] on button "Надіслати" at bounding box center [660, 523] width 53 height 28
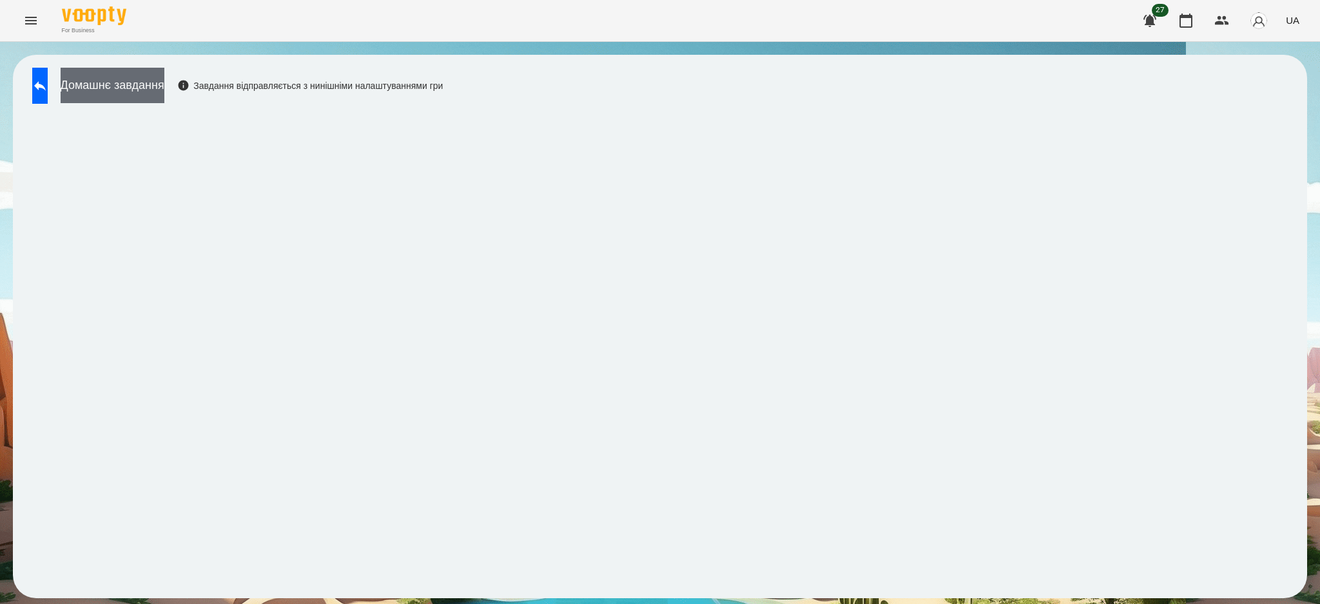
click at [164, 85] on button "Домашнє завдання" at bounding box center [113, 85] width 104 height 35
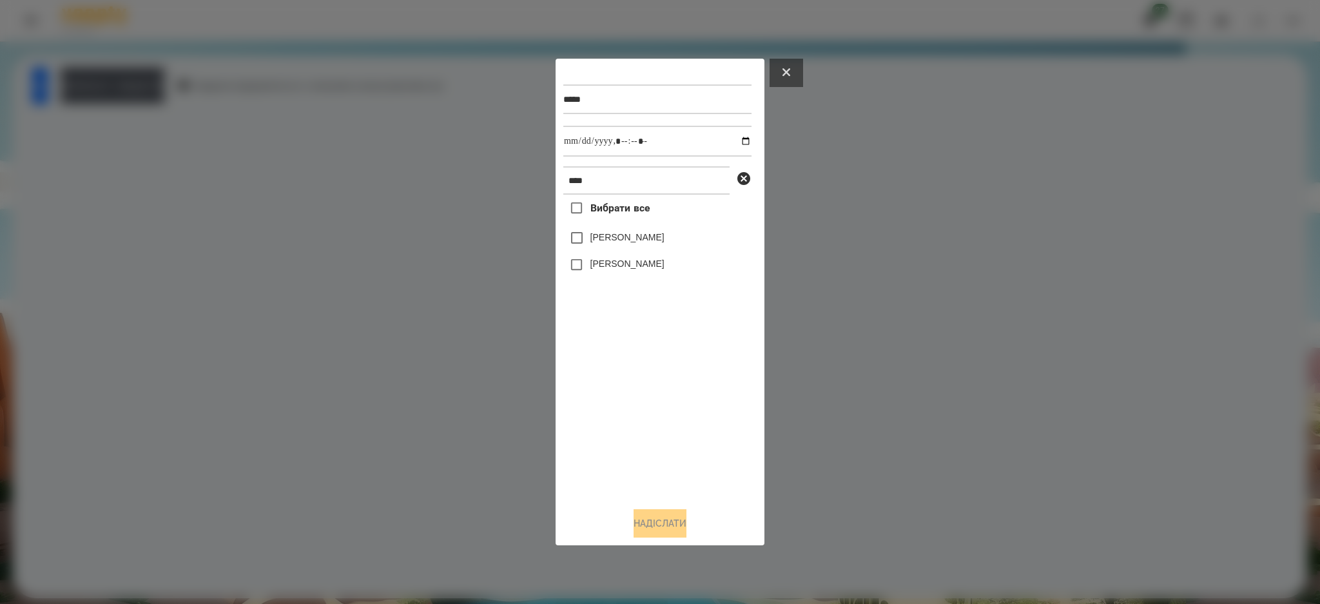
click at [790, 70] on button at bounding box center [787, 73] width 34 height 28
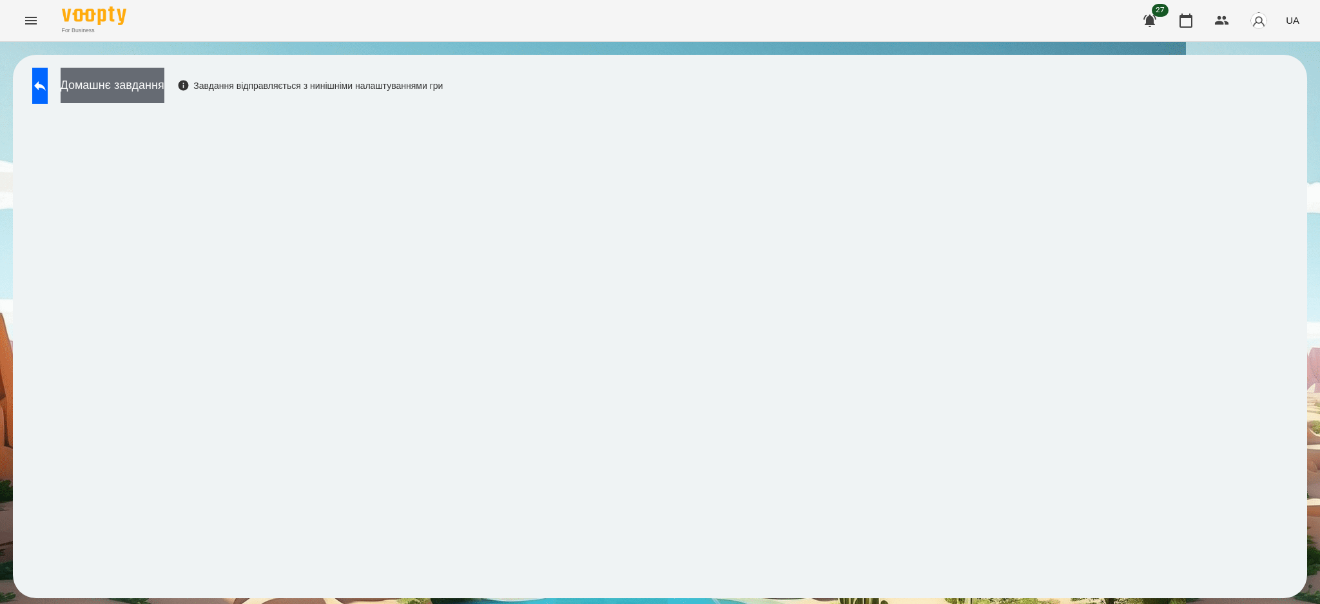
click at [164, 77] on button "Домашнє завдання" at bounding box center [113, 85] width 104 height 35
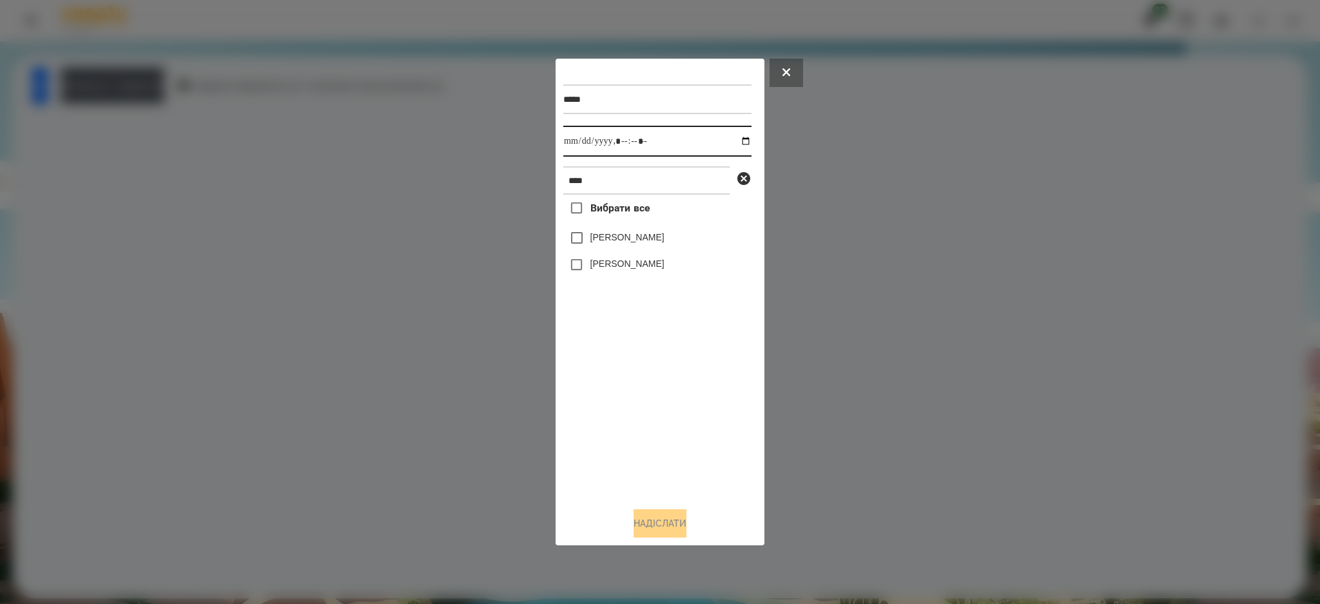
click at [738, 142] on input "datetime-local" at bounding box center [657, 141] width 188 height 31
type input "**********"
click at [605, 439] on div "Вибрати все [PERSON_NAME] [PERSON_NAME]" at bounding box center [657, 346] width 188 height 302
click at [618, 241] on label "[PERSON_NAME]" at bounding box center [628, 237] width 74 height 13
click at [668, 522] on button "Надіслати" at bounding box center [660, 523] width 53 height 28
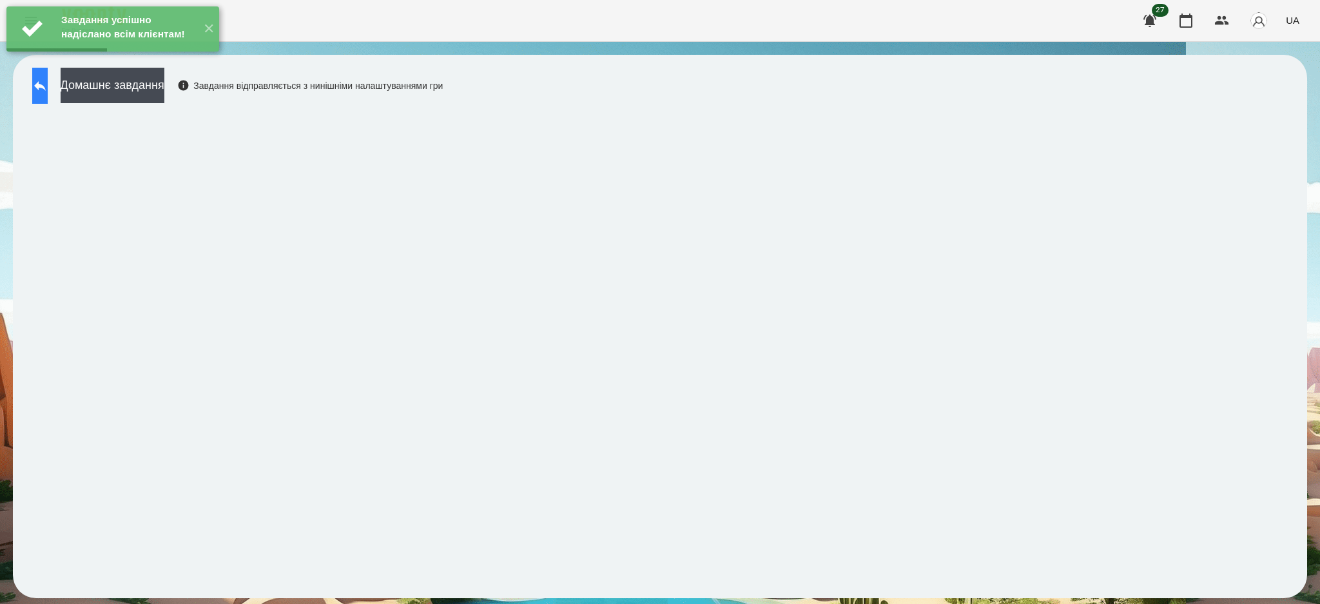
click at [48, 91] on icon at bounding box center [39, 85] width 15 height 15
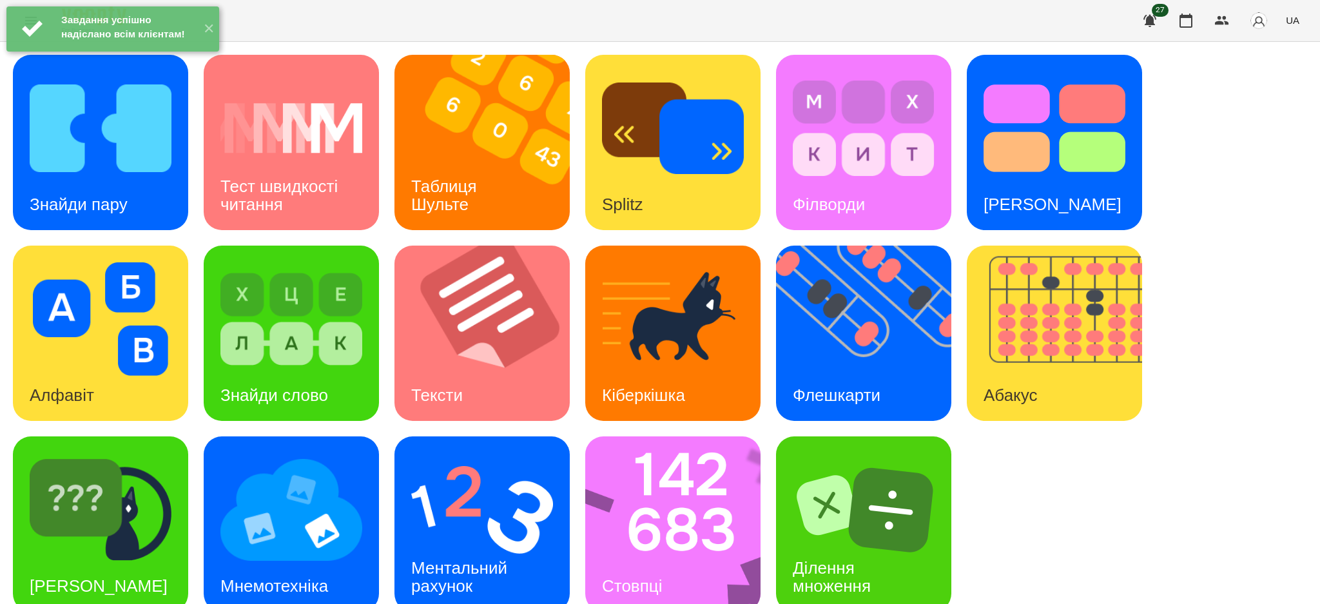
scroll to position [19, 0]
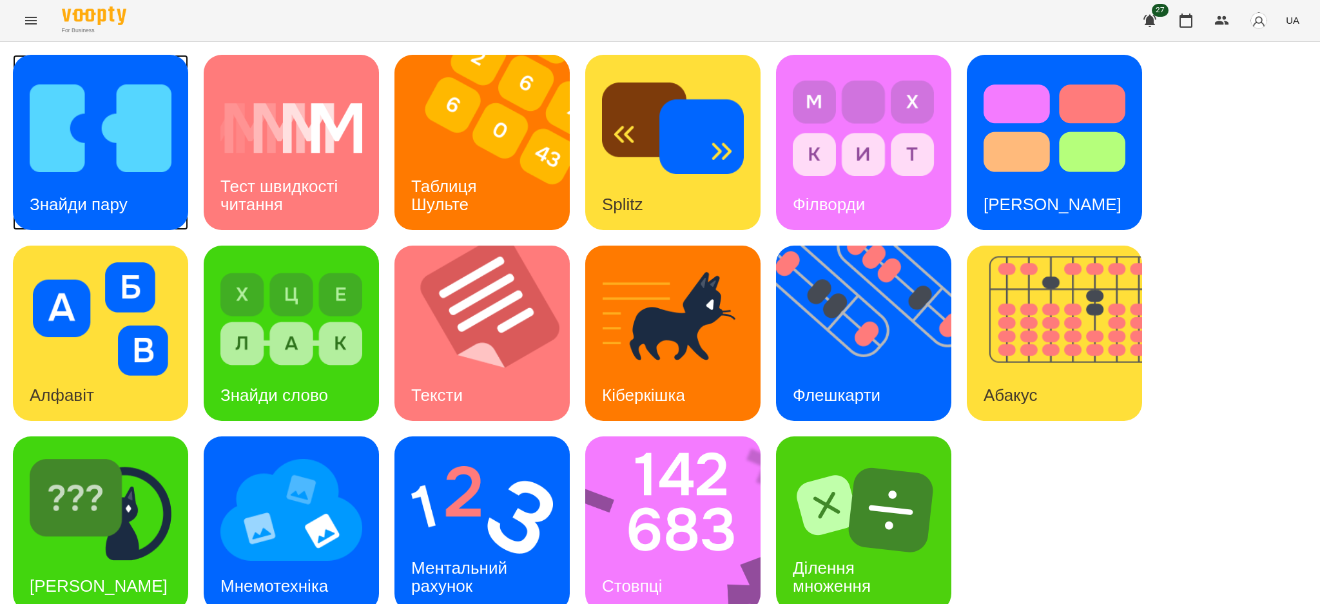
click at [111, 130] on img at bounding box center [101, 128] width 142 height 113
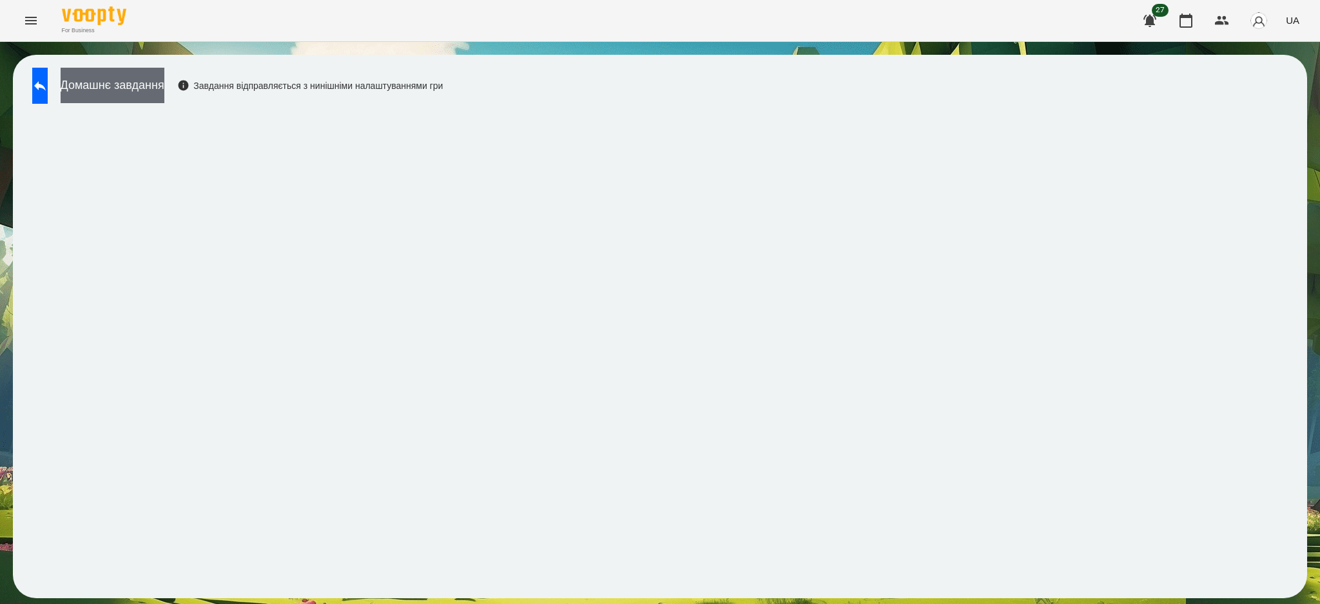
click at [159, 83] on button "Домашнє завдання" at bounding box center [113, 85] width 104 height 35
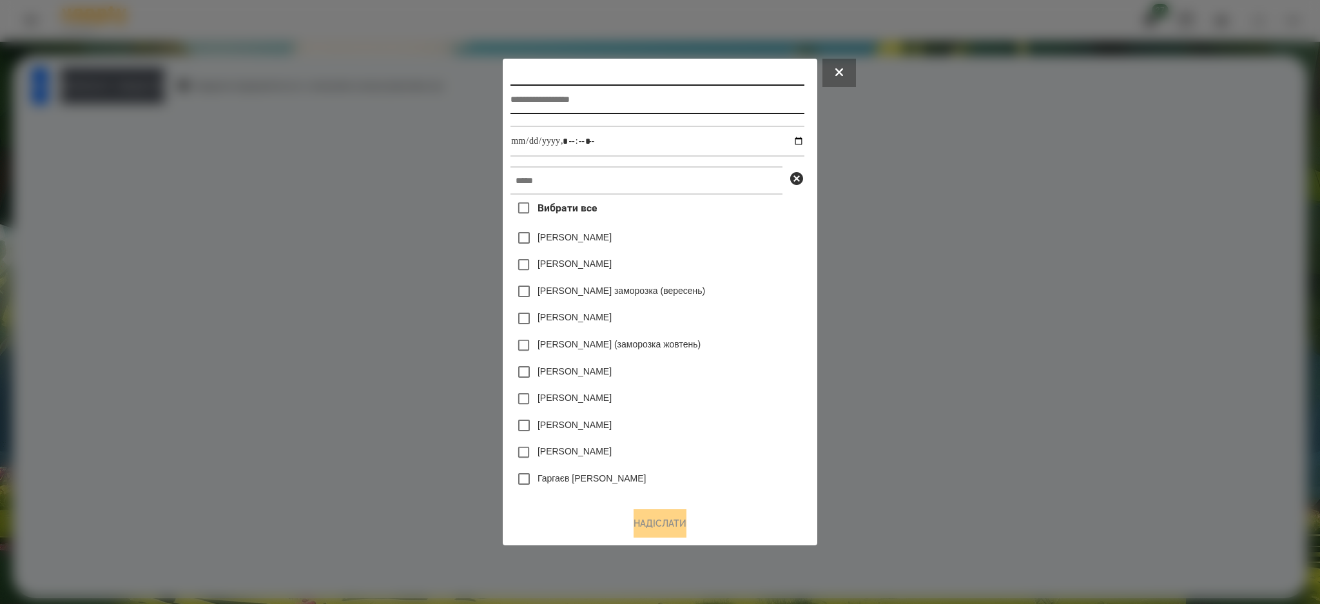
click at [550, 102] on input "text" at bounding box center [657, 99] width 293 height 30
type input "**********"
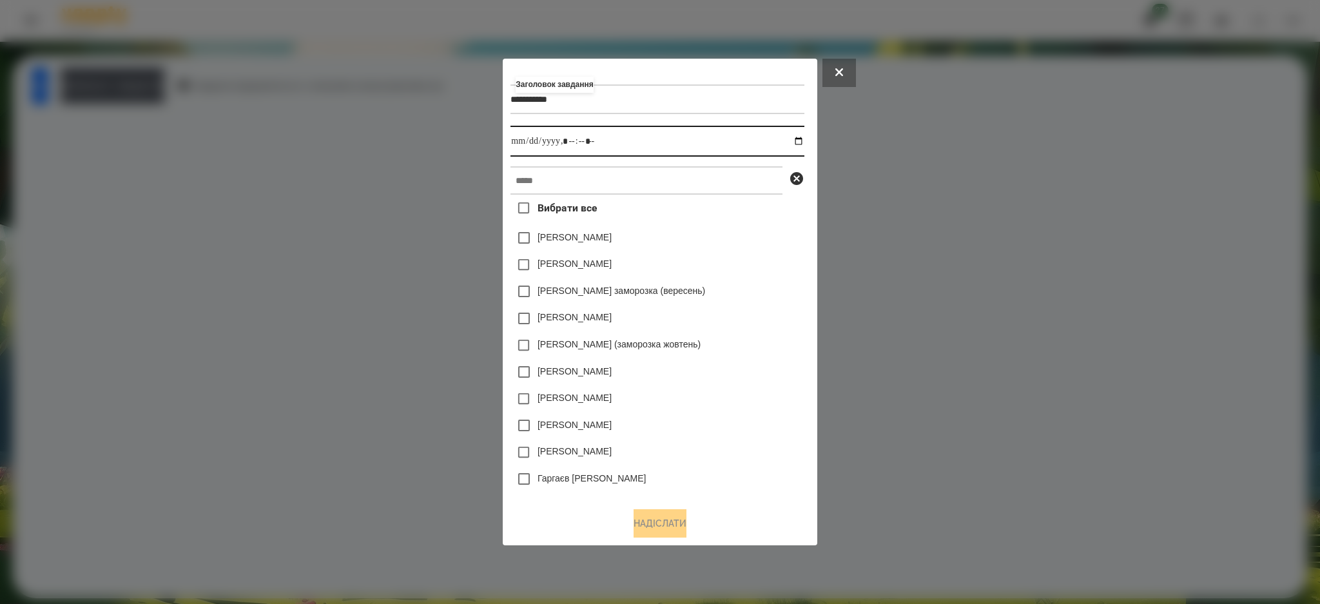
click at [799, 142] on input "datetime-local" at bounding box center [657, 141] width 293 height 31
type input "**********"
click at [758, 177] on input "text" at bounding box center [647, 180] width 272 height 28
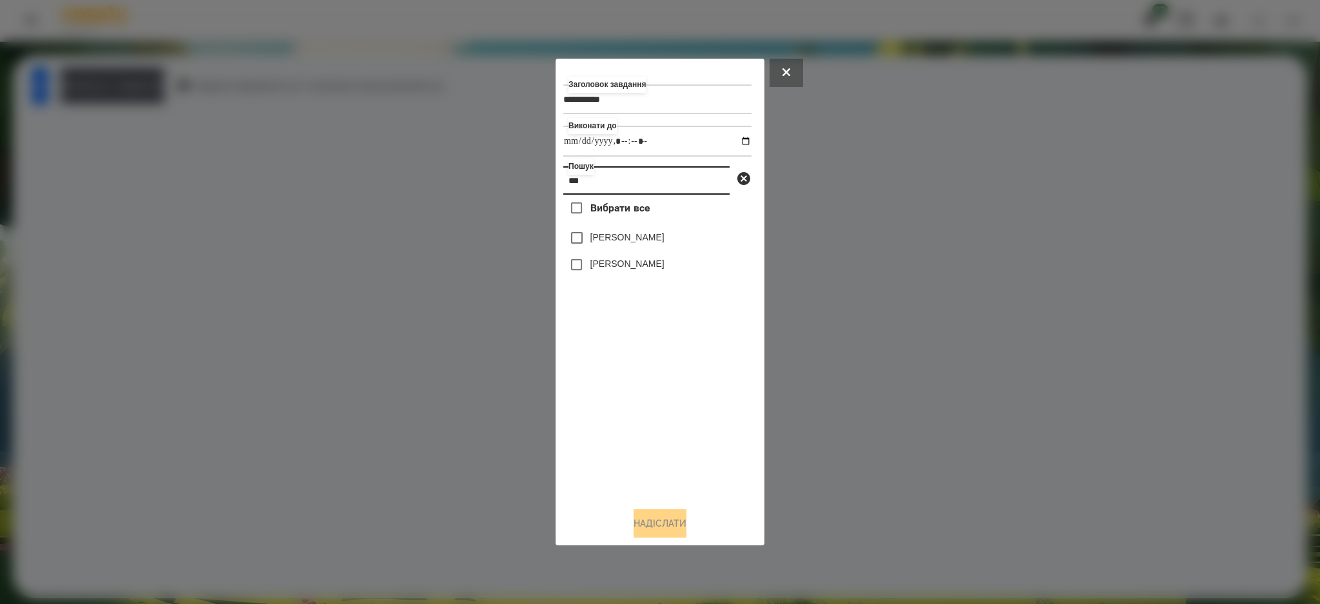
type input "***"
click at [645, 235] on label "[PERSON_NAME]" at bounding box center [628, 237] width 74 height 13
click at [737, 141] on input "datetime-local" at bounding box center [657, 141] width 188 height 31
click at [658, 522] on button "Надіслати" at bounding box center [660, 523] width 53 height 28
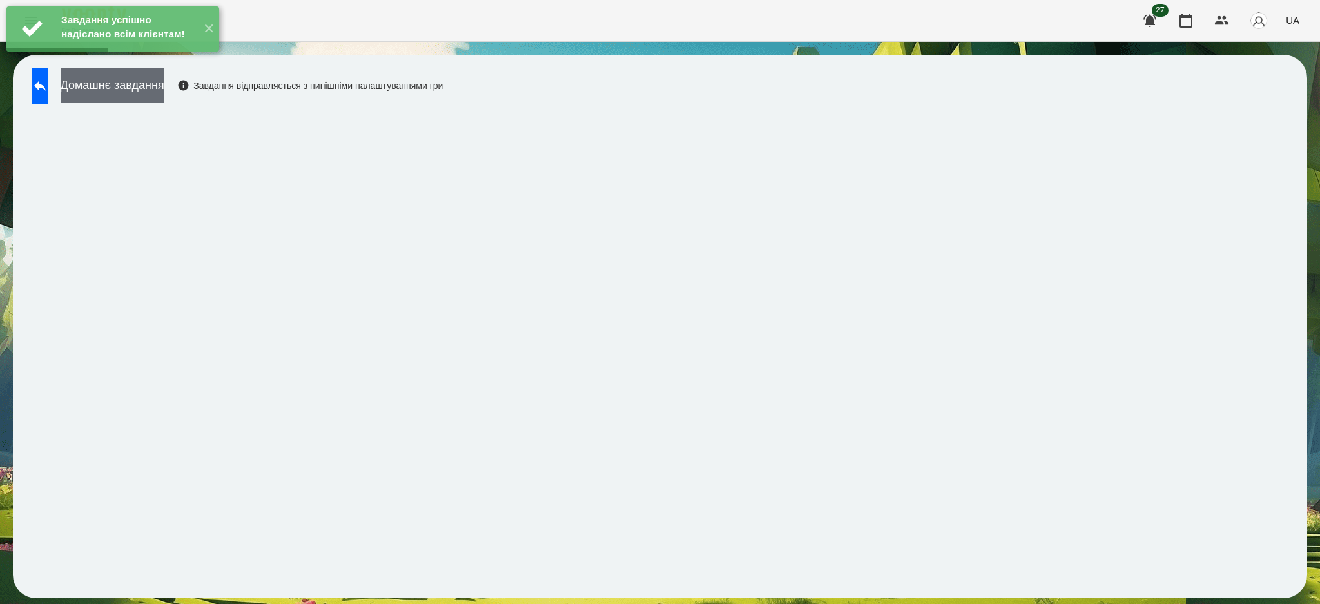
click at [164, 84] on button "Домашнє завдання" at bounding box center [113, 85] width 104 height 35
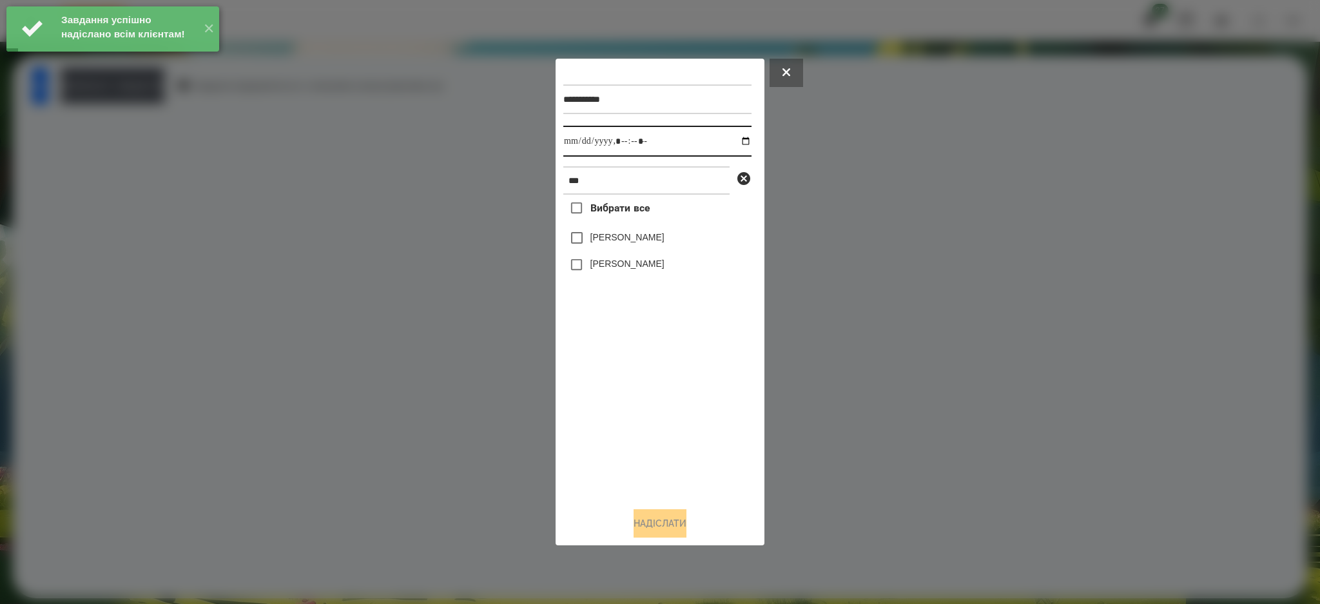
click at [737, 139] on input "datetime-local" at bounding box center [657, 141] width 188 height 31
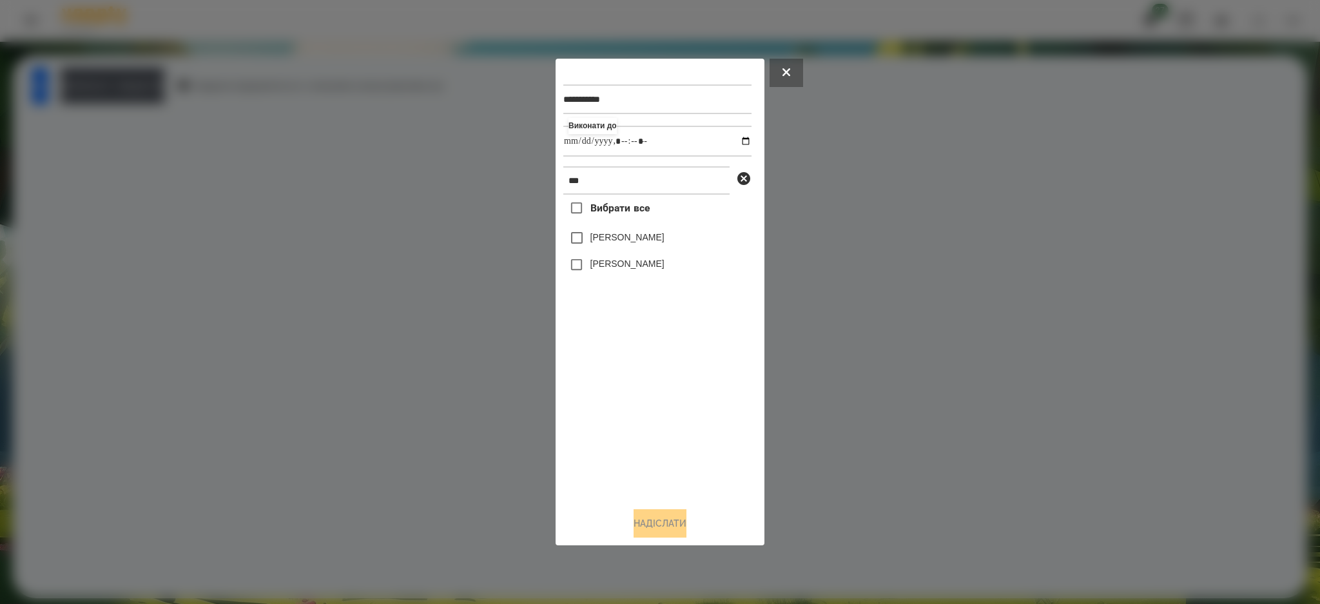
type input "**********"
click at [616, 393] on div "Вибрати все [PERSON_NAME] [PERSON_NAME]" at bounding box center [657, 346] width 188 height 302
click at [605, 237] on label "[PERSON_NAME]" at bounding box center [628, 237] width 74 height 13
click at [650, 524] on button "Надіслати" at bounding box center [660, 523] width 53 height 28
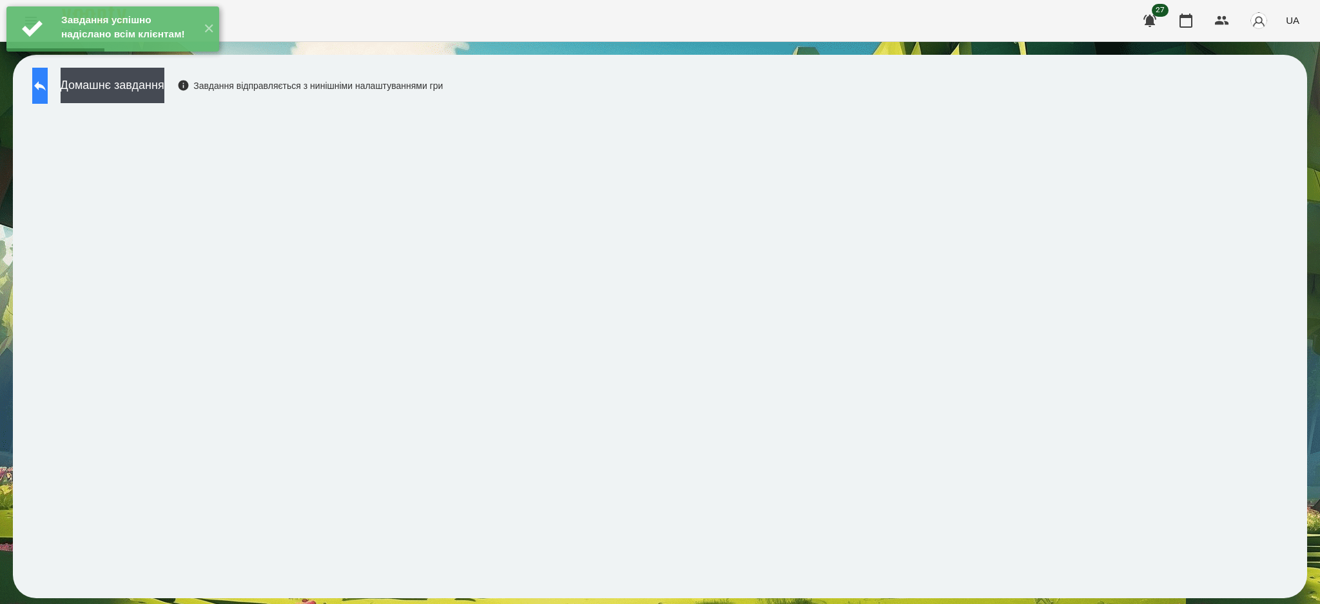
click at [48, 92] on icon at bounding box center [39, 85] width 15 height 15
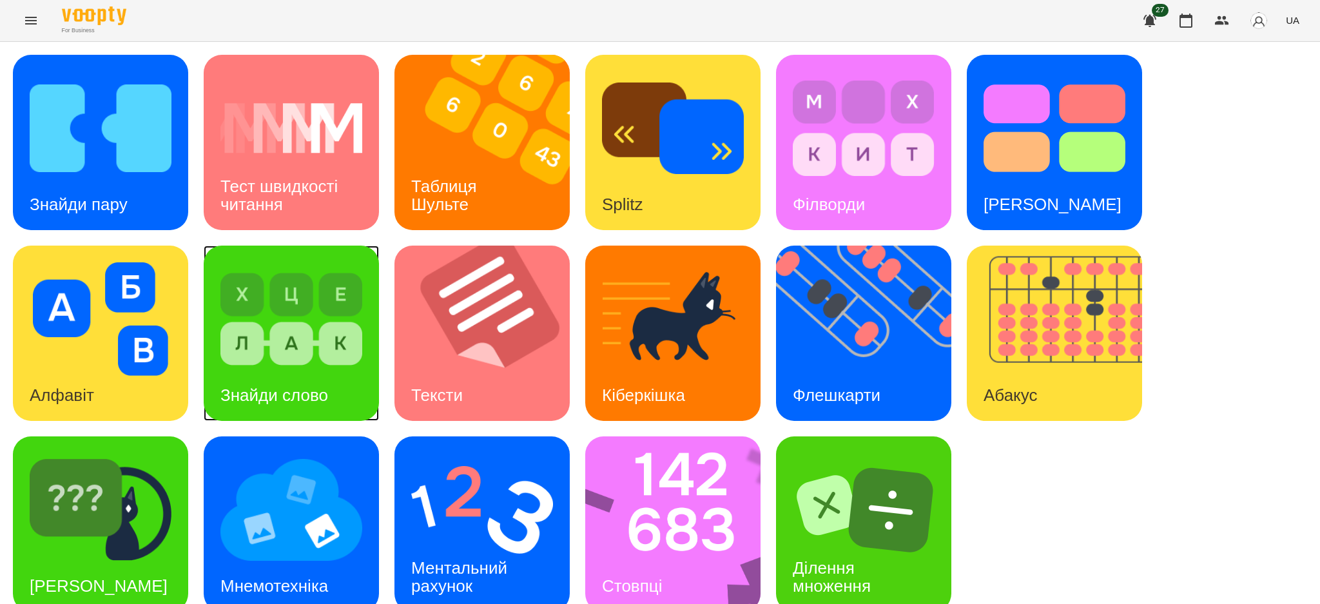
click at [283, 338] on img at bounding box center [291, 318] width 142 height 113
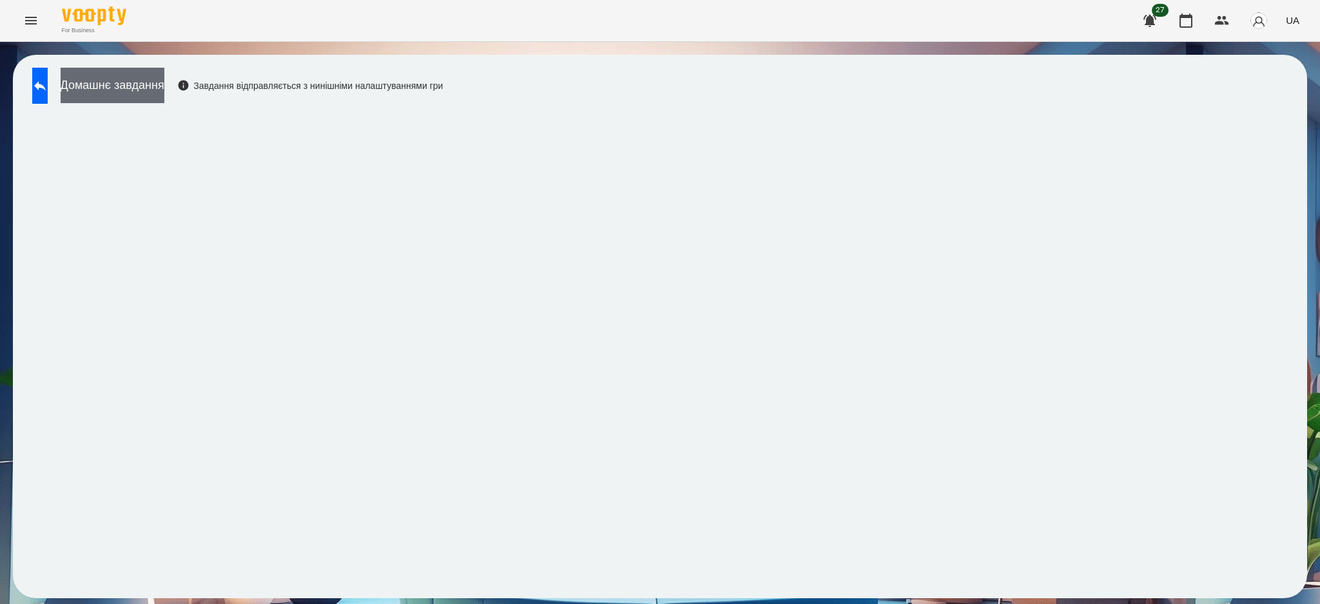
click at [131, 86] on button "Домашнє завдання" at bounding box center [113, 85] width 104 height 35
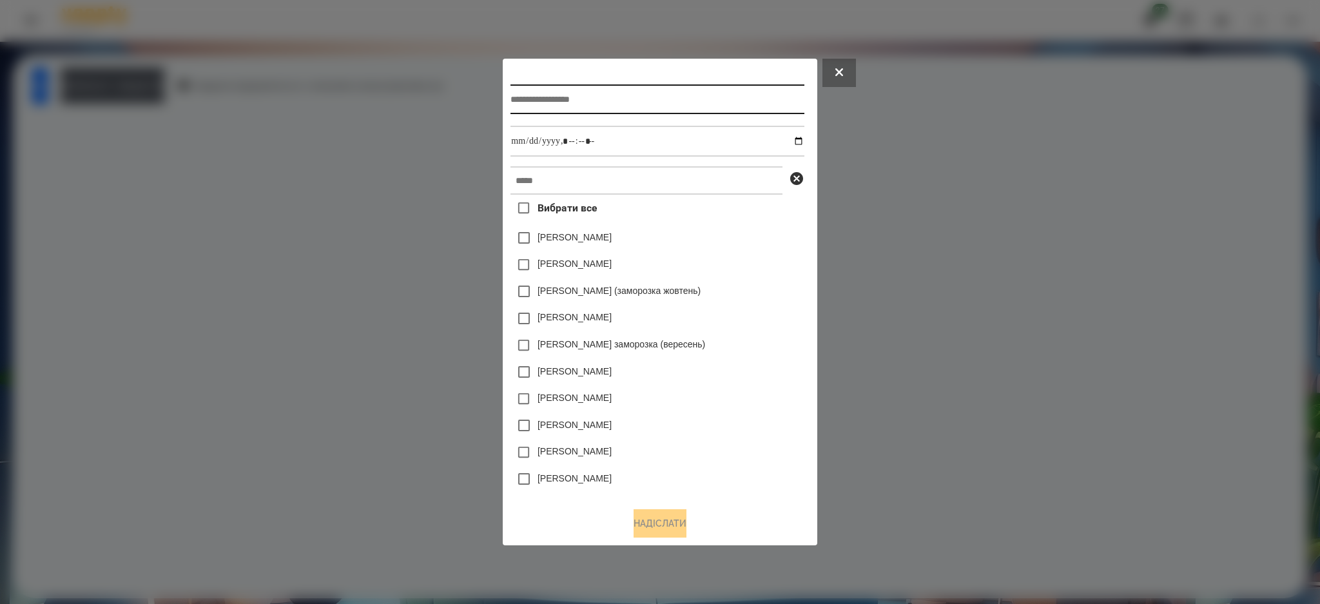
click at [541, 88] on input "text" at bounding box center [657, 99] width 293 height 30
type input "**********"
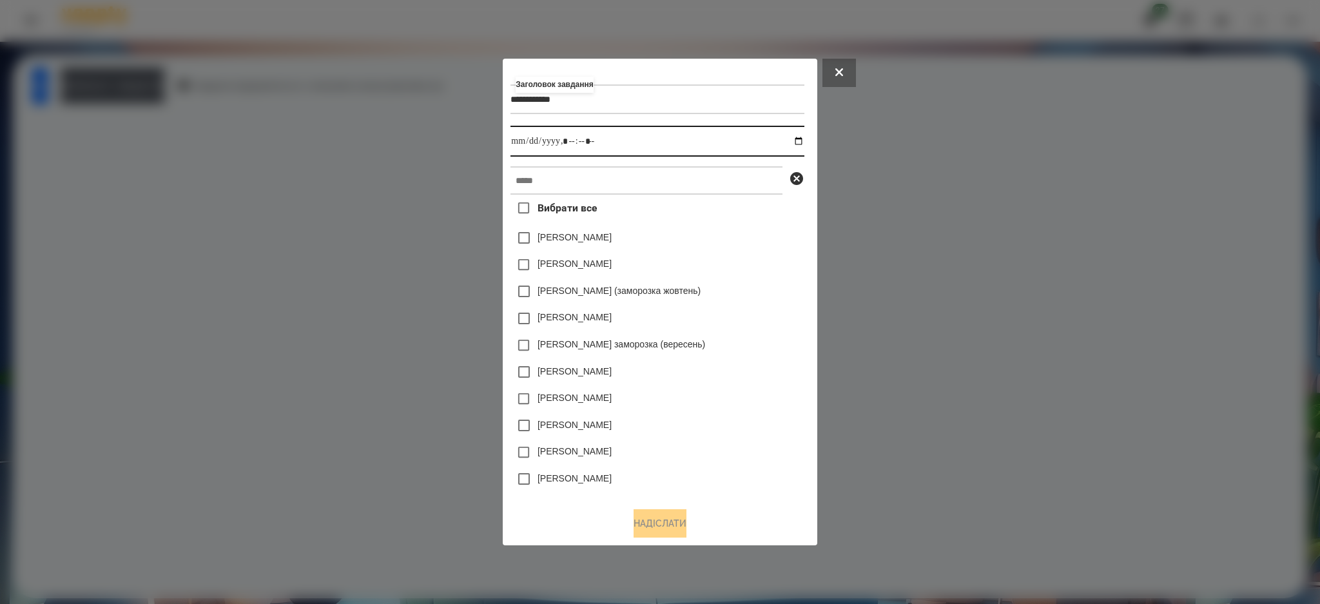
click at [802, 139] on input "datetime-local" at bounding box center [657, 141] width 293 height 31
type input "**********"
click at [777, 182] on input "text" at bounding box center [647, 180] width 272 height 28
click at [531, 180] on input "text" at bounding box center [647, 180] width 272 height 28
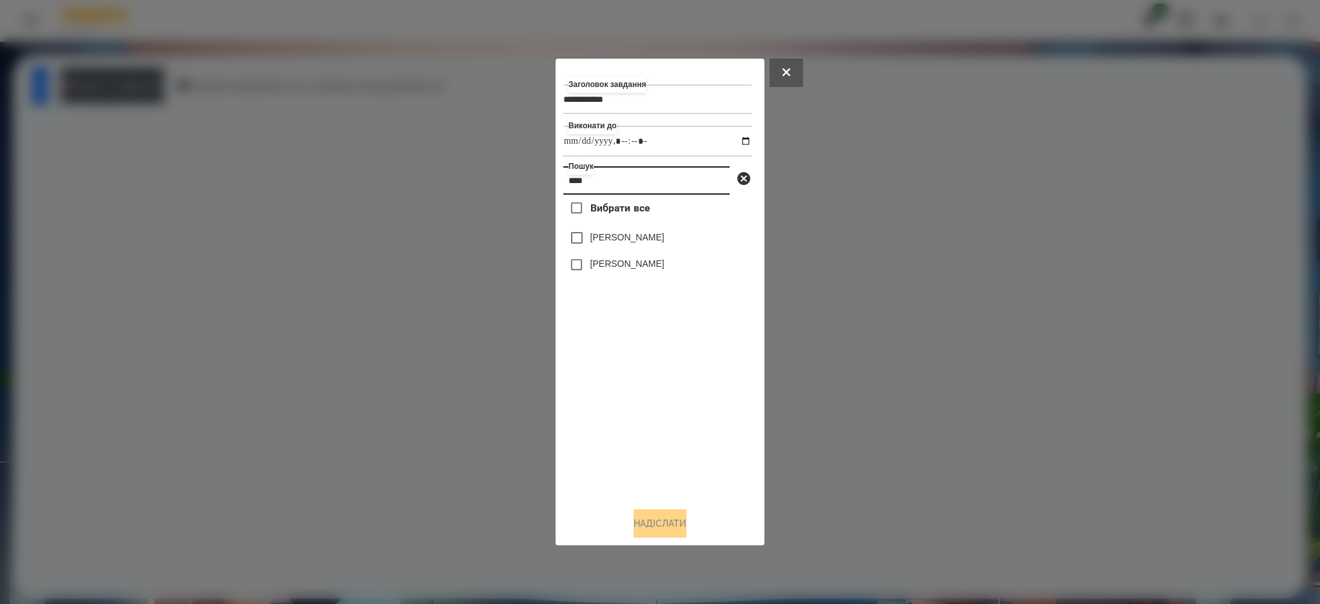
type input "****"
click at [621, 241] on label "[PERSON_NAME]" at bounding box center [628, 237] width 74 height 13
click at [671, 521] on button "Надіслати" at bounding box center [660, 523] width 53 height 28
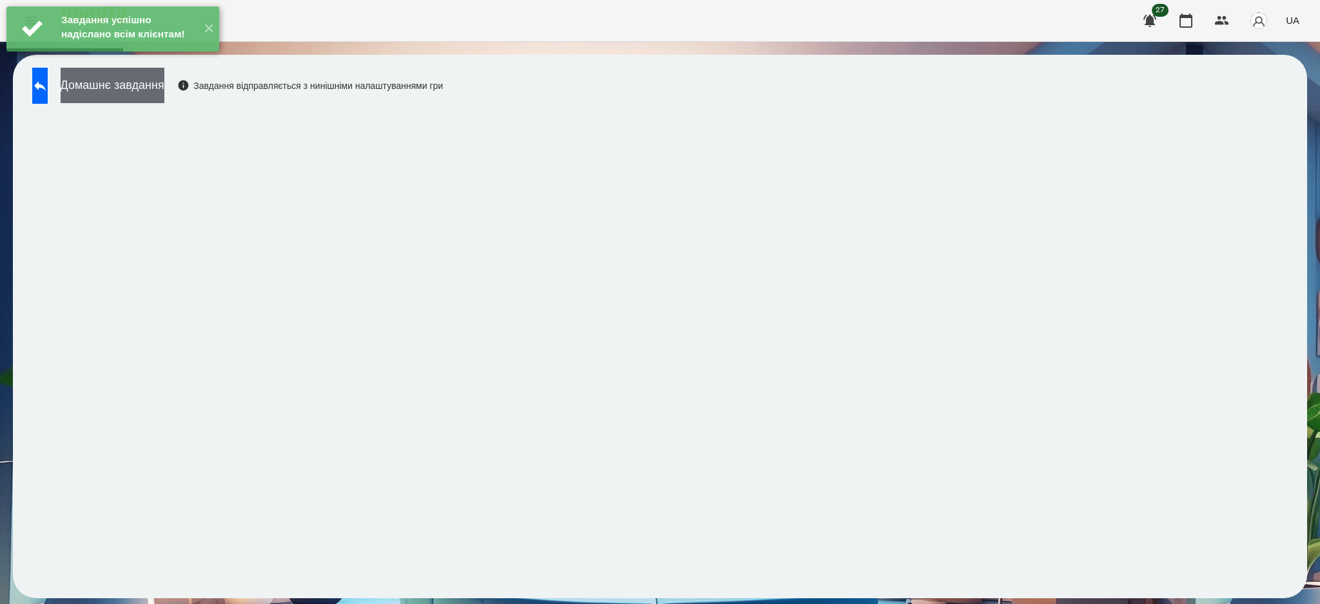
click at [159, 79] on button "Домашнє завдання" at bounding box center [113, 85] width 104 height 35
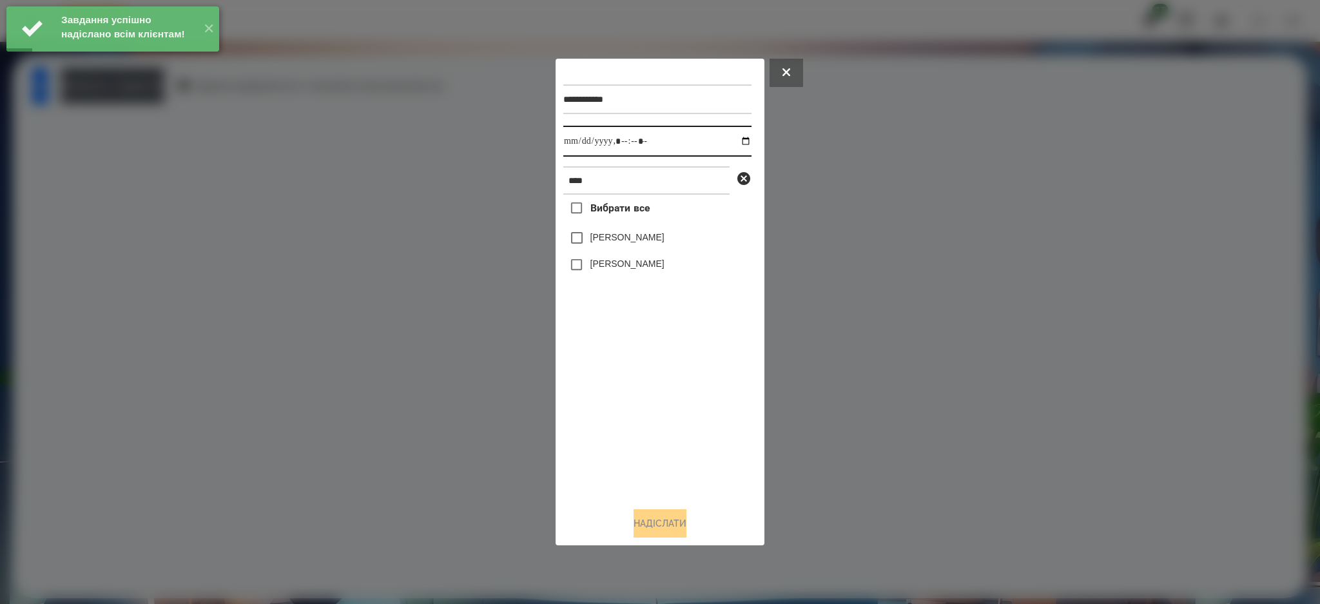
click at [736, 138] on input "datetime-local" at bounding box center [657, 141] width 188 height 31
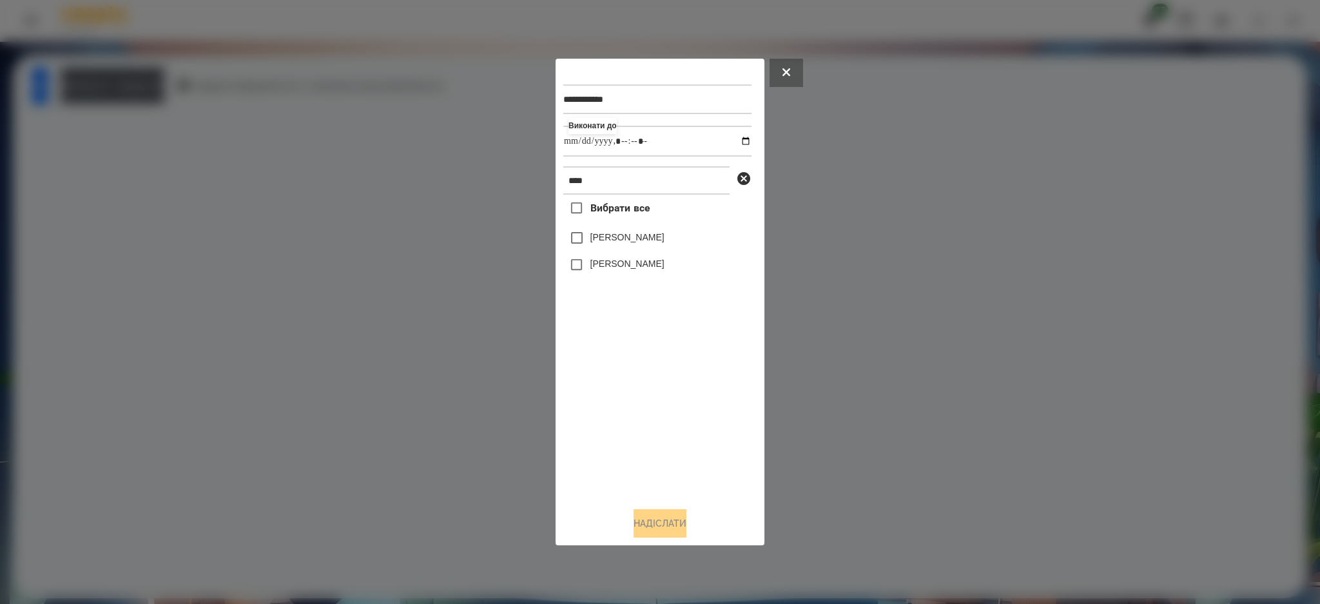
type input "**********"
click at [659, 402] on div "Вибрати все [PERSON_NAME] [PERSON_NAME]" at bounding box center [657, 346] width 188 height 302
click at [612, 242] on label "[PERSON_NAME]" at bounding box center [628, 237] width 74 height 13
click at [667, 522] on button "Надіслати" at bounding box center [660, 523] width 53 height 28
